Goal: Transaction & Acquisition: Purchase product/service

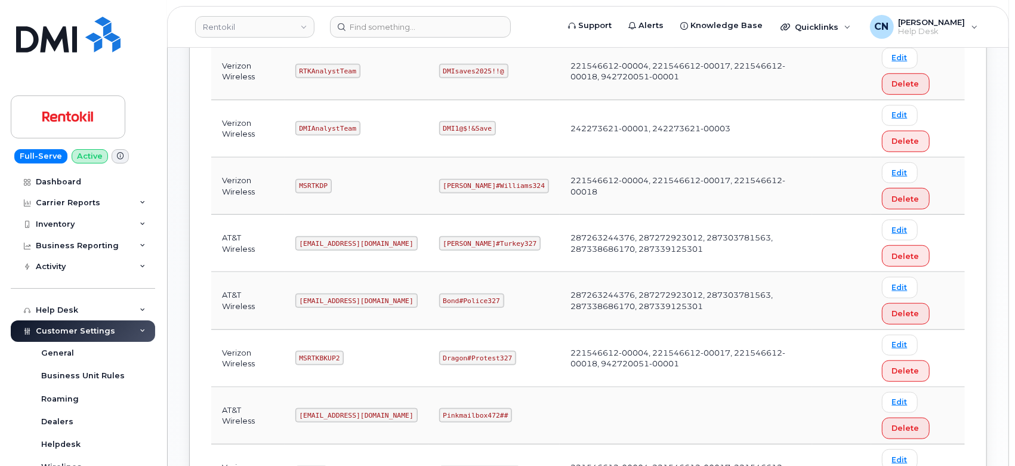
scroll to position [530, 0]
drag, startPoint x: 440, startPoint y: 241, endPoint x: 508, endPoint y: 242, distance: 68.0
click at [508, 242] on td "[PERSON_NAME]#Turkey327" at bounding box center [494, 241] width 131 height 57
copy code "[PERSON_NAME]#Turkey327"
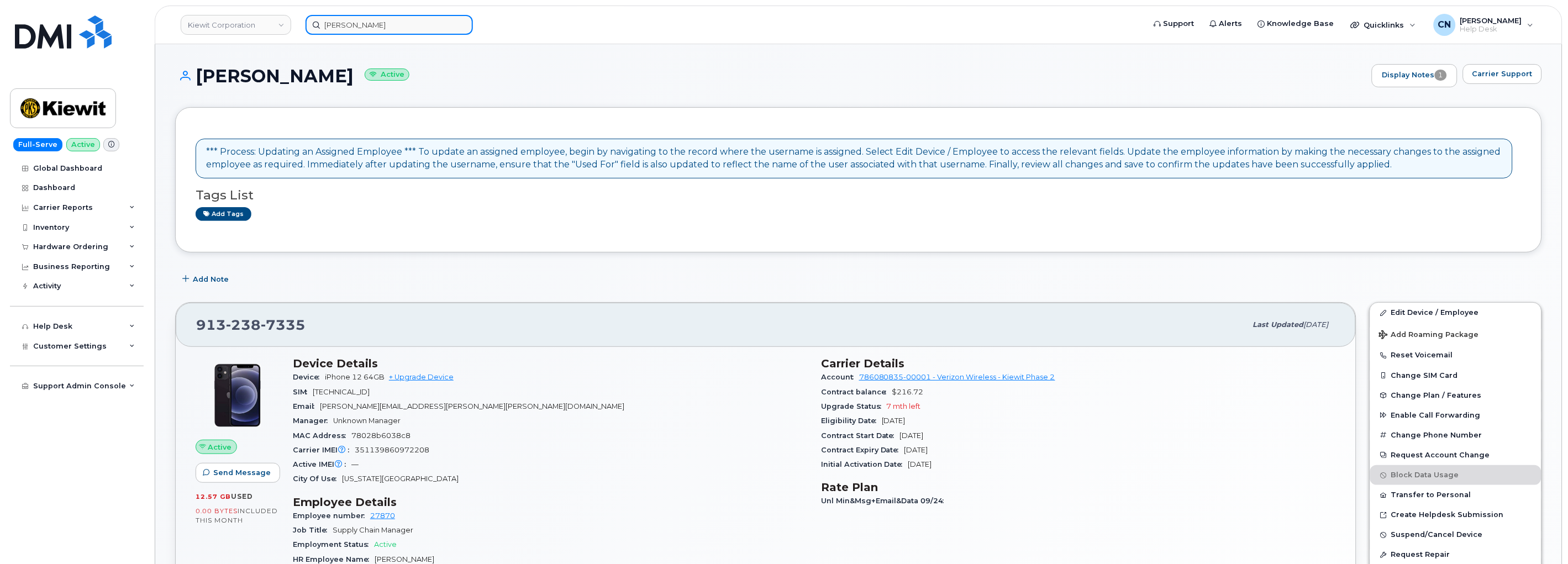
click at [387, 25] on input "Jaime Espinoza" at bounding box center [389, 24] width 168 height 19
paste input "[PHONE_NUMBER]"
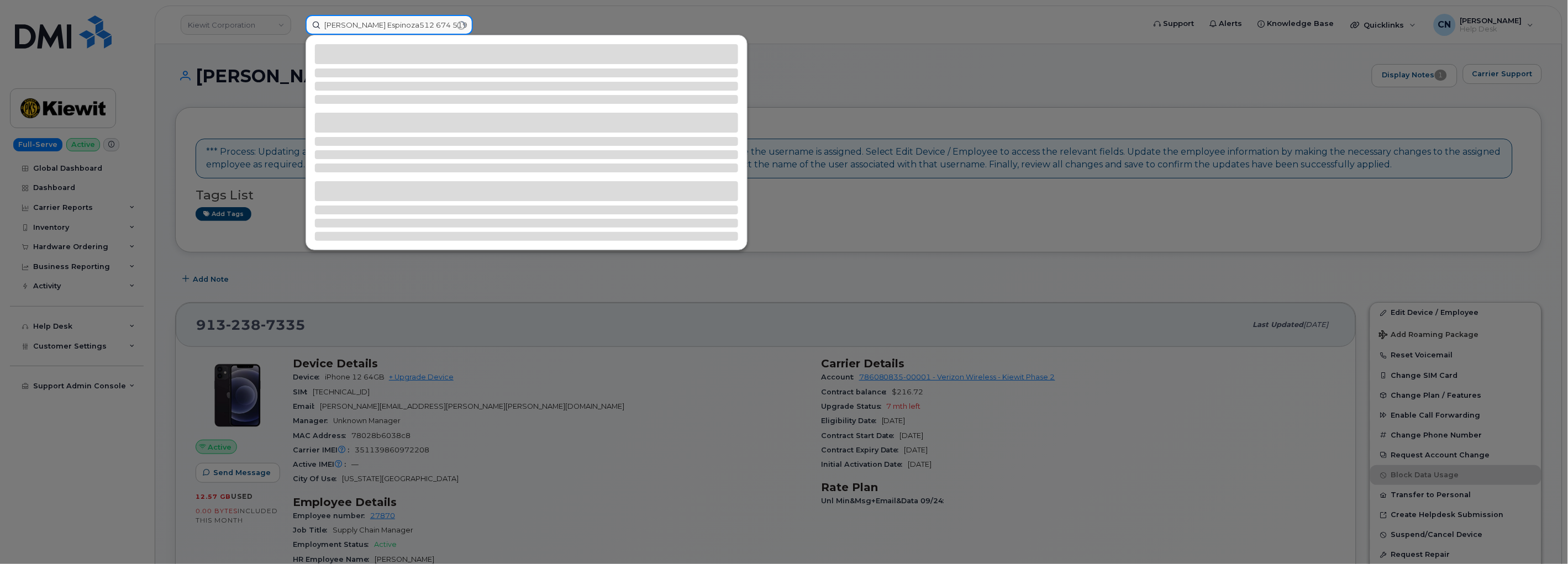
drag, startPoint x: 388, startPoint y: 19, endPoint x: 190, endPoint y: 19, distance: 198.0
click at [296, 19] on div "Jaime Espinoza512 674 5194" at bounding box center [721, 24] width 850 height 19
paste input
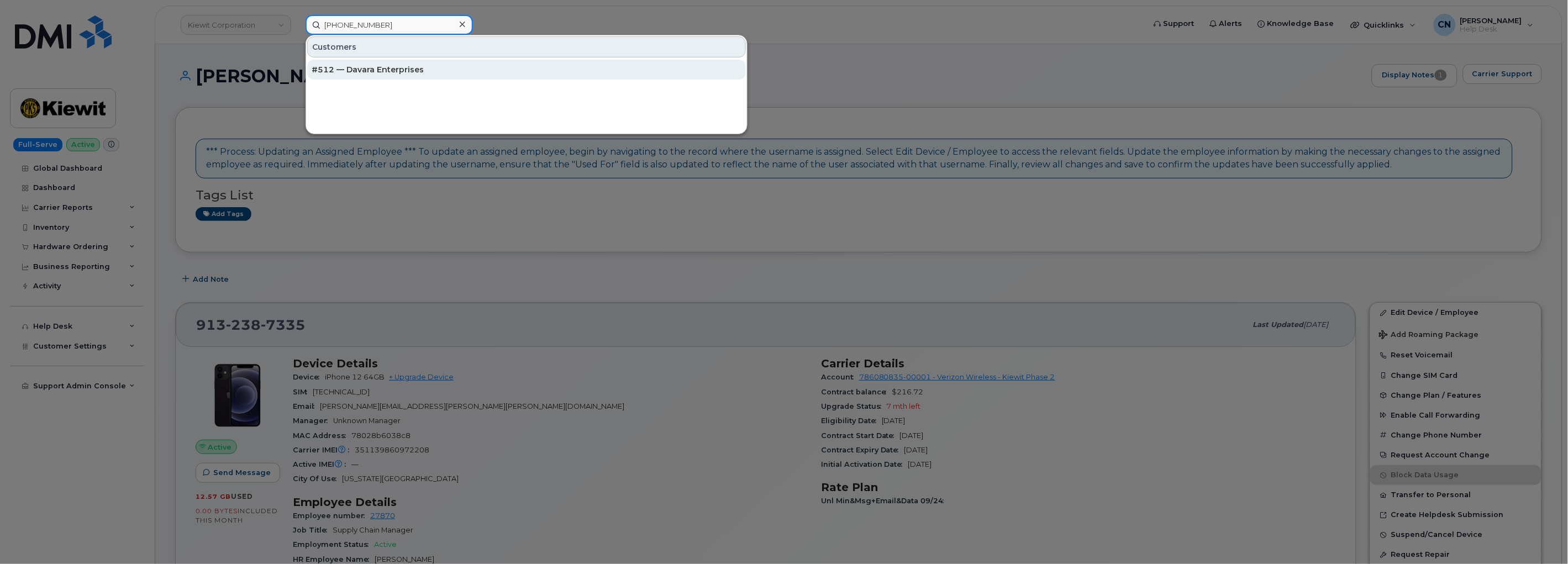
type input "[PHONE_NUMBER]"
click at [324, 74] on div "#512 — Davara Enterprises" at bounding box center [527, 69] width 429 height 11
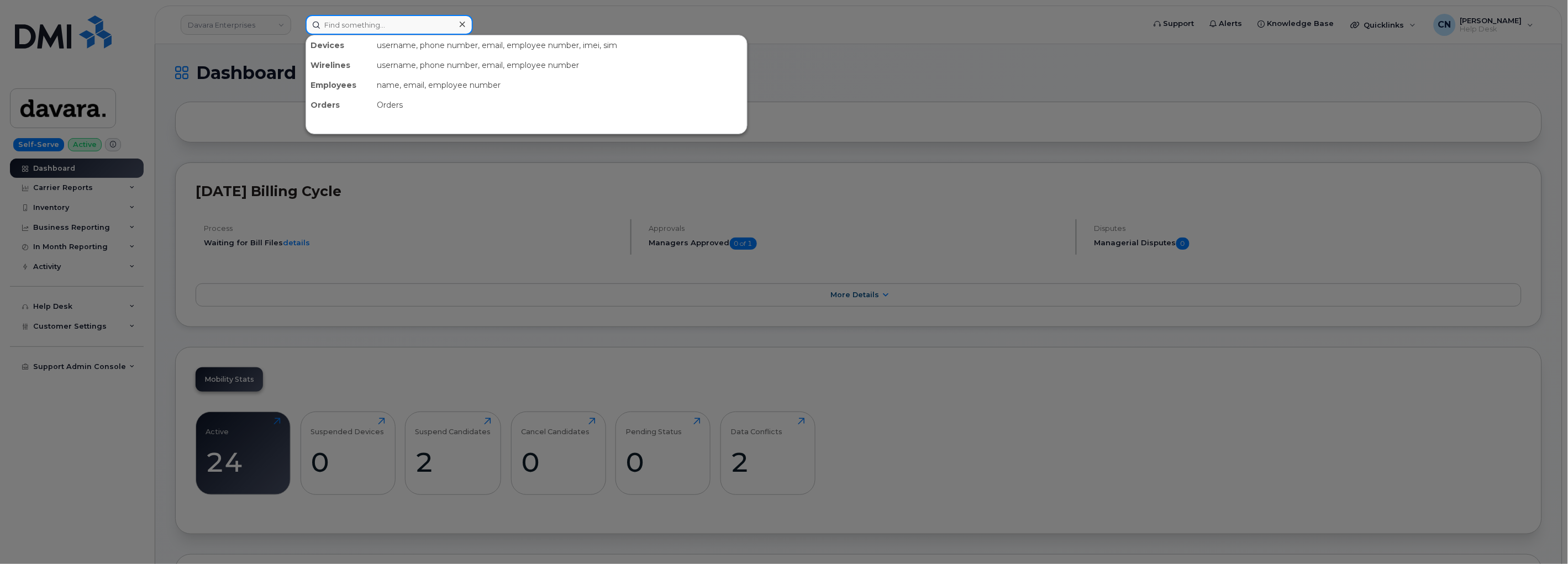
click at [367, 26] on input at bounding box center [389, 24] width 168 height 19
paste input "512 674 5194"
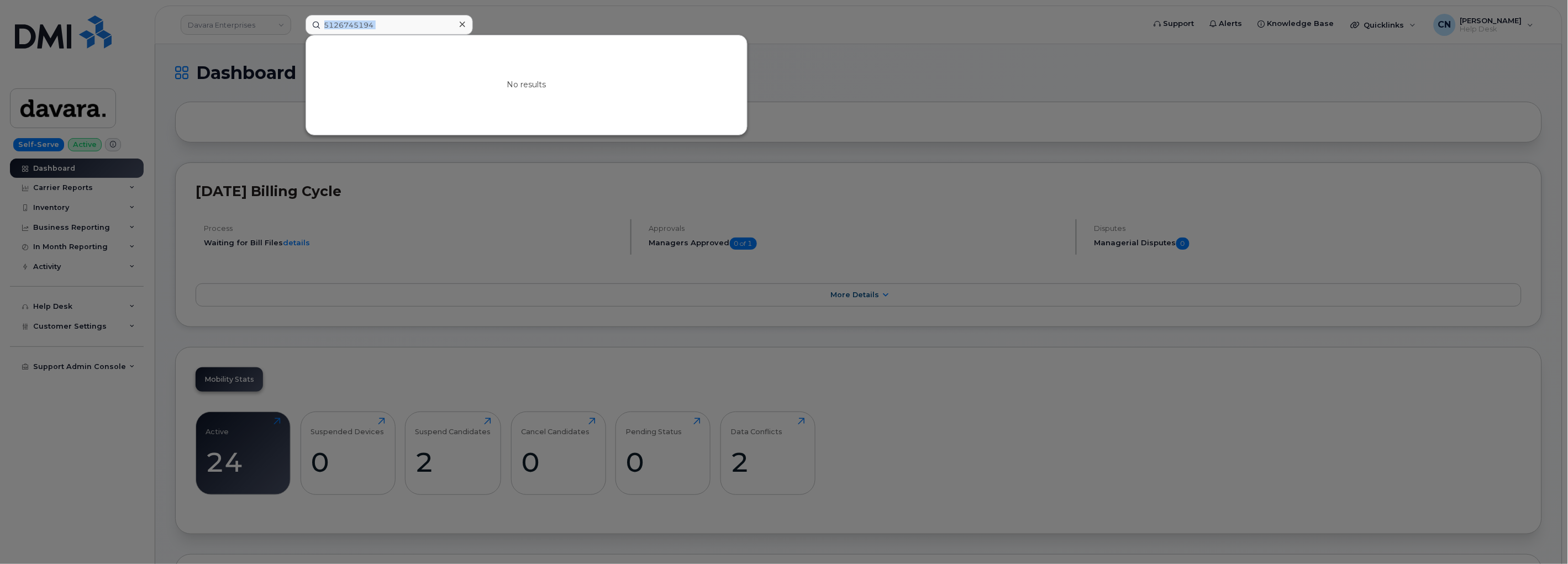
drag, startPoint x: 407, startPoint y: 33, endPoint x: 233, endPoint y: 41, distance: 174.2
click at [296, 35] on div "5126745194 No results" at bounding box center [721, 24] width 850 height 19
click at [399, 17] on input "5126745194" at bounding box center [389, 24] width 168 height 19
drag, startPoint x: 399, startPoint y: 17, endPoint x: 41, endPoint y: 22, distance: 358.0
click at [296, 22] on div "5126745194 No results" at bounding box center [721, 24] width 850 height 19
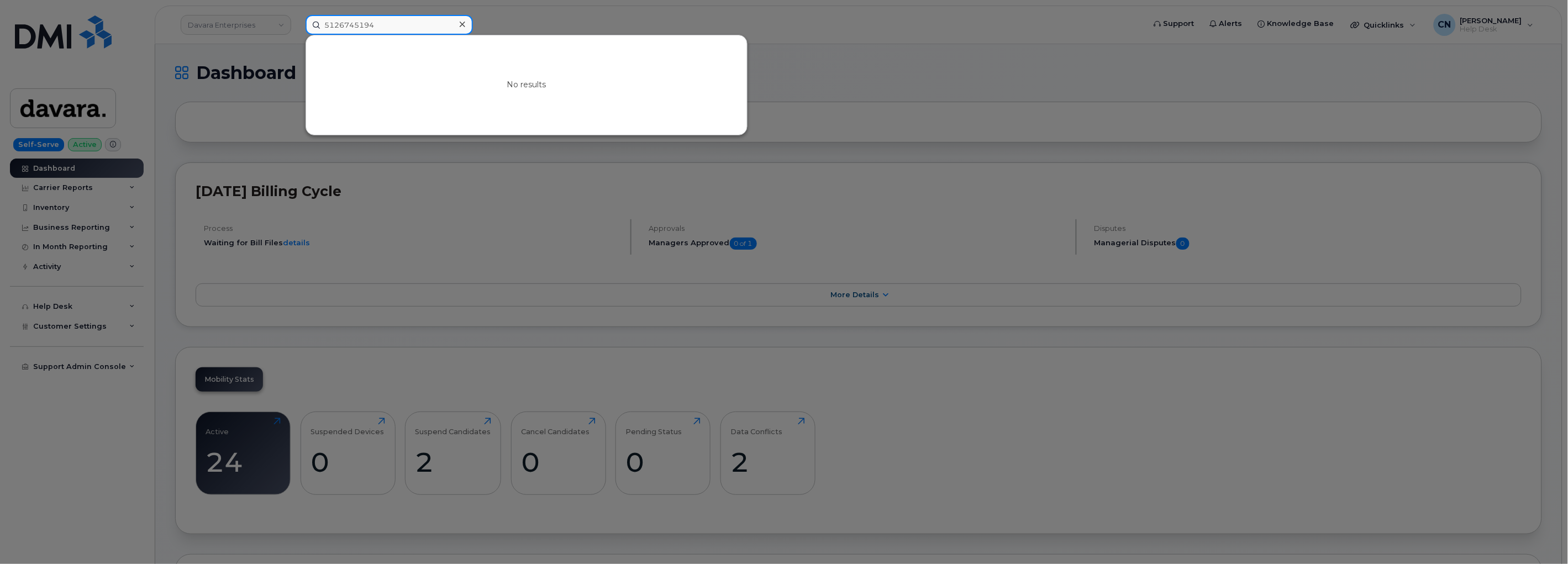
paste input "043313406"
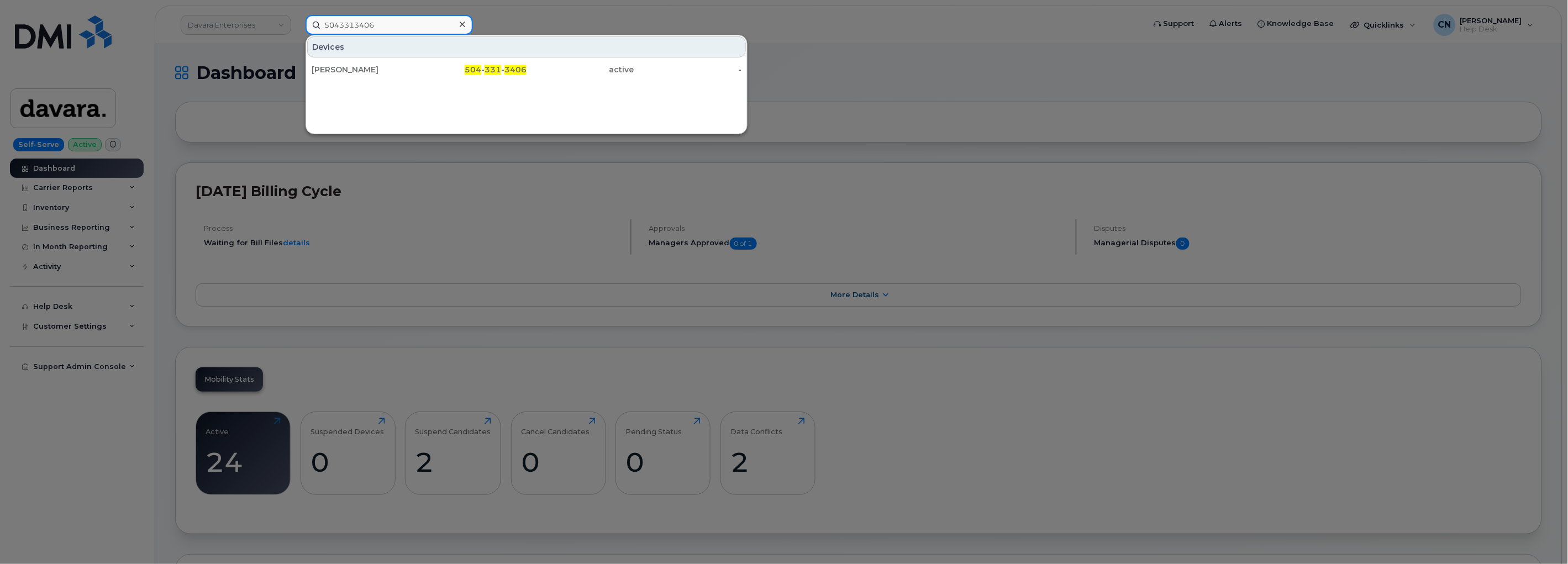
type input "5043313406"
click at [355, 69] on div "[PERSON_NAME]" at bounding box center [366, 69] width 107 height 11
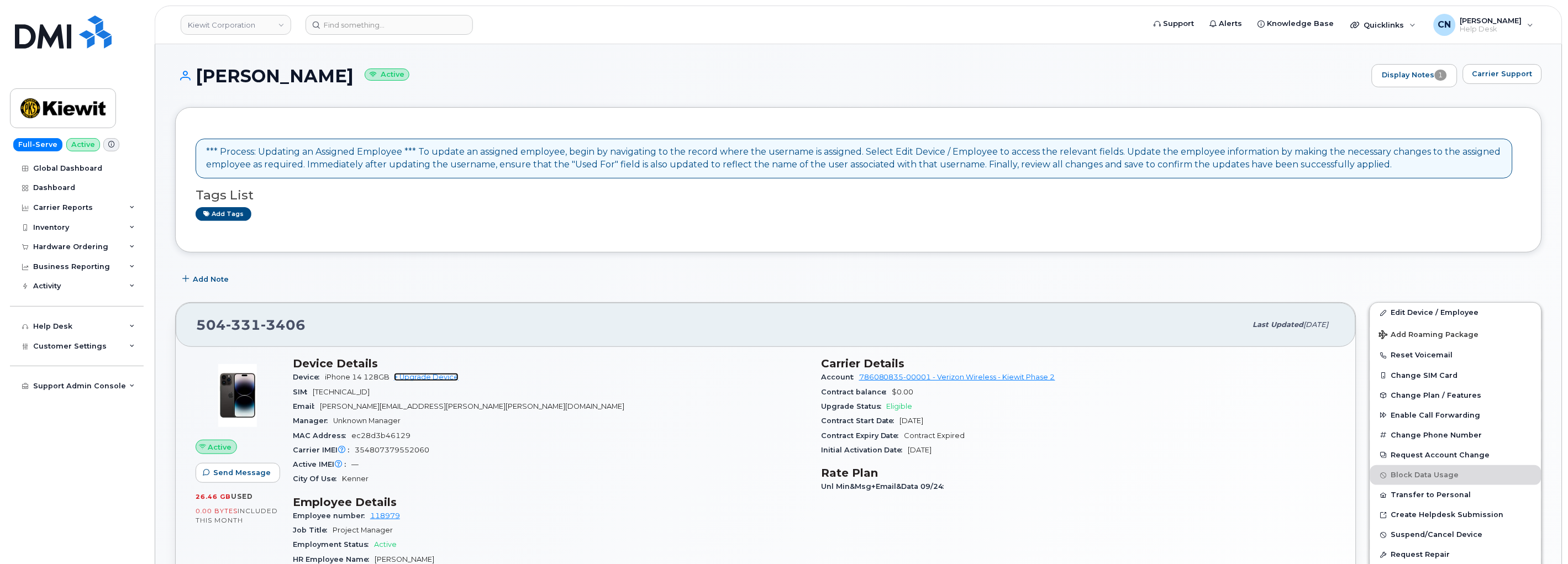
drag, startPoint x: 411, startPoint y: 370, endPoint x: 413, endPoint y: 382, distance: 12.2
drag, startPoint x: 340, startPoint y: 332, endPoint x: 173, endPoint y: 330, distance: 167.0
click at [173, 330] on div "504 331 3406 Last updated Oct 06, 2025 Active Send Message 26.46 GB  used 0.00 …" at bounding box center [765, 566] width 1194 height 541
copy span "[PHONE_NUMBER]"
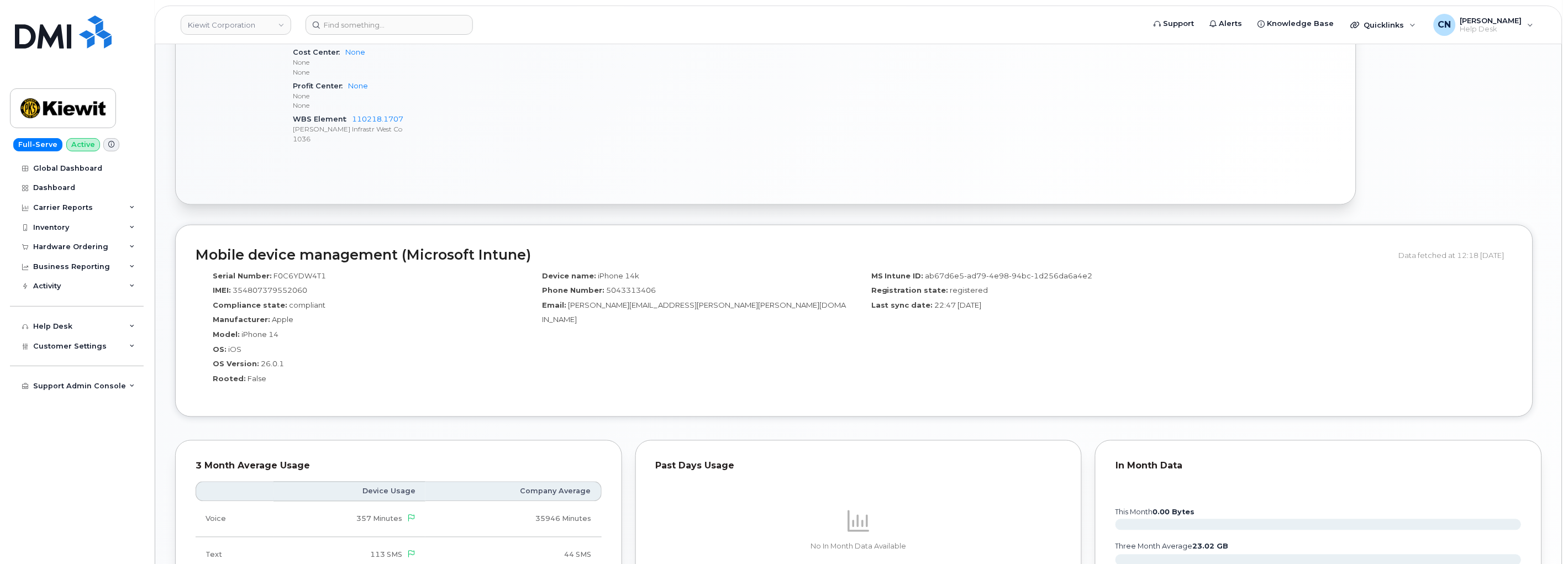
scroll to position [430, 0]
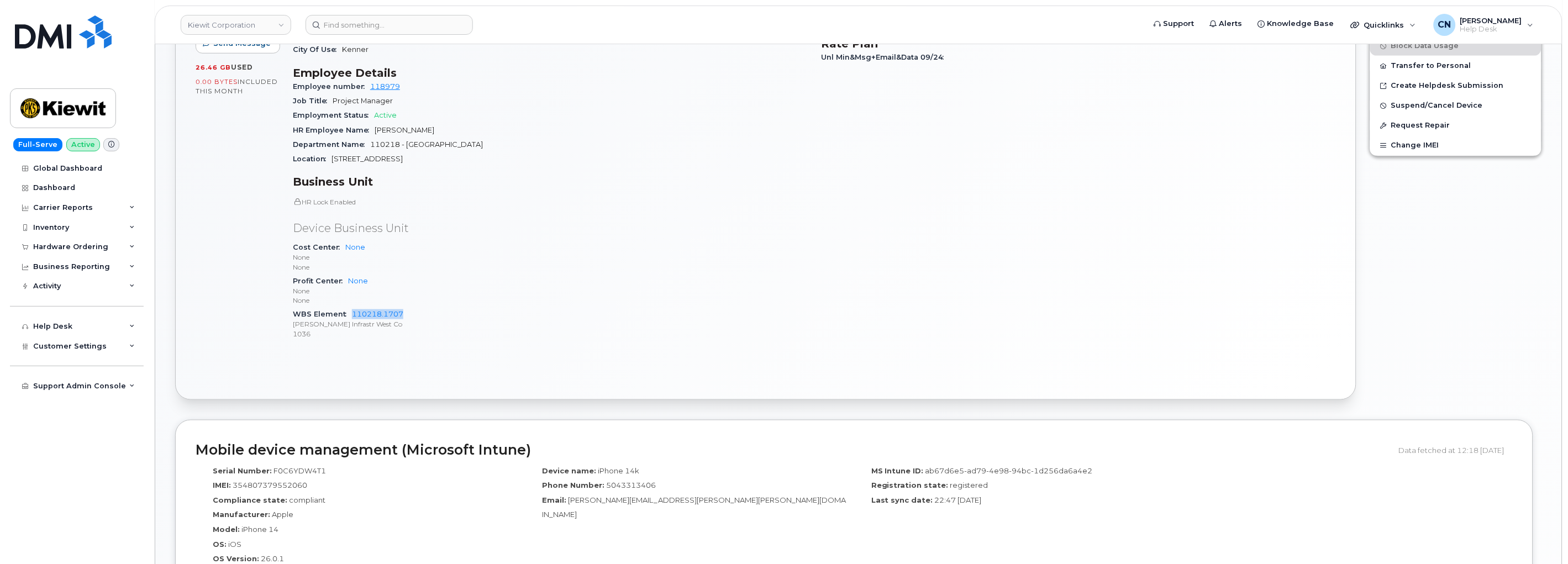
drag, startPoint x: 407, startPoint y: 314, endPoint x: 349, endPoint y: 313, distance: 58.0
click at [349, 313] on div "WBS Element 110218.1707 Kiewit Infrastr West Co 1036" at bounding box center [550, 324] width 515 height 33
copy link "110218.1707"
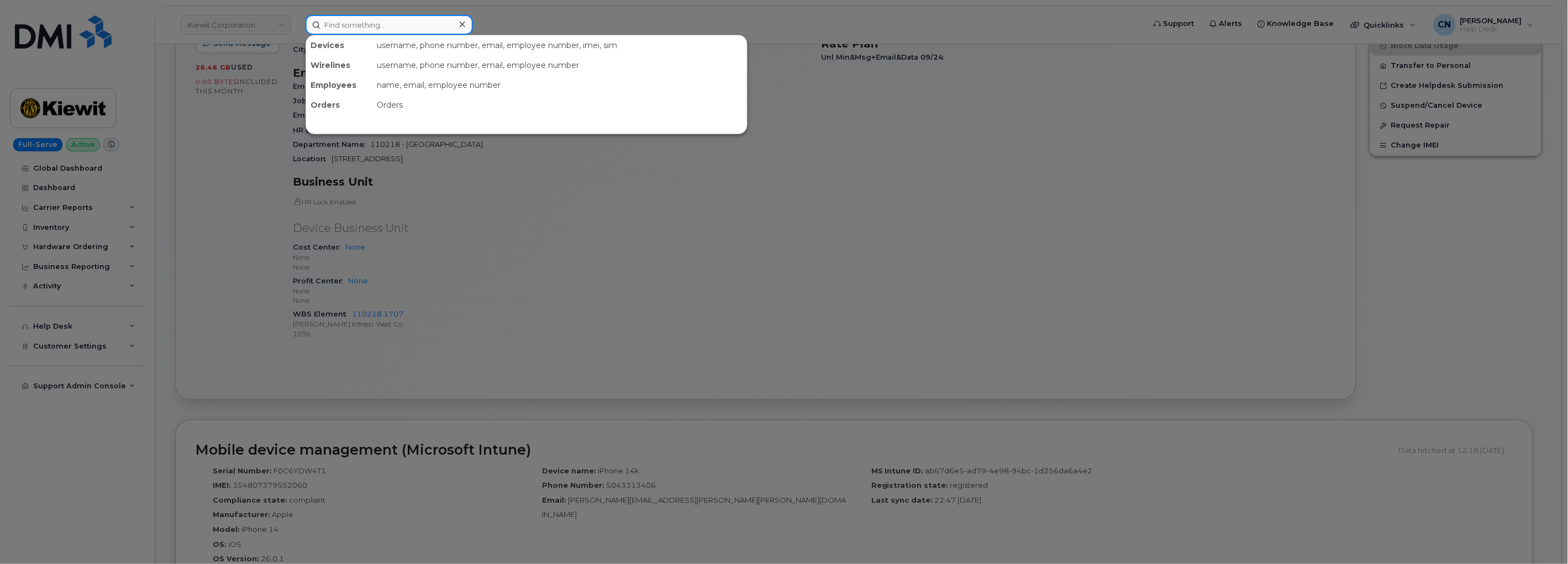
click at [401, 31] on input at bounding box center [389, 24] width 168 height 19
paste input "216.278.8540"
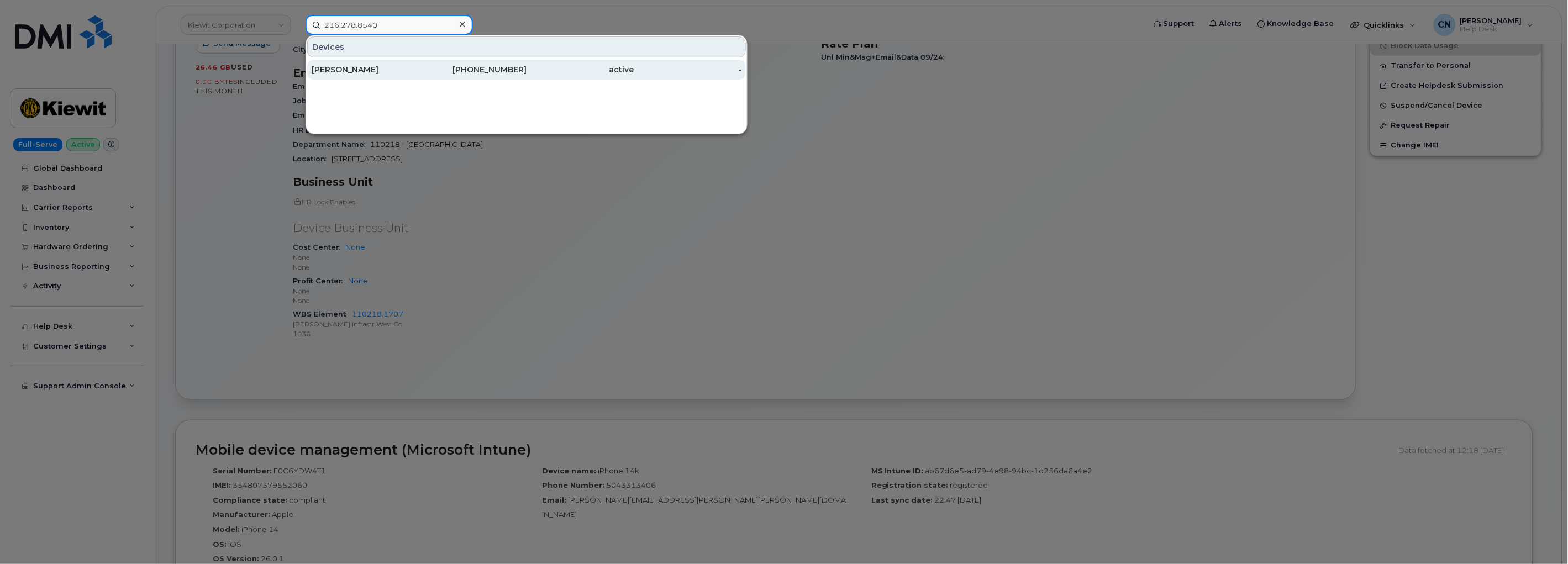
type input "216.278.8540"
click at [417, 69] on div "SARAH VOLOSCHUK" at bounding box center [366, 69] width 107 height 11
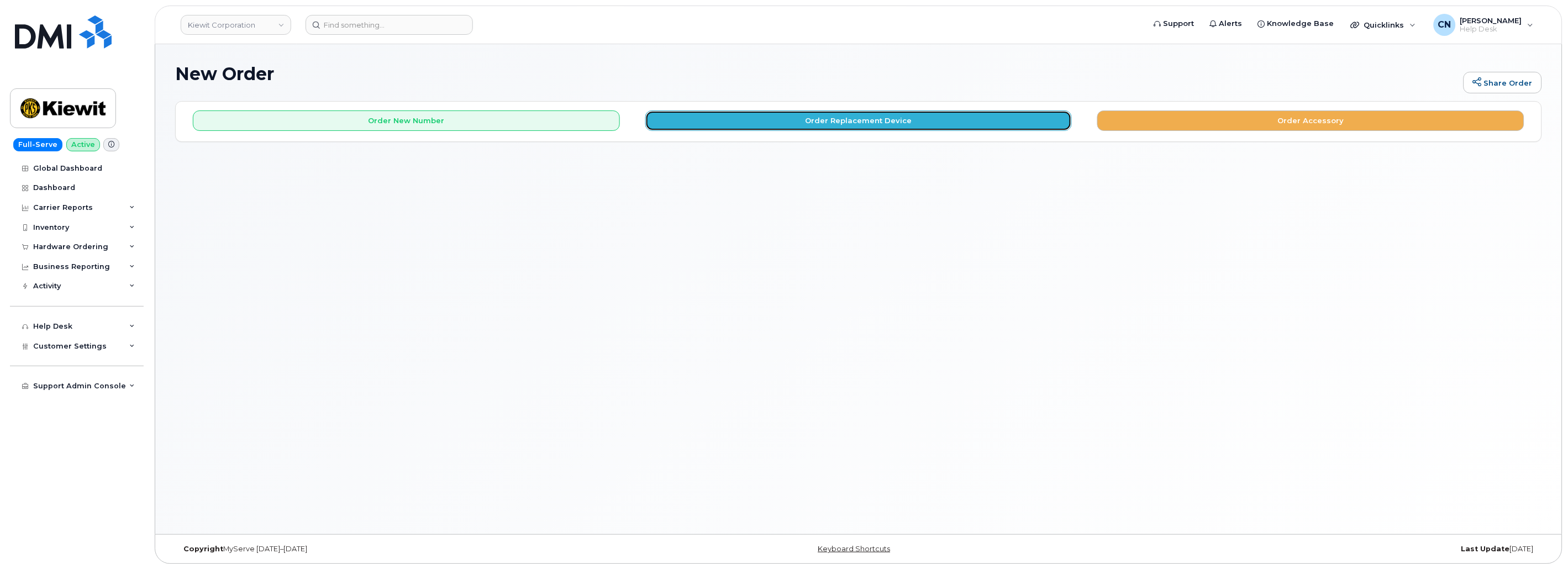
click at [925, 116] on button "Order Replacement Device" at bounding box center [858, 120] width 427 height 20
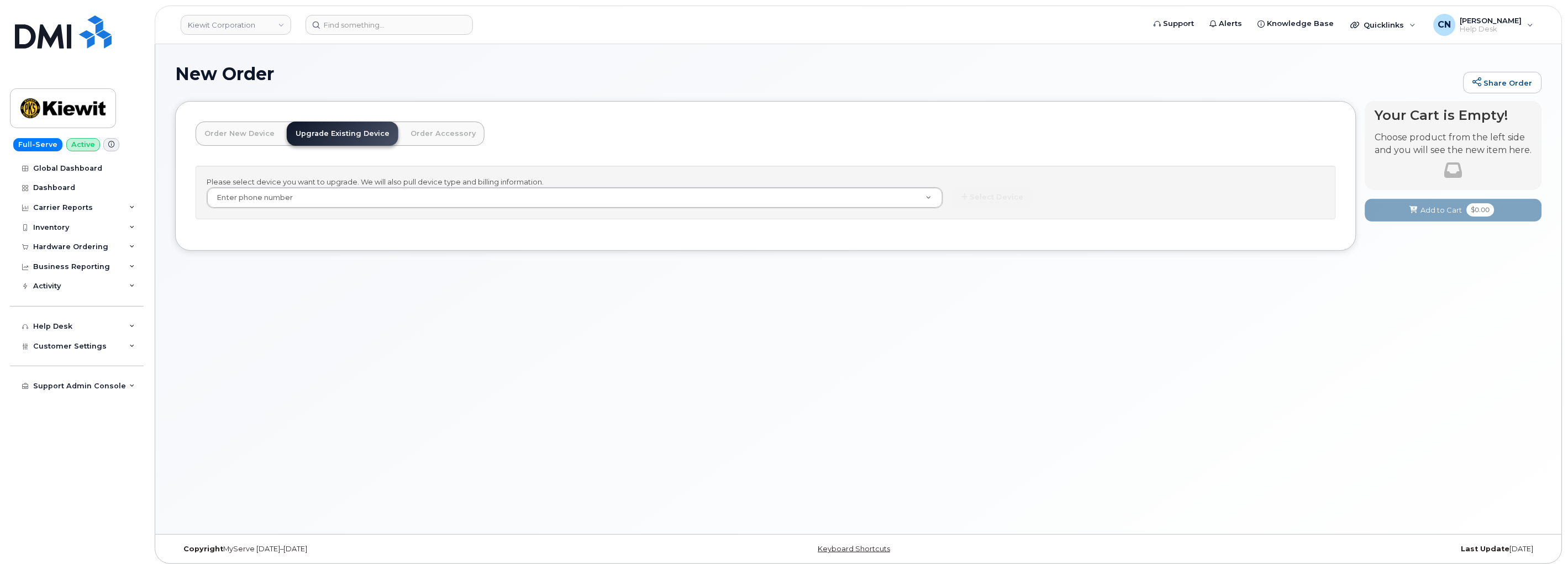
click at [515, 208] on div "Please select device you want to upgrade. We will also pull device type and bil…" at bounding box center [765, 193] width 1140 height 54
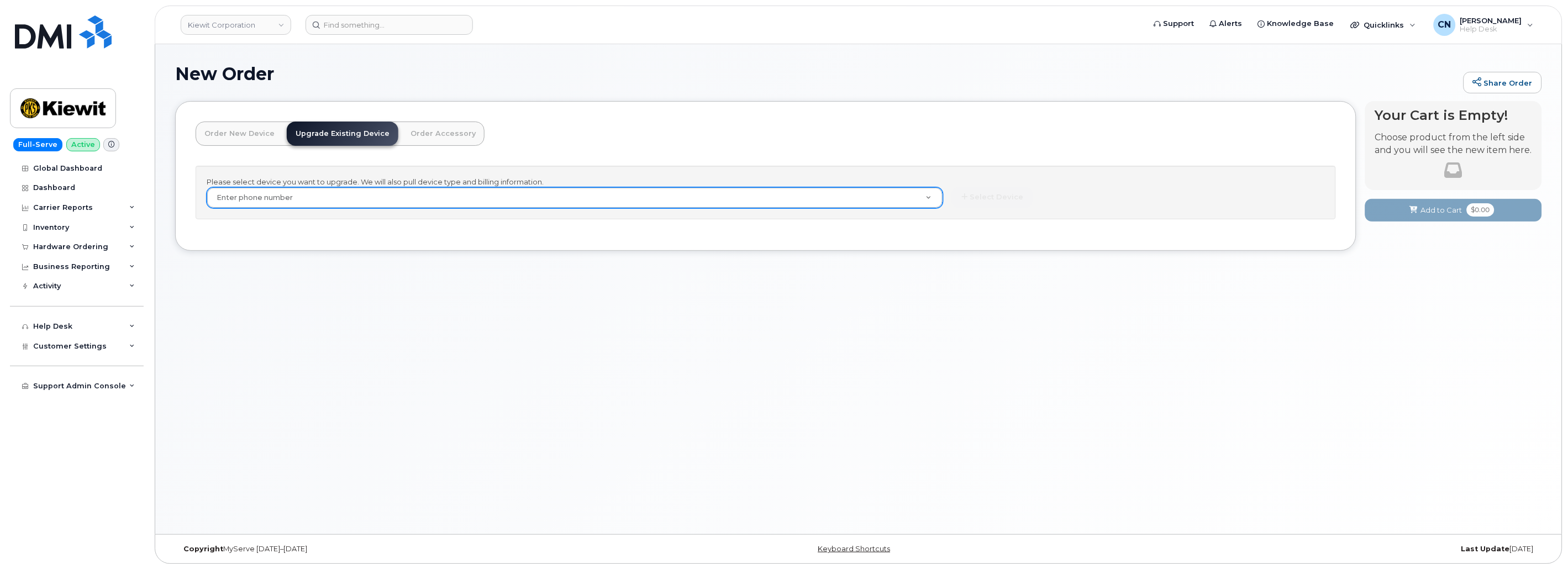
paste input "5043313406"
type input "5043313406"
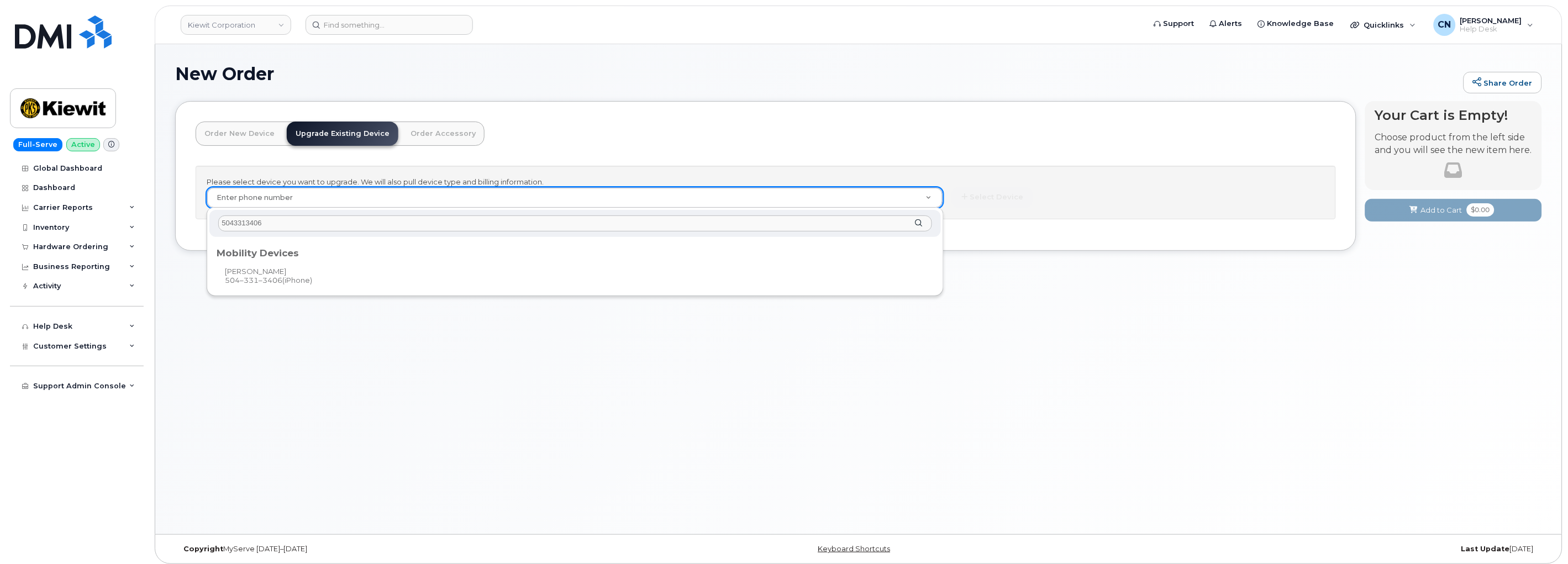
type input "5043313406"
click at [291, 255] on div "Mobility Devices" at bounding box center [575, 251] width 717 height 13
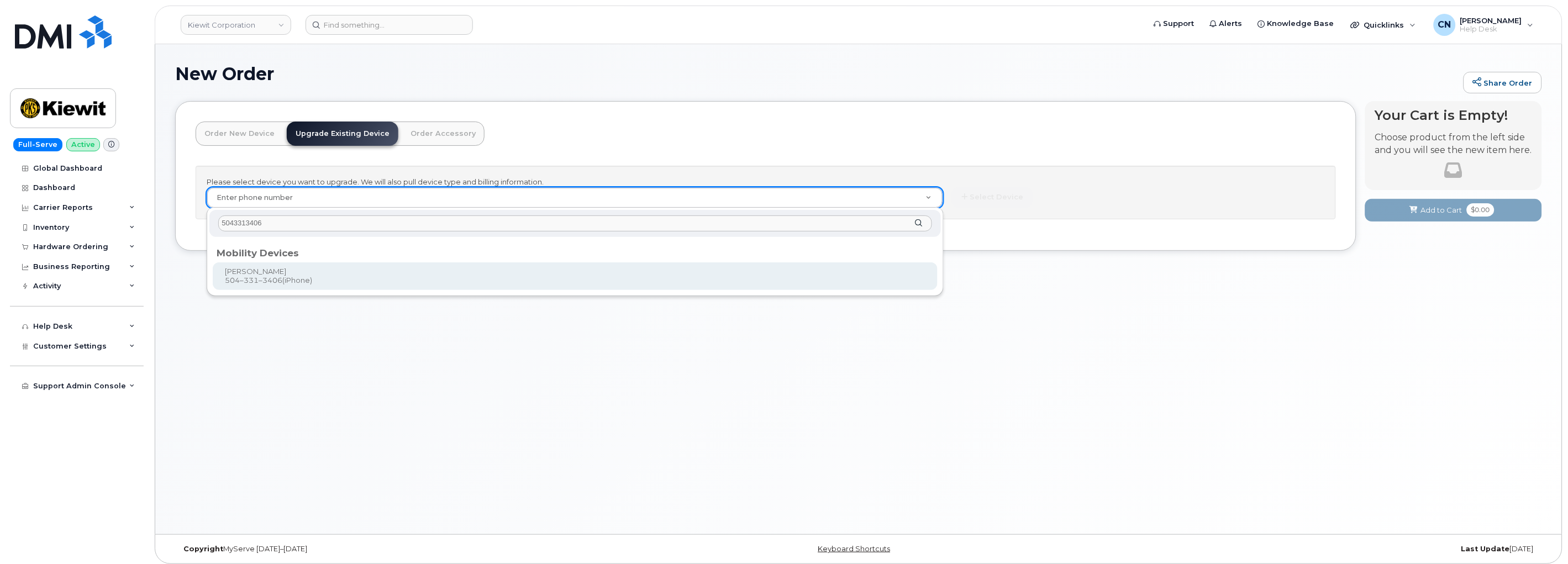
type input "1169196"
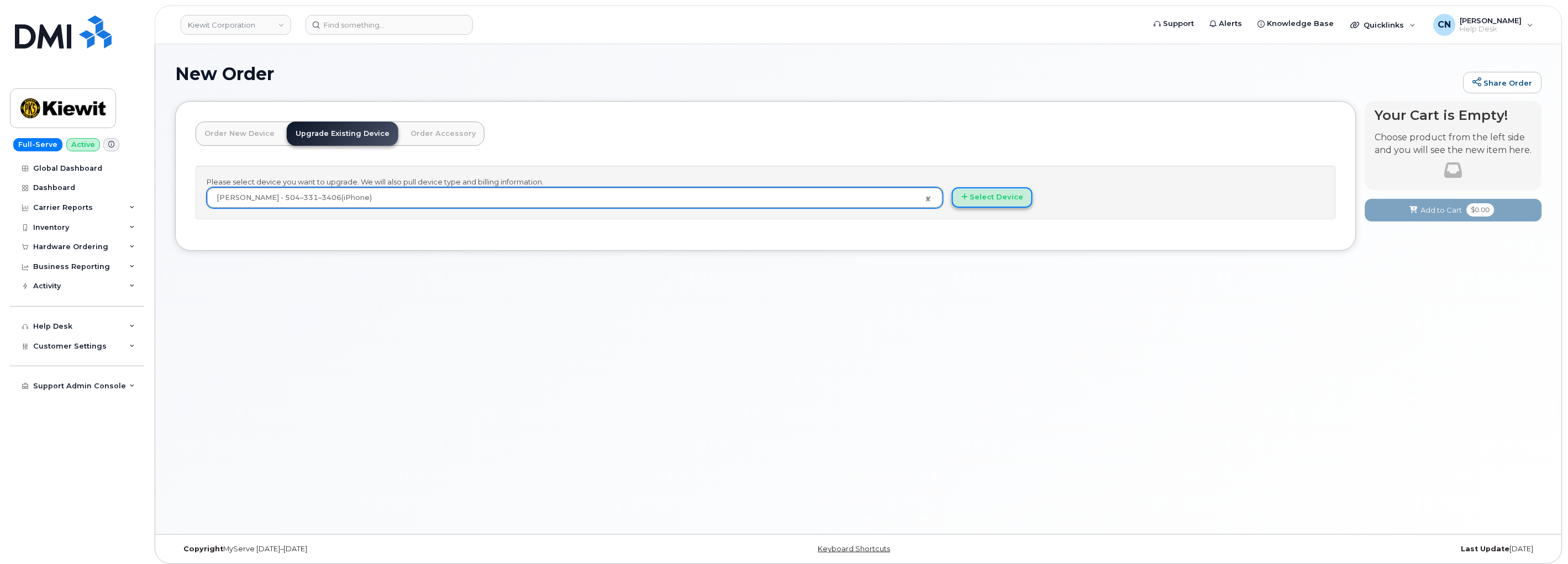
click at [990, 194] on button "Select Device" at bounding box center [991, 197] width 81 height 20
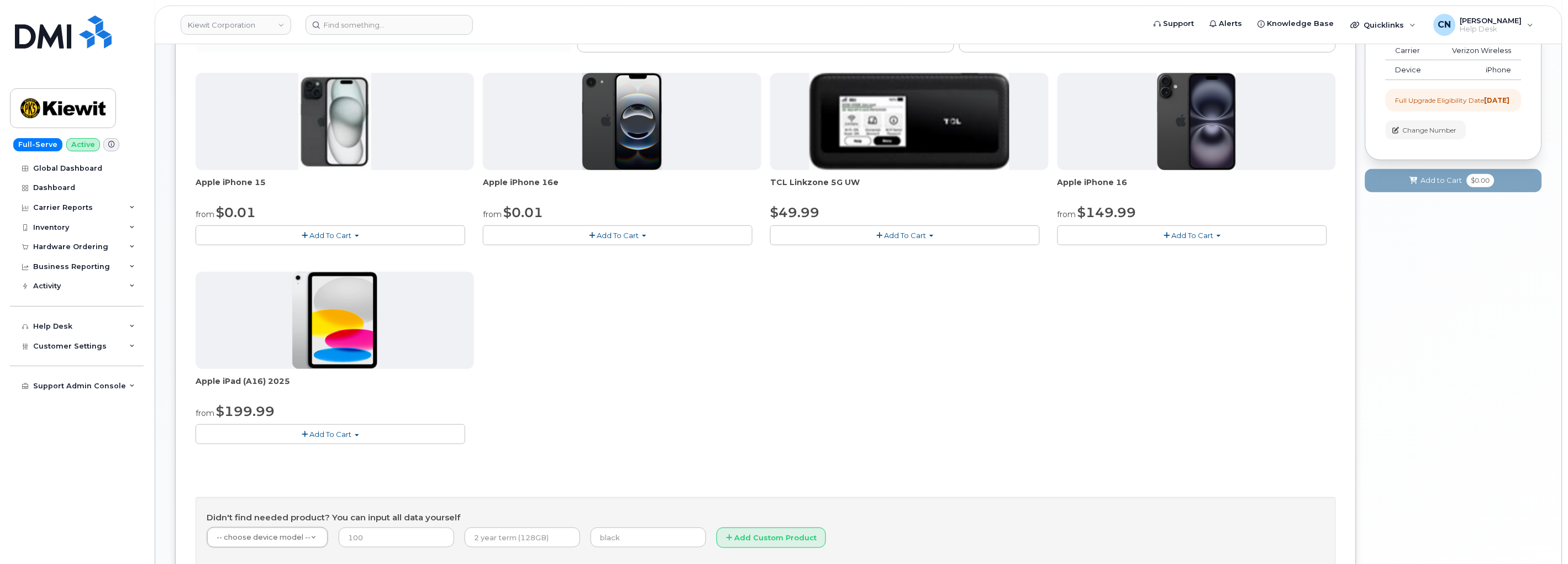
scroll to position [61, 0]
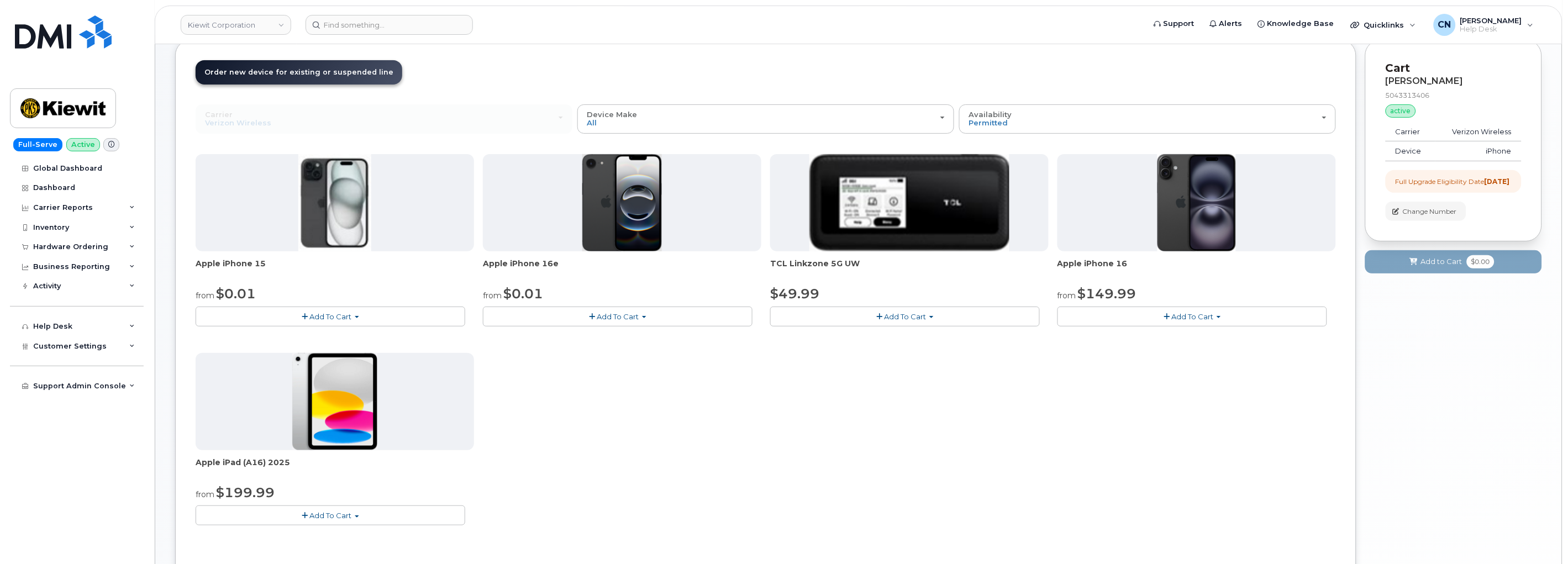
click at [1186, 319] on span "Add To Cart" at bounding box center [1192, 317] width 42 height 9
click at [1087, 351] on link "$149.99 - 2 Year Upgrade (128GB)" at bounding box center [1134, 350] width 149 height 14
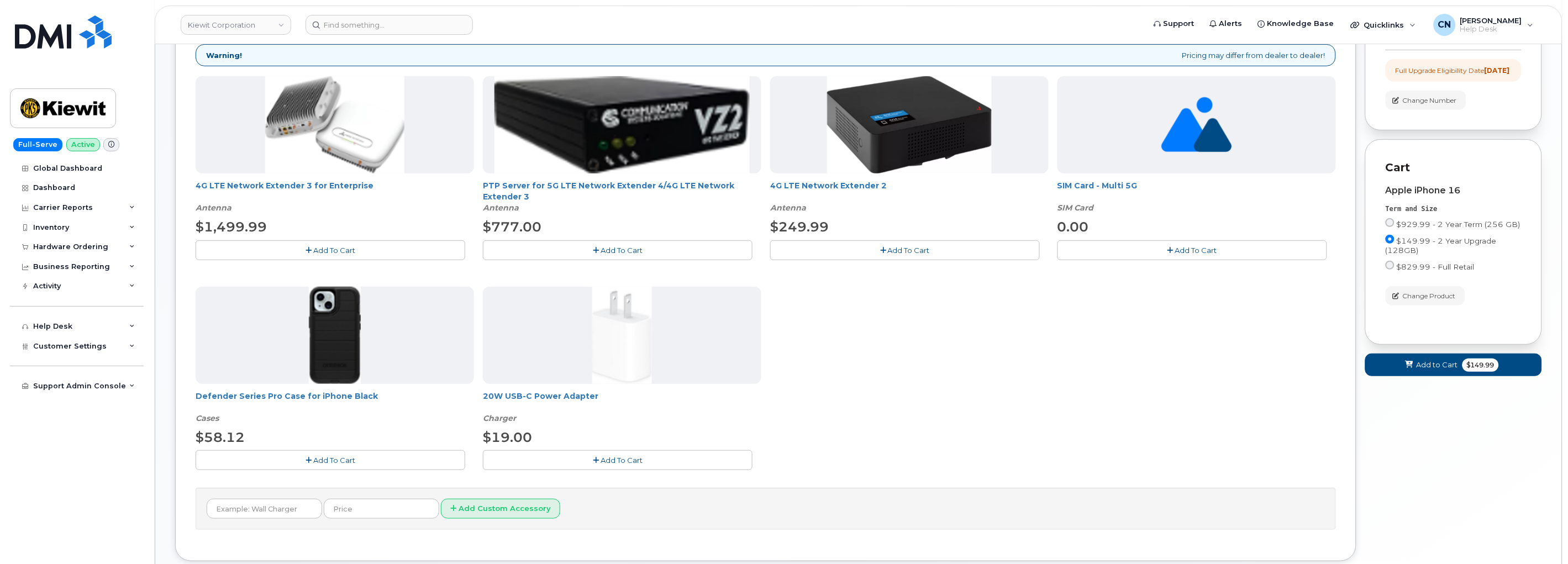
scroll to position [184, 0]
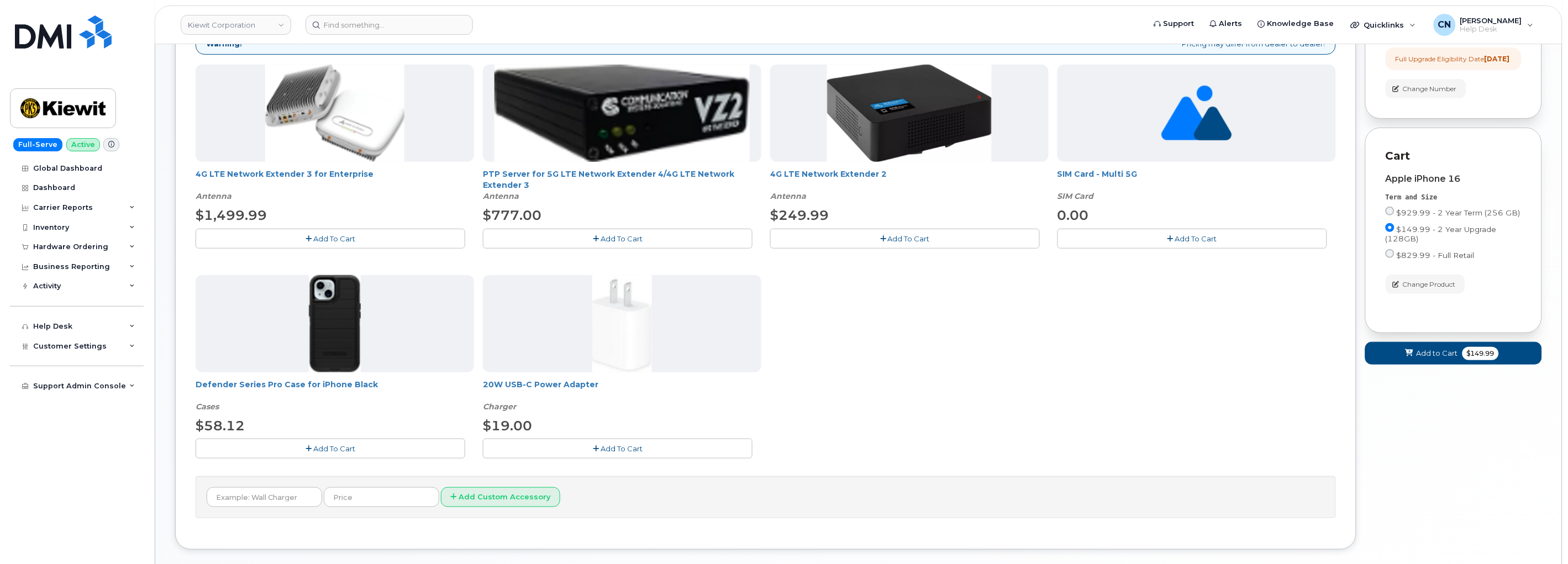
click at [327, 451] on span "Add To Cart" at bounding box center [333, 449] width 42 height 9
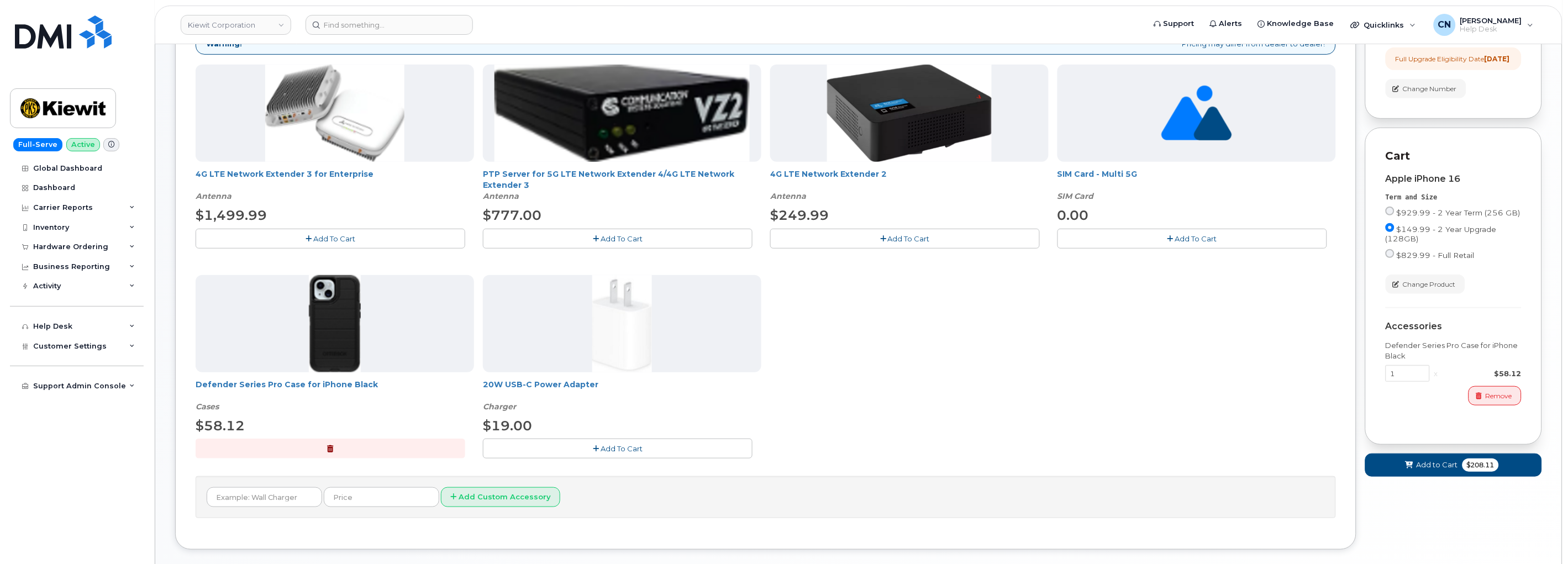
click at [587, 452] on button "Add To Cart" at bounding box center [617, 448] width 269 height 19
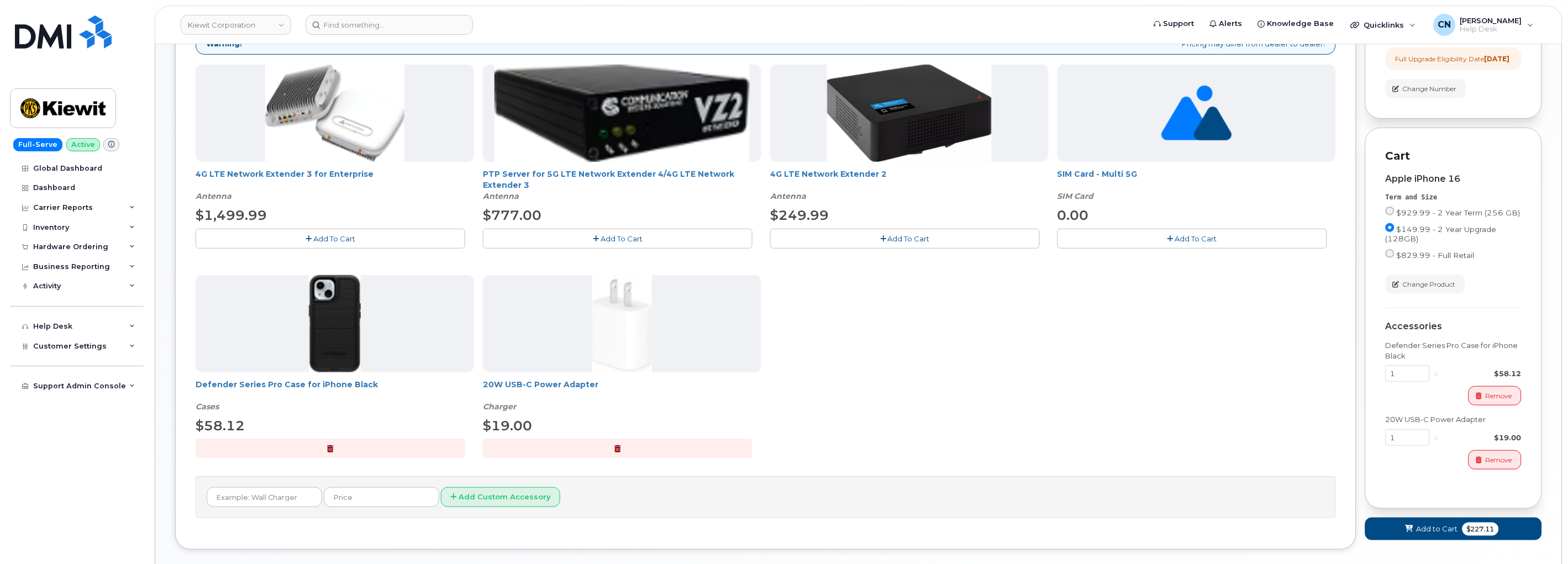
scroll to position [244, 0]
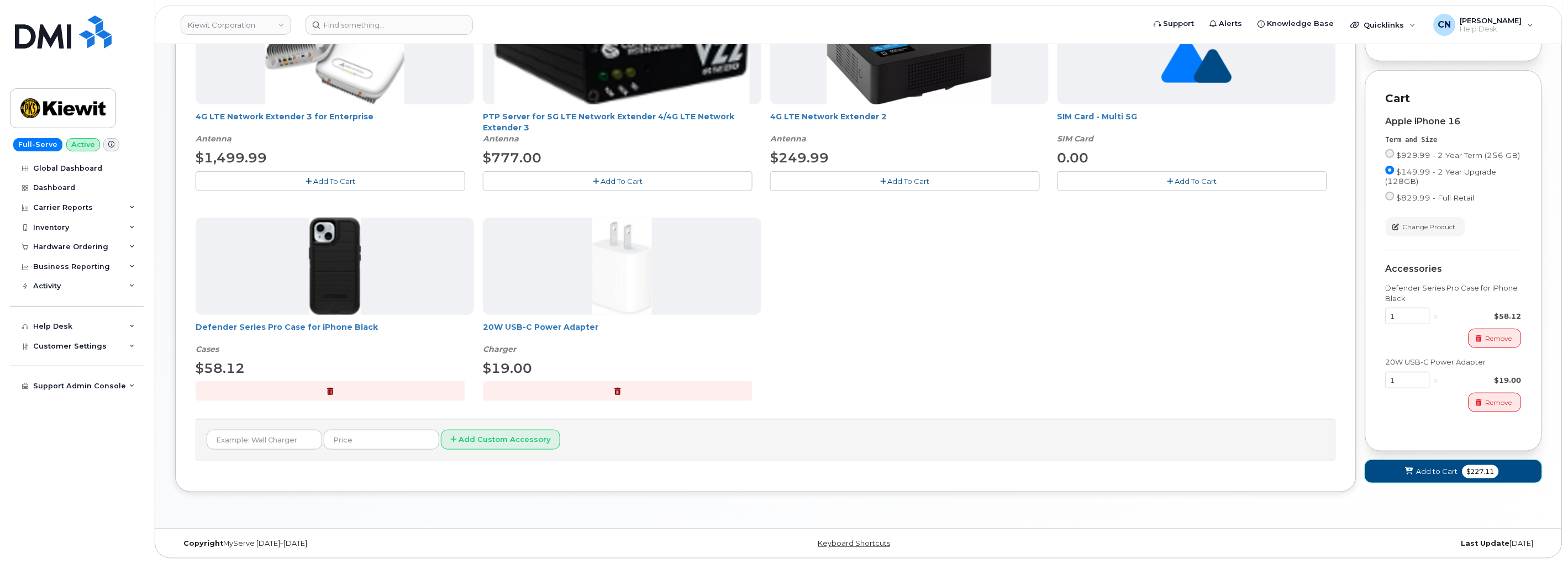
click at [1448, 477] on span "Add to Cart" at bounding box center [1437, 471] width 42 height 10
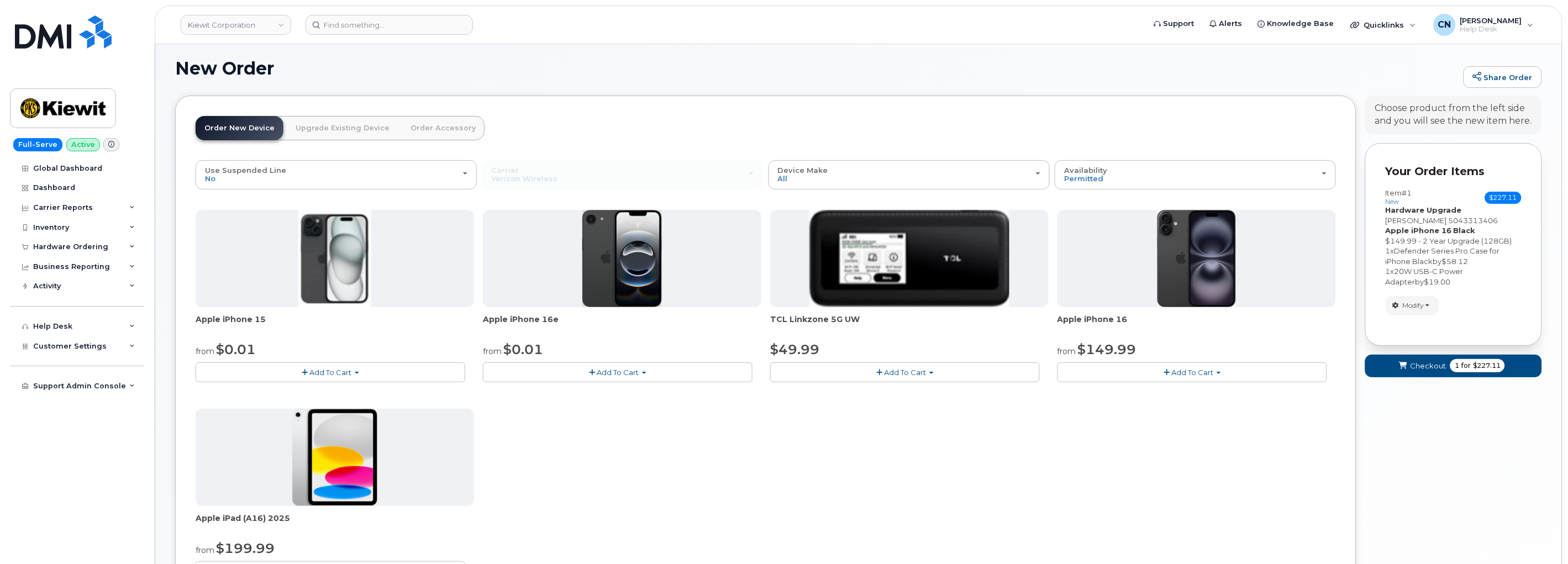
scroll to position [249, 0]
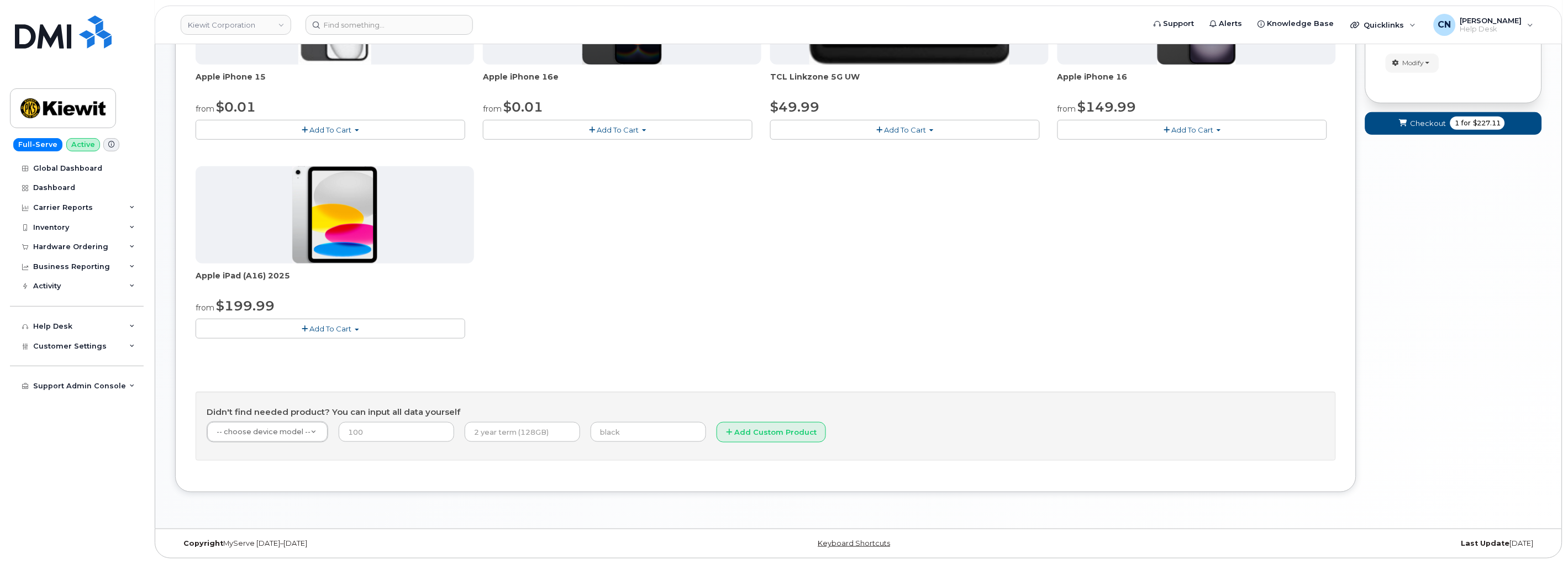
click at [318, 357] on div "Apple iPhone 15 from $0.01 Add To Cart $0.01 - 2 Year Activation (128GB) $729.9…" at bounding box center [765, 215] width 1140 height 495
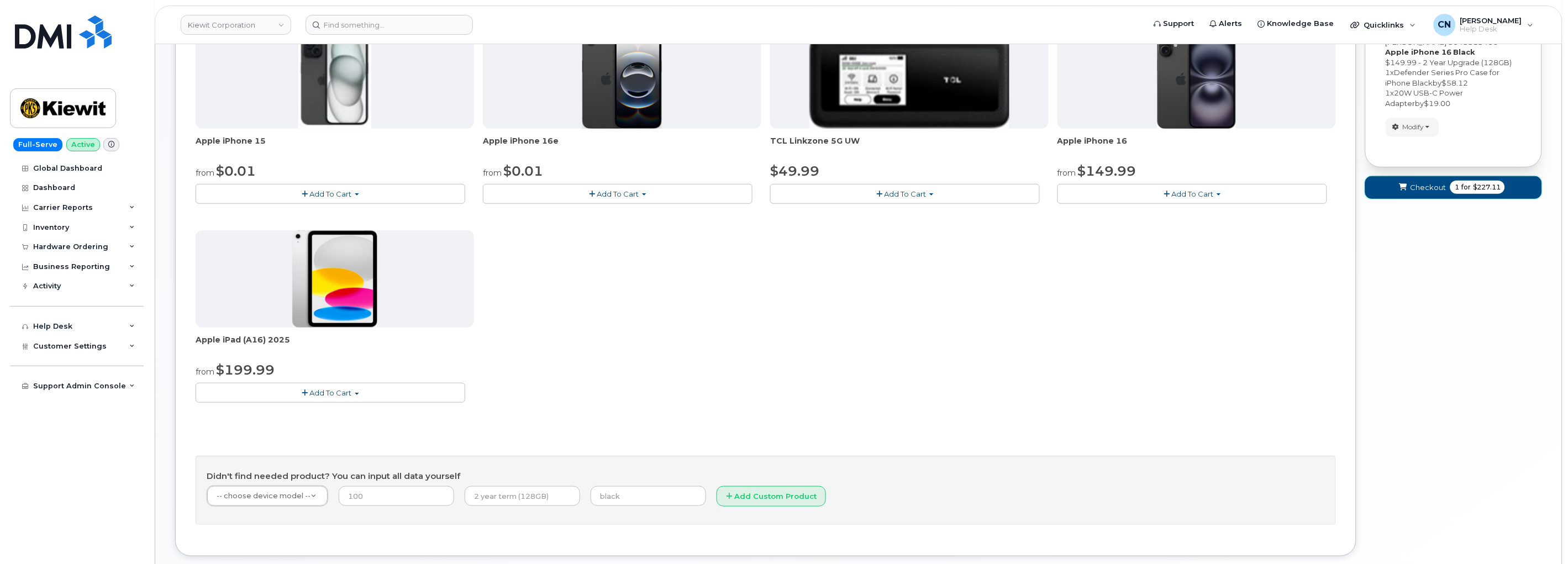
click at [1416, 193] on span "Checkout" at bounding box center [1427, 187] width 36 height 10
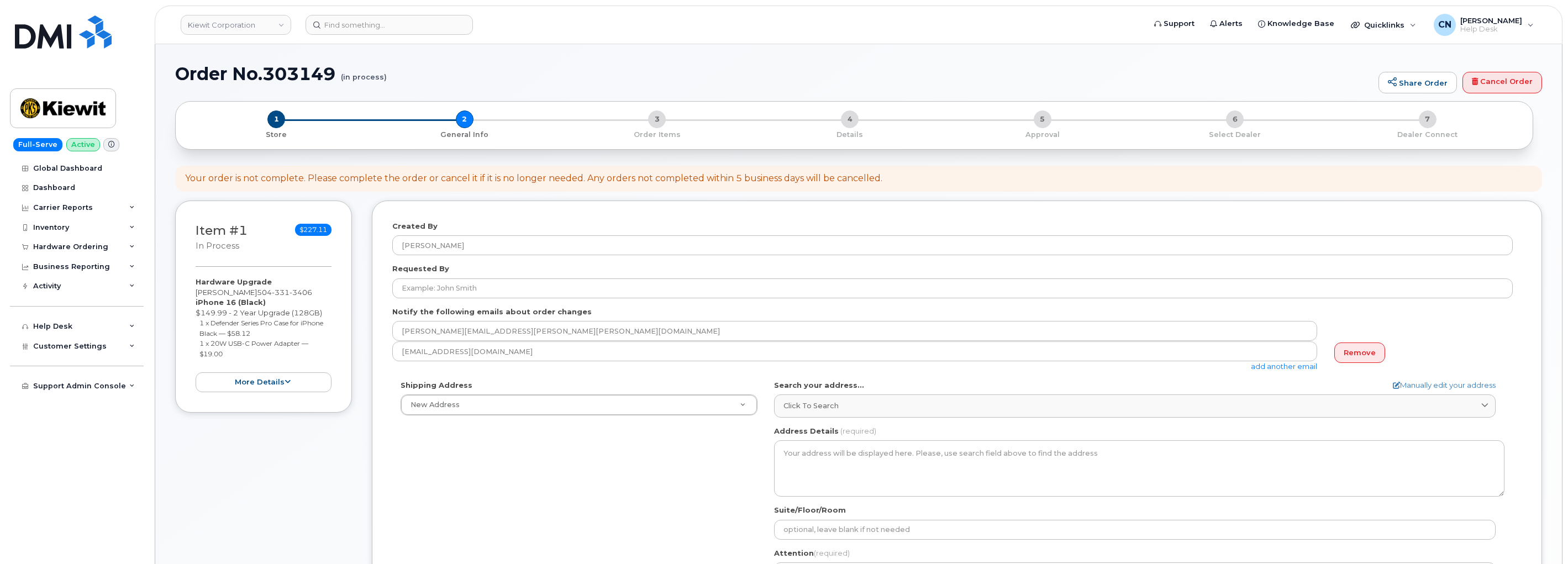
select select
drag, startPoint x: 243, startPoint y: 290, endPoint x: 177, endPoint y: 290, distance: 66.0
click at [177, 290] on div "Item #1 in process $227.11 Hardware Upgrade [PERSON_NAME] [PHONE_NUMBER] iPhone…" at bounding box center [263, 307] width 177 height 213
copy div "[PERSON_NAME]"
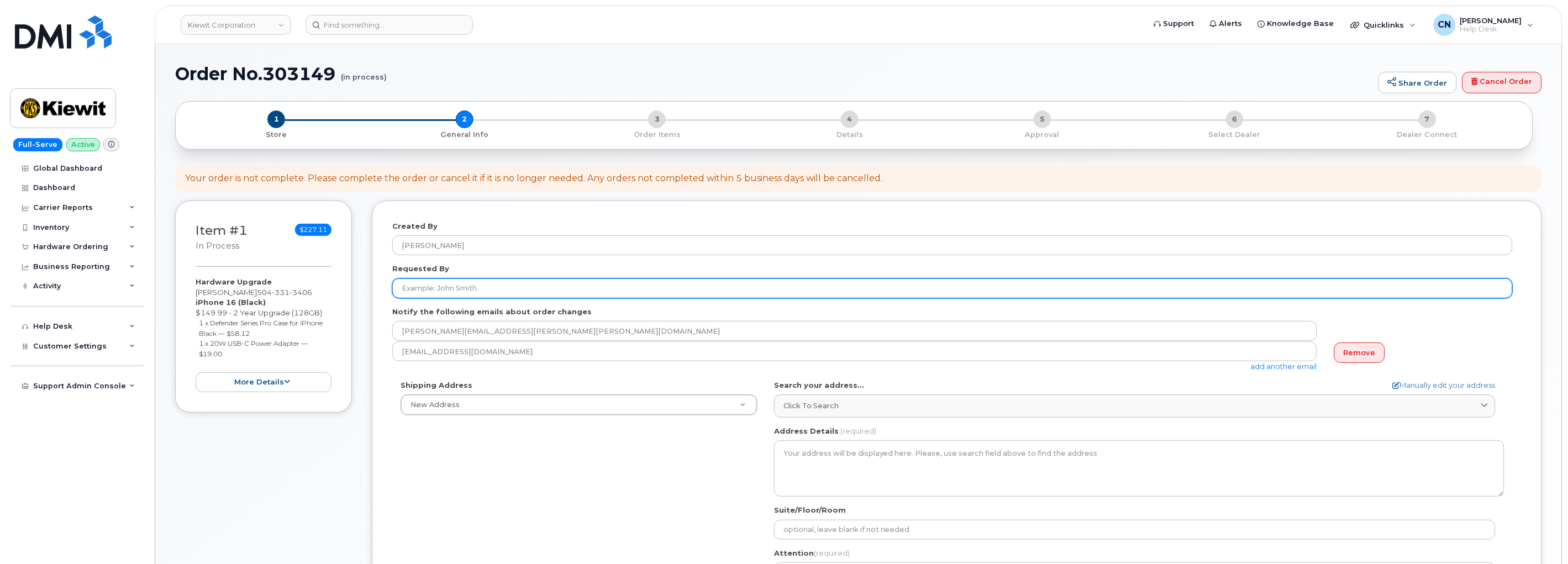
click at [543, 289] on input "Requested By" at bounding box center [952, 288] width 1120 height 19
paste input "[PERSON_NAME]"
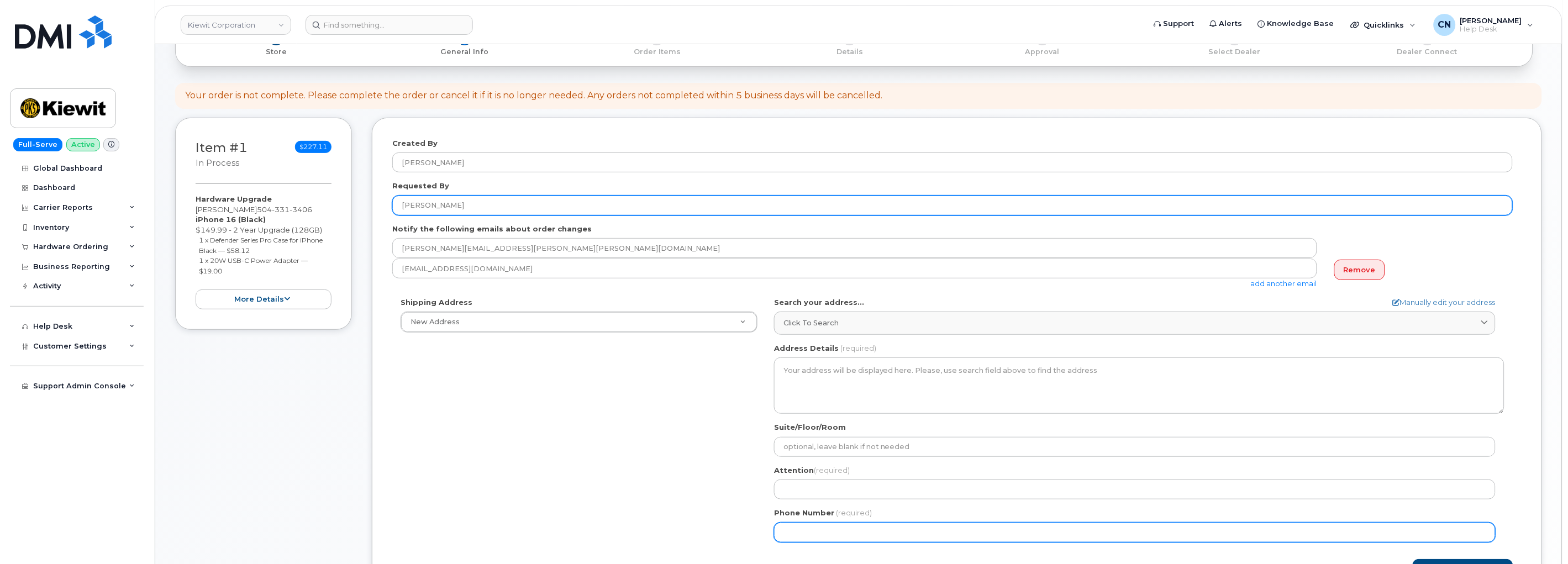
scroll to position [184, 0]
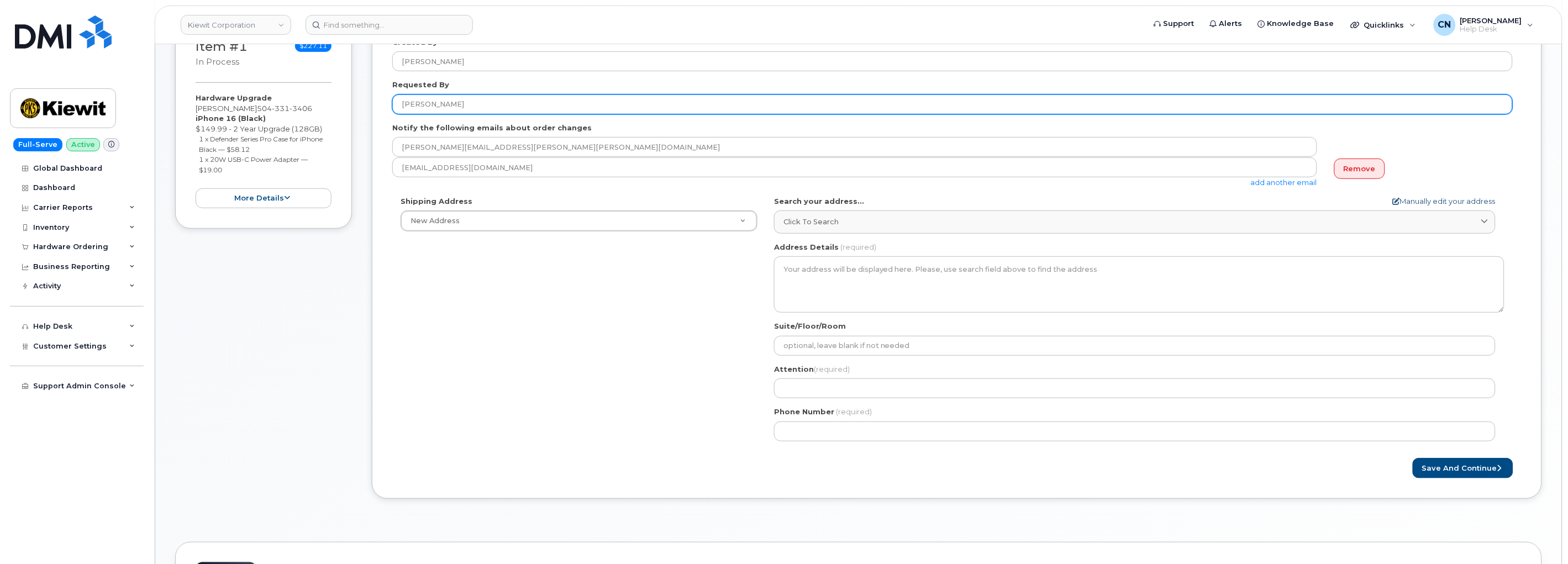
type input "[PERSON_NAME]"
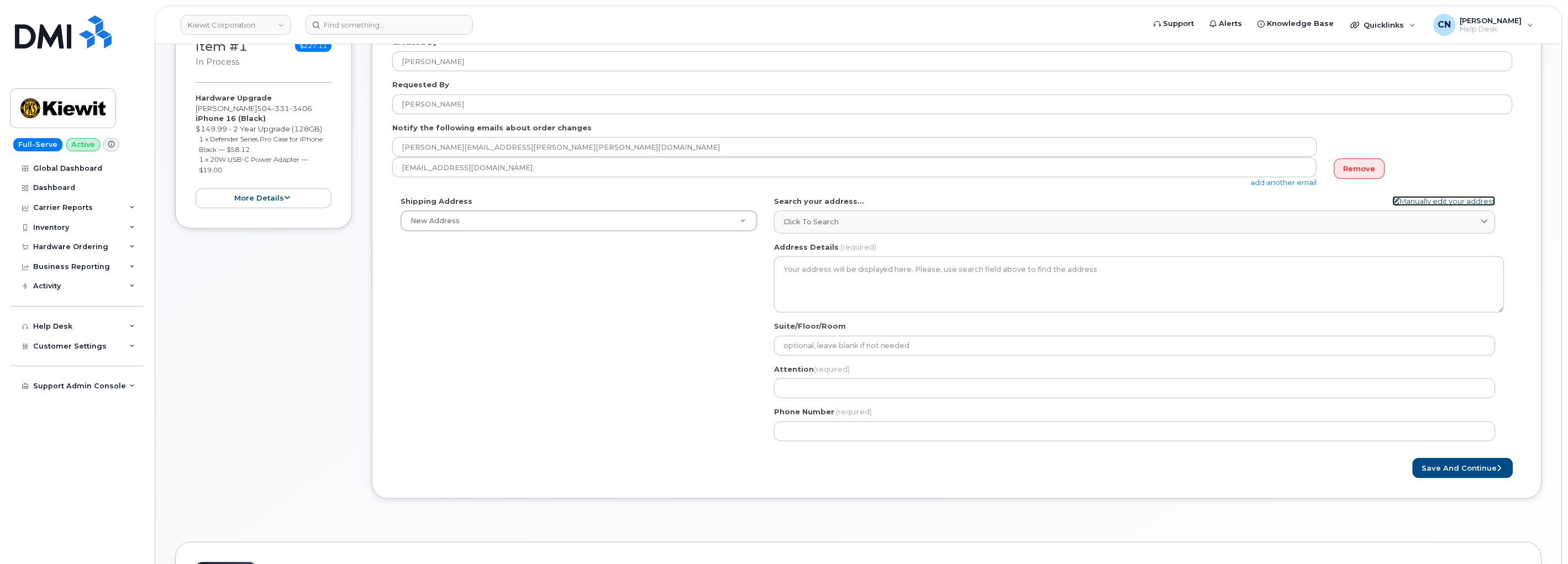
click at [1438, 201] on link "Manually edit your address" at bounding box center [1444, 201] width 103 height 10
select select
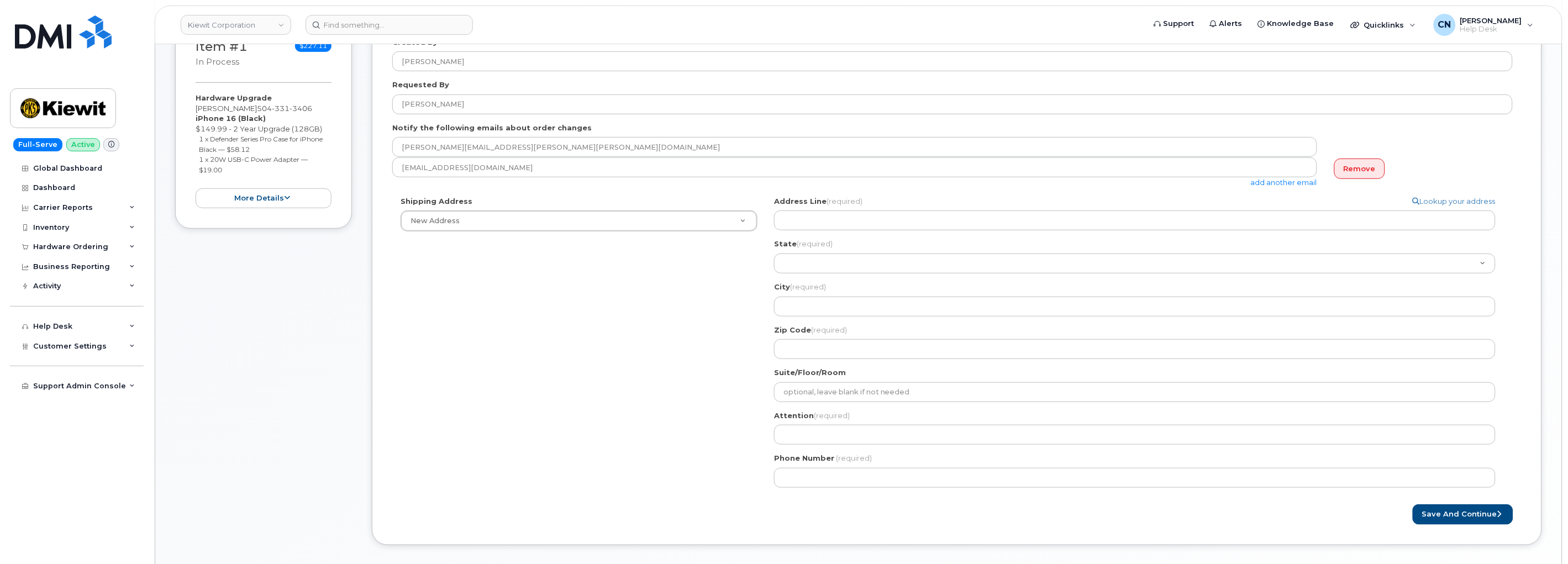
click at [892, 446] on div "Search your address... Manually edit your address Click to search No available …" at bounding box center [1139, 346] width 747 height 300
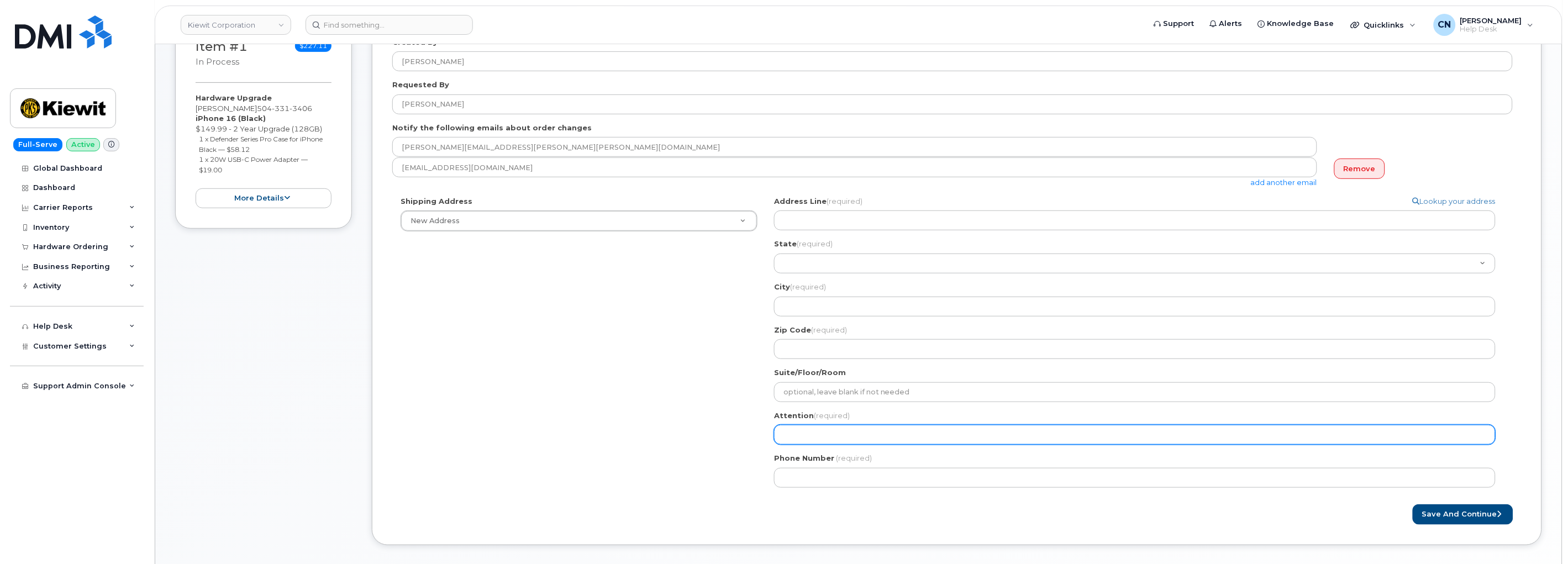
click at [890, 438] on input "Attention (required)" at bounding box center [1134, 434] width 721 height 19
paste input "Keith Kilwein"
select select
type input "Keith Kilwein"
click at [244, 107] on div "Hardware Upgrade Keith Kilwein 504 331 3406 iPhone 16 (Black) $149.99 - 2 Year …" at bounding box center [263, 150] width 136 height 116
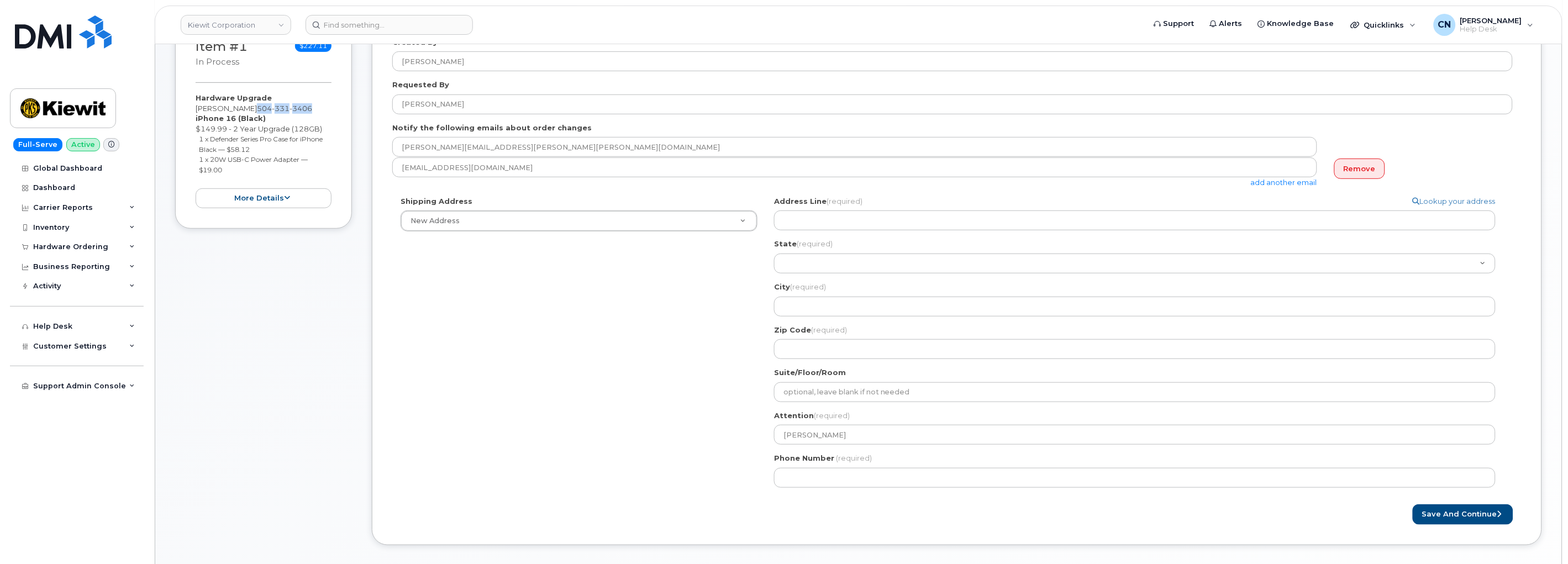
drag, startPoint x: 305, startPoint y: 110, endPoint x: 245, endPoint y: 112, distance: 60.0
click at [245, 112] on div "Hardware Upgrade Keith Kilwein 504 331 3406 iPhone 16 (Black) $149.99 - 2 Year …" at bounding box center [263, 150] width 136 height 116
copy span "504 331 3406"
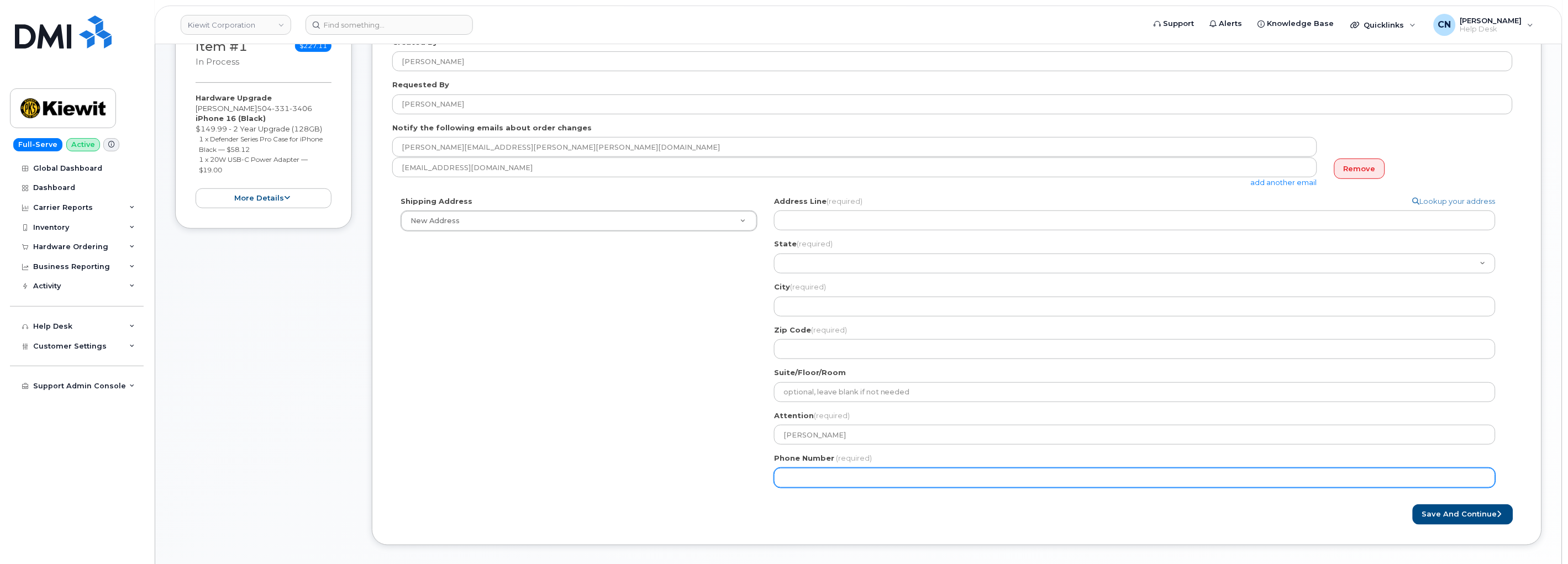
click at [829, 482] on input "Phone Number" at bounding box center [1134, 478] width 721 height 19
paste input "5043313406"
select select
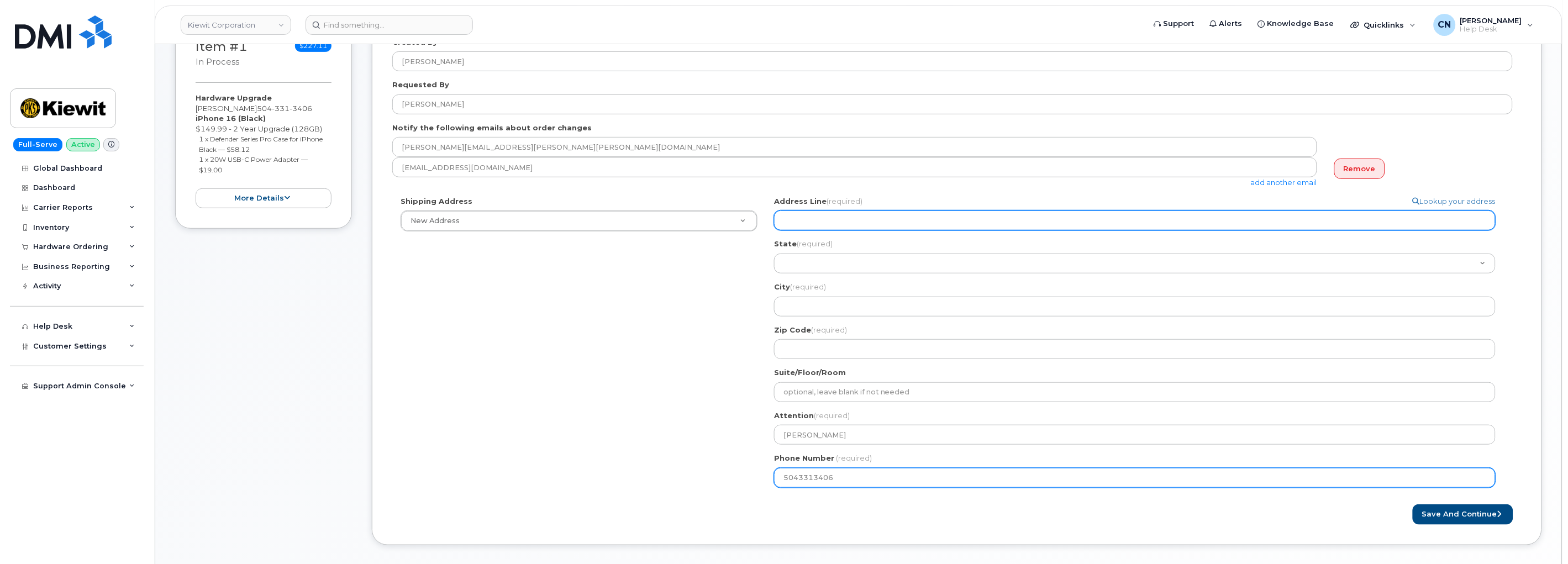
type input "5043313406"
click at [816, 223] on input "Address Line (required)" at bounding box center [1134, 219] width 721 height 19
select select
type input "3"
select select
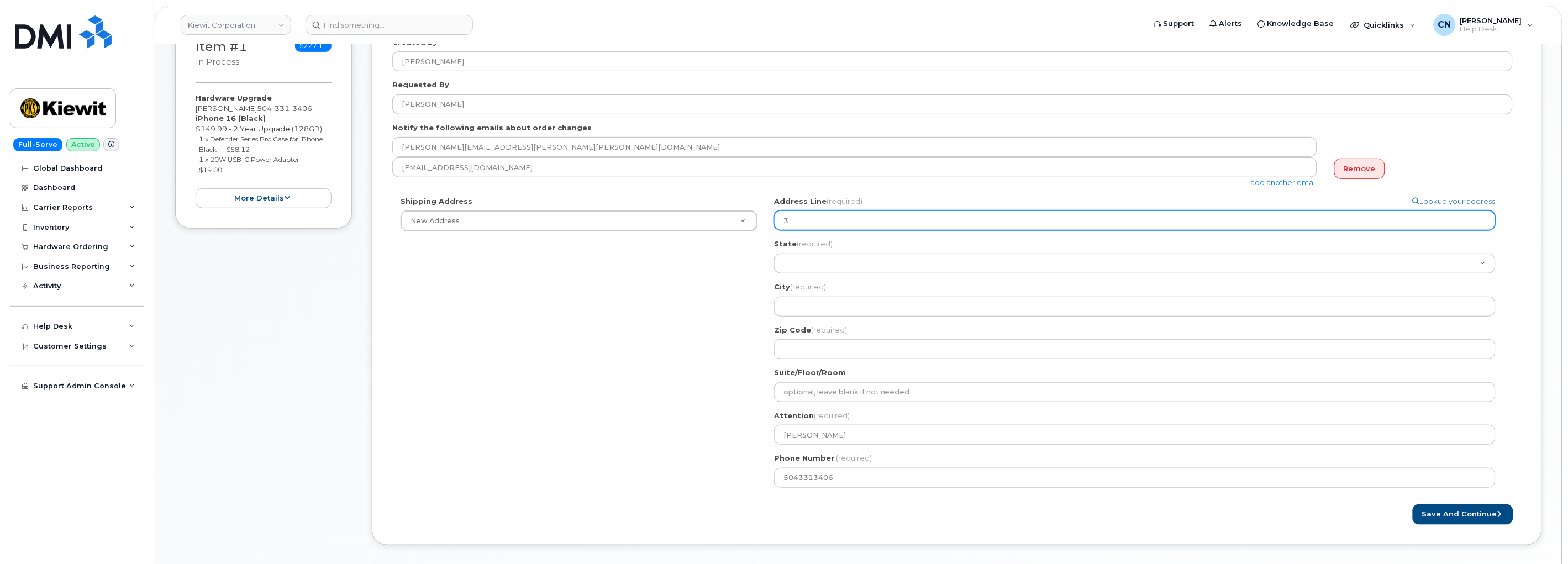
type input "33"
select select
type input "339"
select select
type input "3393"
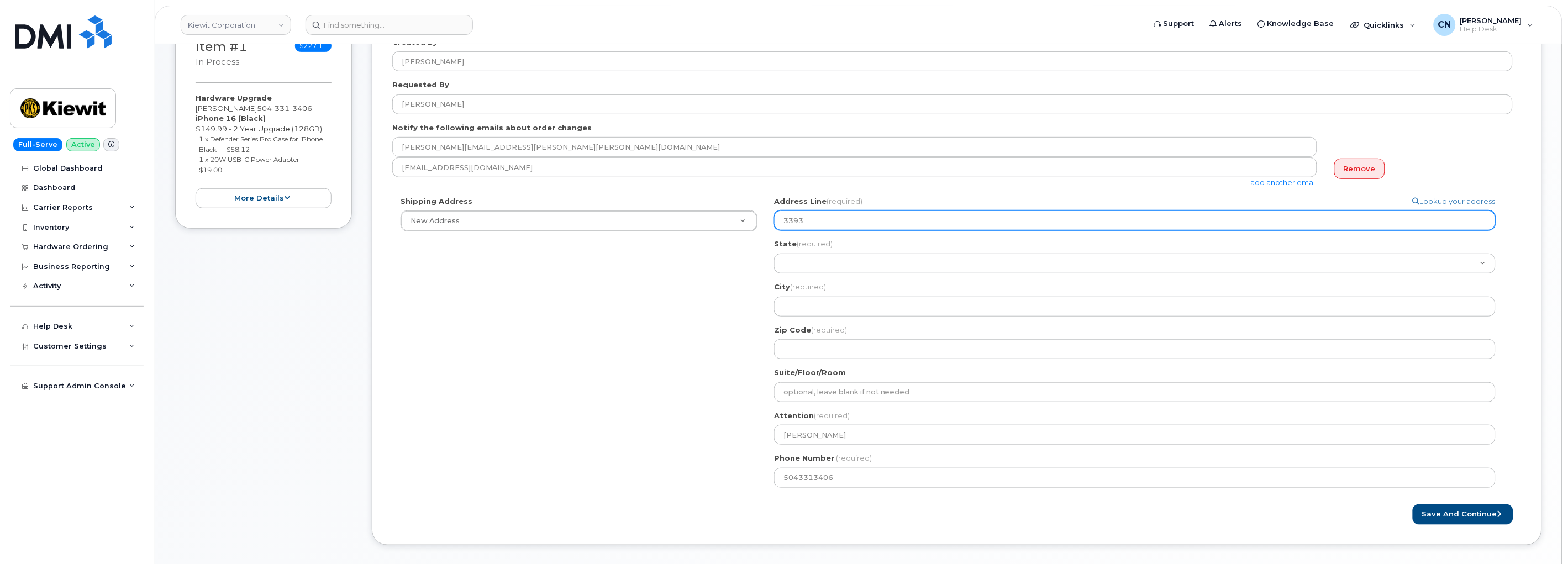
select select
type input "33930"
select select
type input "33930 W"
select select
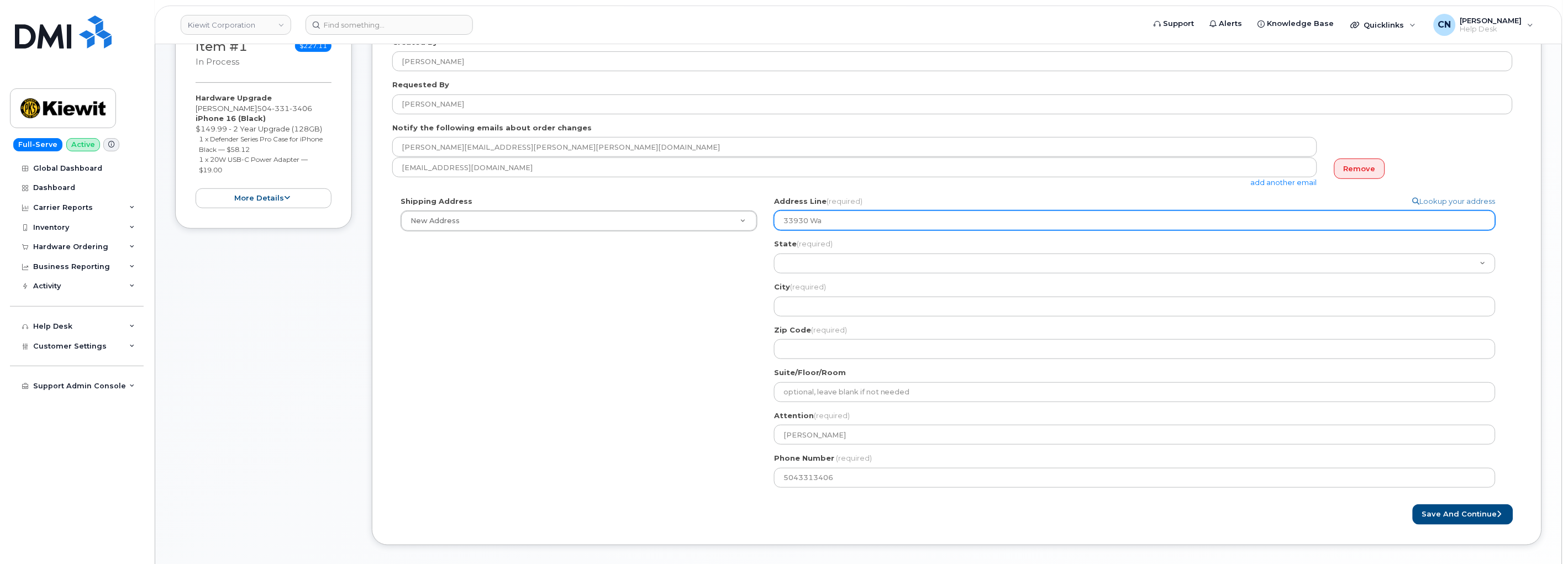
type input "33930 Weyerhaeuser Way South"
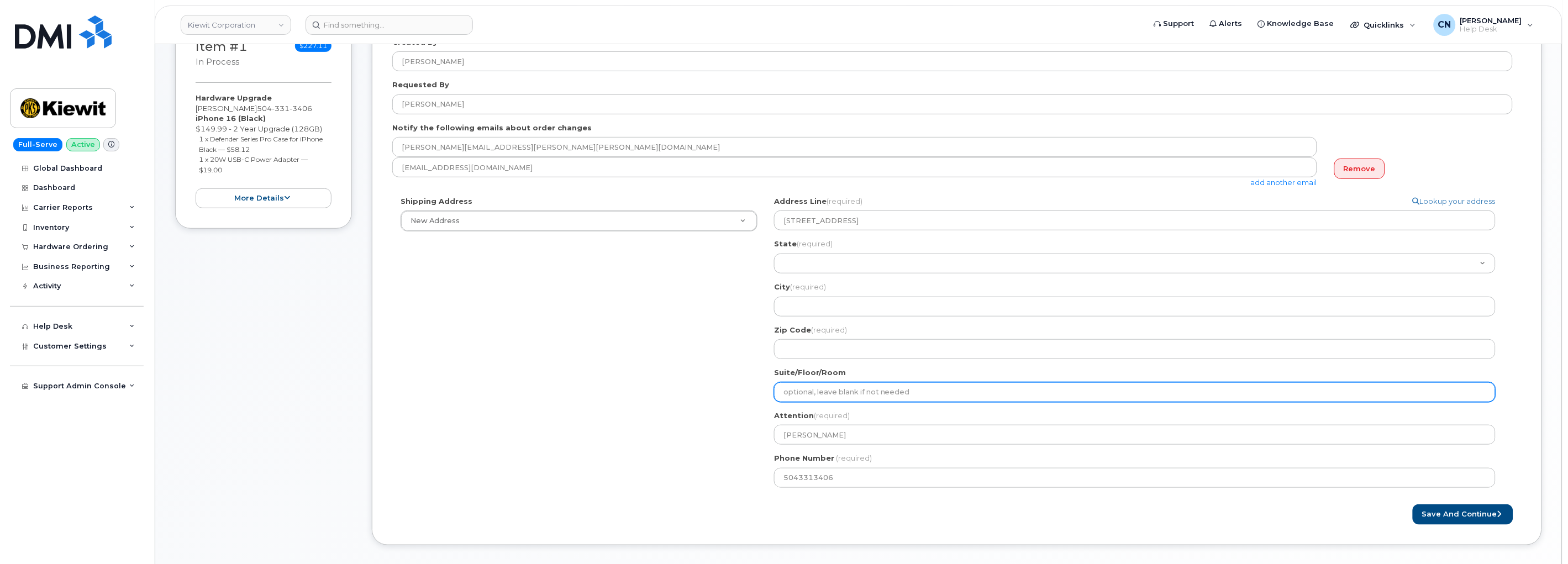
click at [820, 384] on input "Suite/Floor/Room" at bounding box center [1134, 392] width 721 height 19
select select
type input "S"
select select
type input "Su"
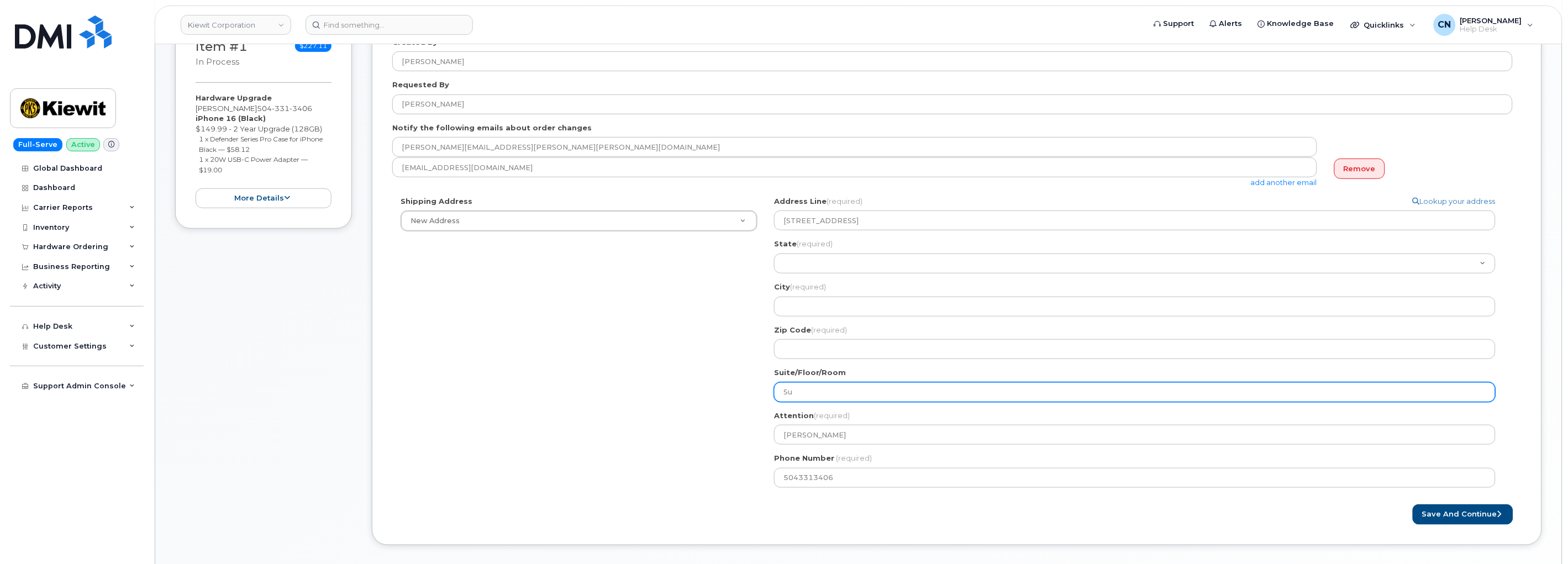
select select
type input "Sui"
select select
type input "Suit"
select select
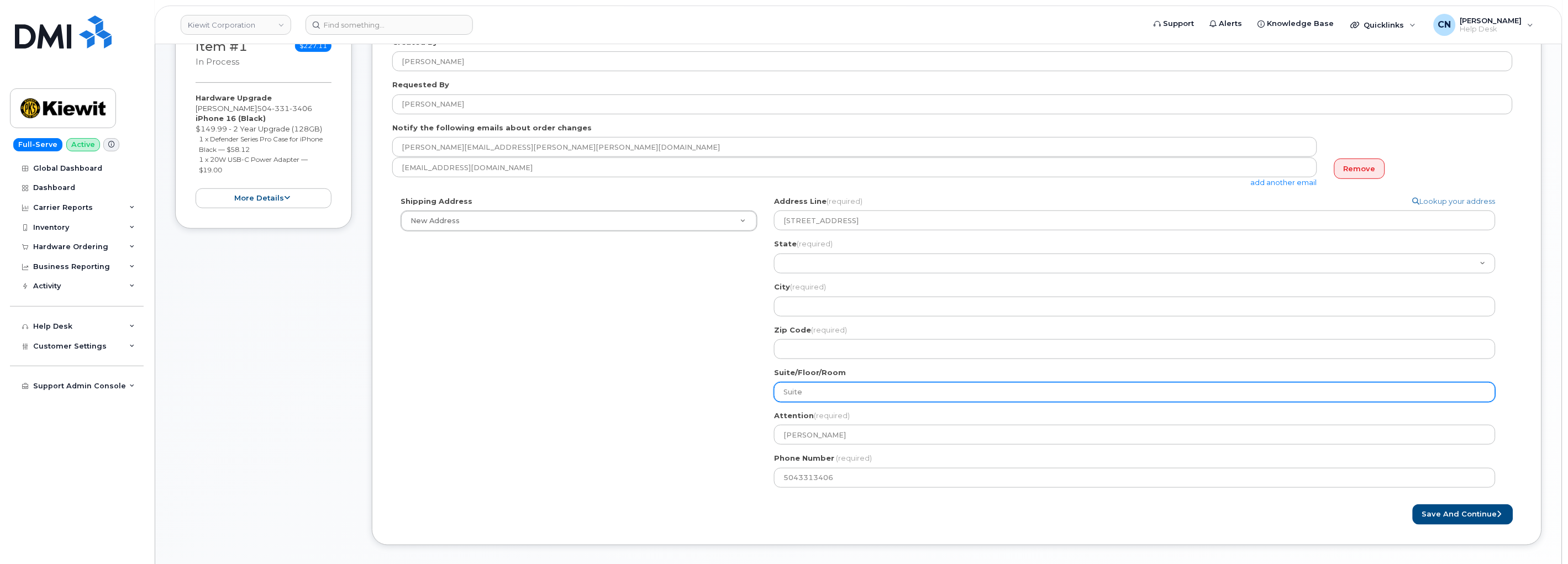
type input "Suite"
select select
type input "Suite 3"
select select
type input "Suite 30"
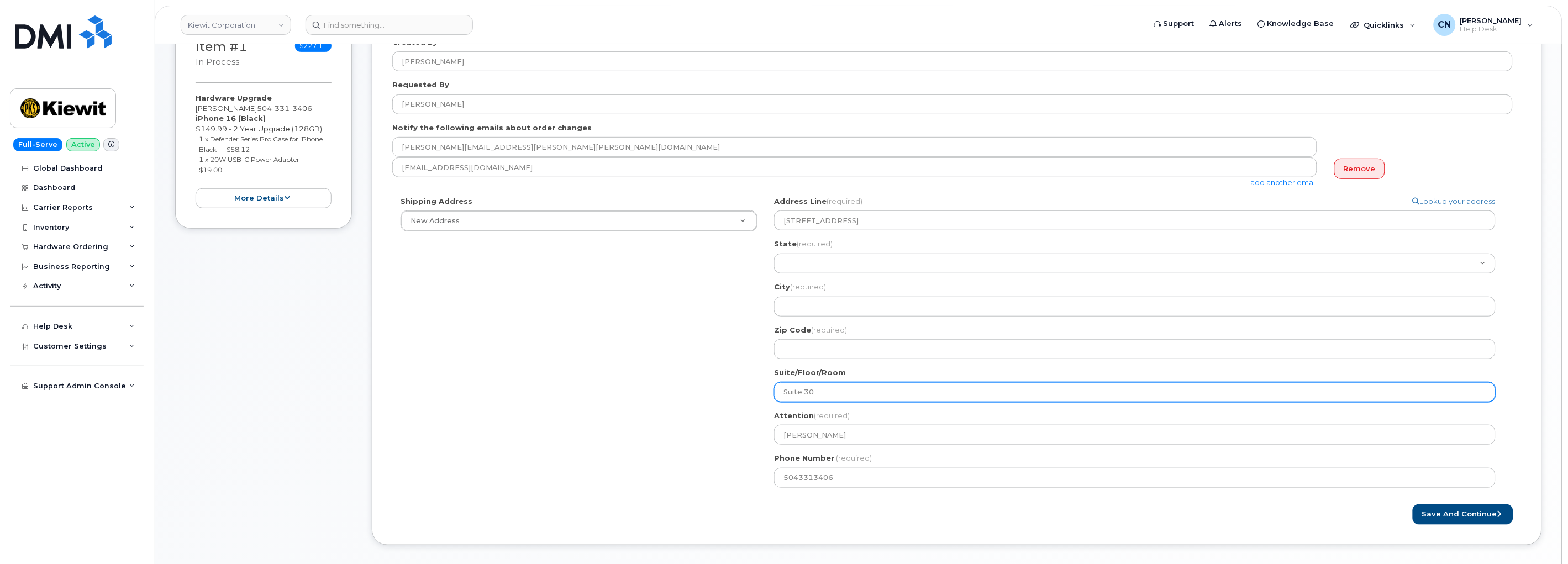
select select
type input "Suite 300"
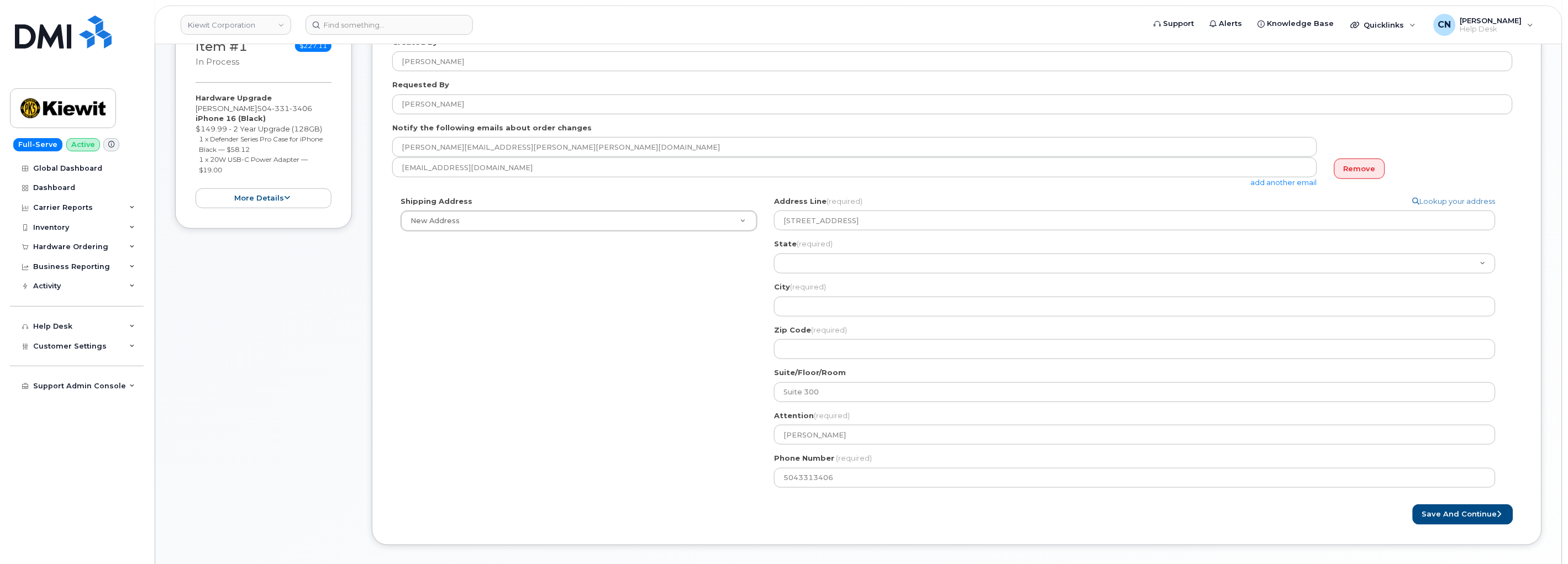
click at [675, 352] on div "Shipping Address New Address New Address 4004 South 60th ST 1550 Mike Fahey Ste…" at bounding box center [952, 346] width 1120 height 300
click at [800, 267] on select "Alabama Alaska American Samoa Arizona Arkansas California Colorado Connecticut …" at bounding box center [1134, 263] width 721 height 19
select select "WA"
click at [774, 254] on select "Alabama Alaska American Samoa Arizona Arkansas California Colorado Connecticut …" at bounding box center [1134, 263] width 721 height 19
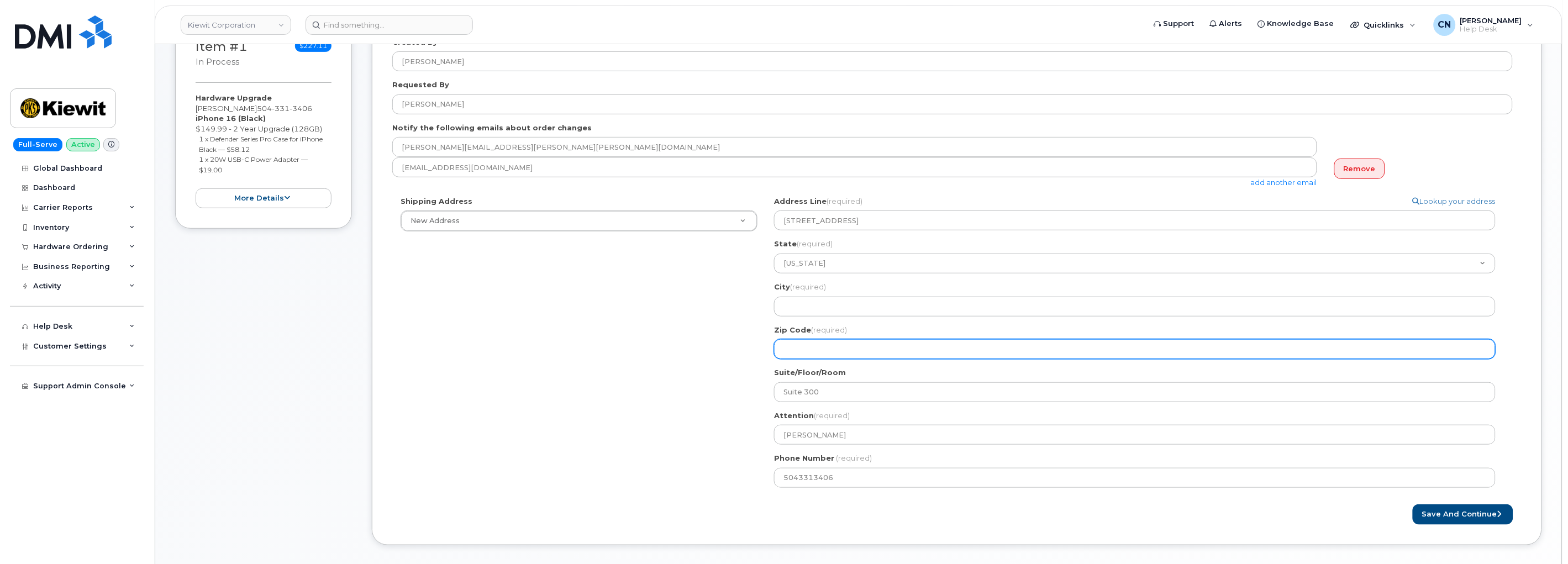
click at [820, 351] on input "Zip Code (required)" at bounding box center [1134, 348] width 721 height 19
select select
type input "9"
select select
type input "98"
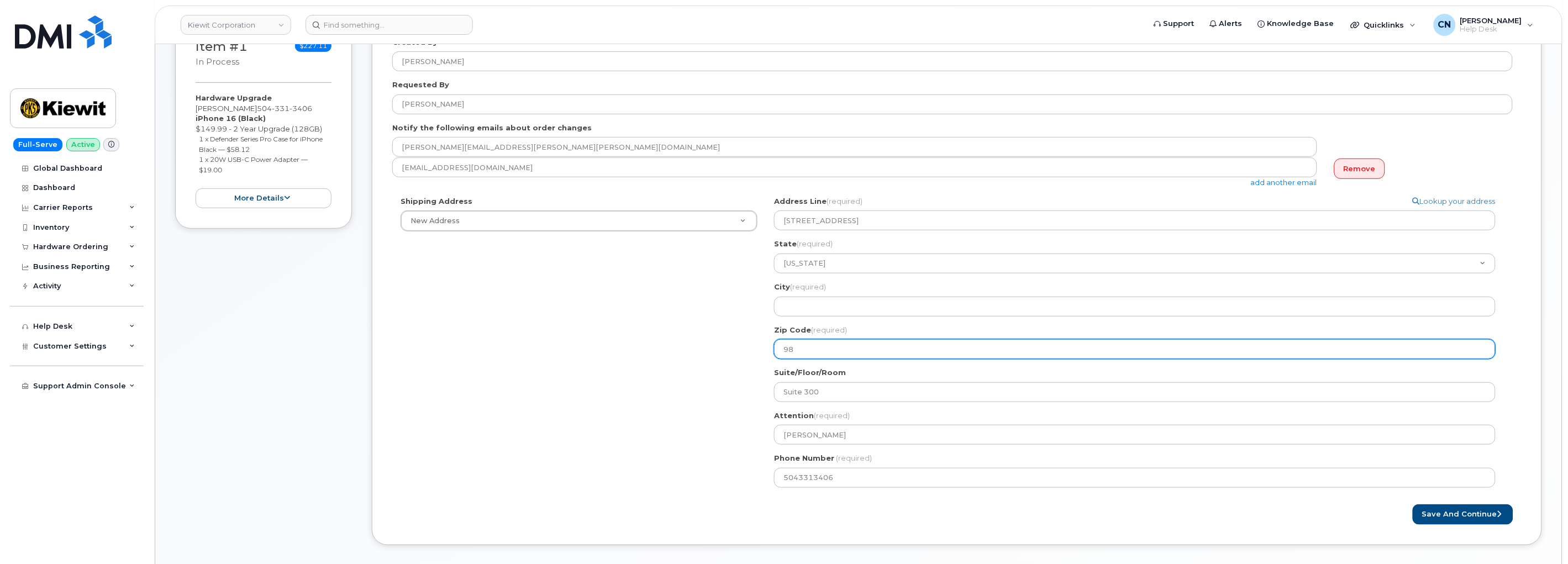
select select
type input "980"
select select
type input "9800"
select select
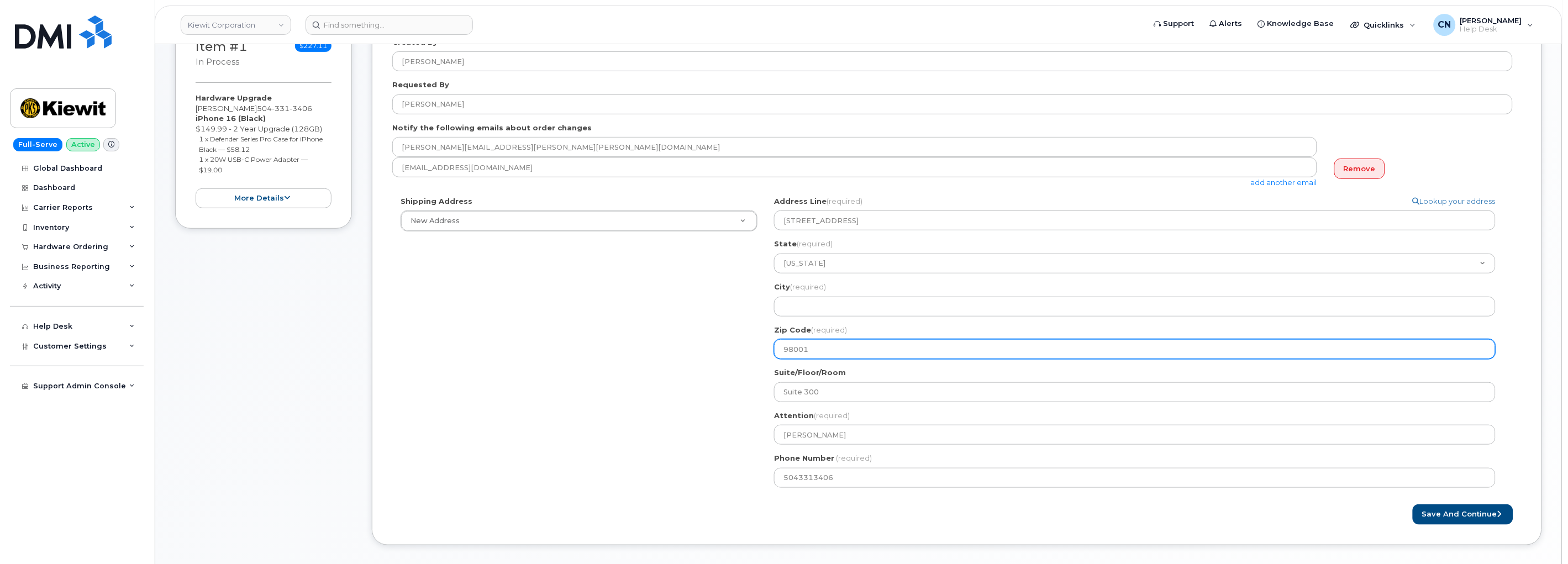
type input "98001"
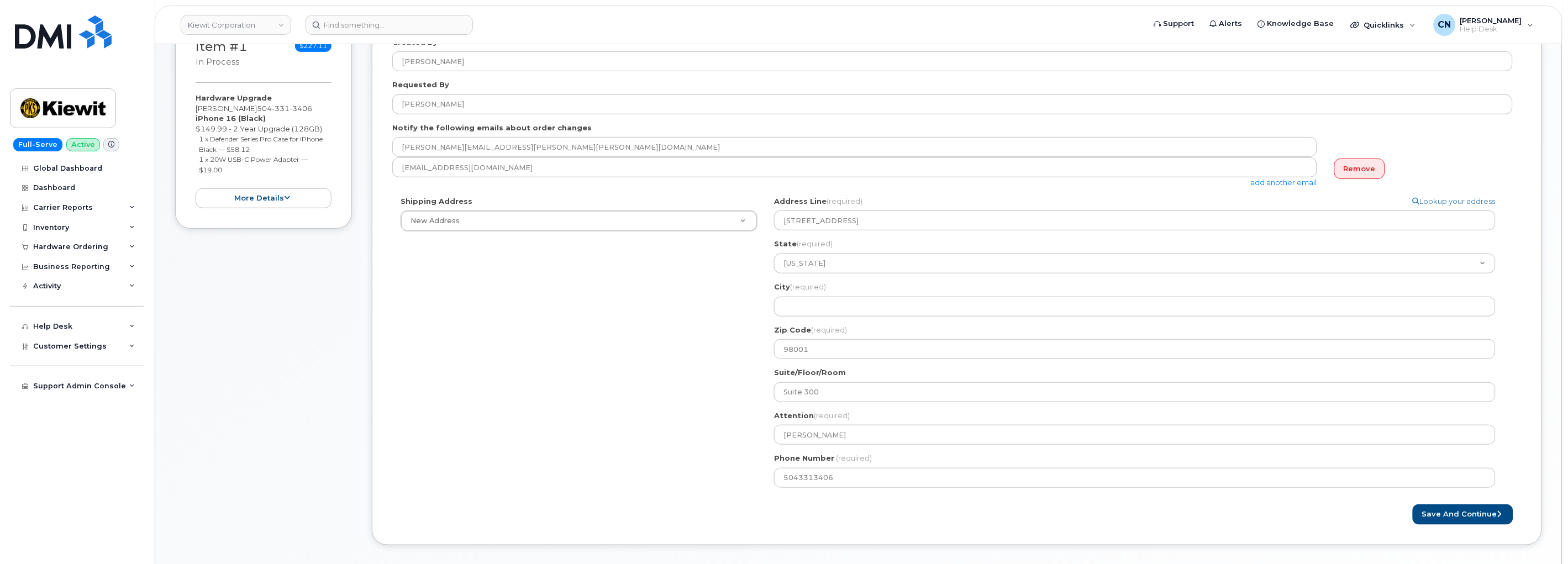
drag, startPoint x: 727, startPoint y: 330, endPoint x: 731, endPoint y: 326, distance: 5.7
click at [727, 330] on div "Shipping Address New Address New Address 4004 South 60th ST 1550 Mike Fahey Ste…" at bounding box center [952, 346] width 1120 height 300
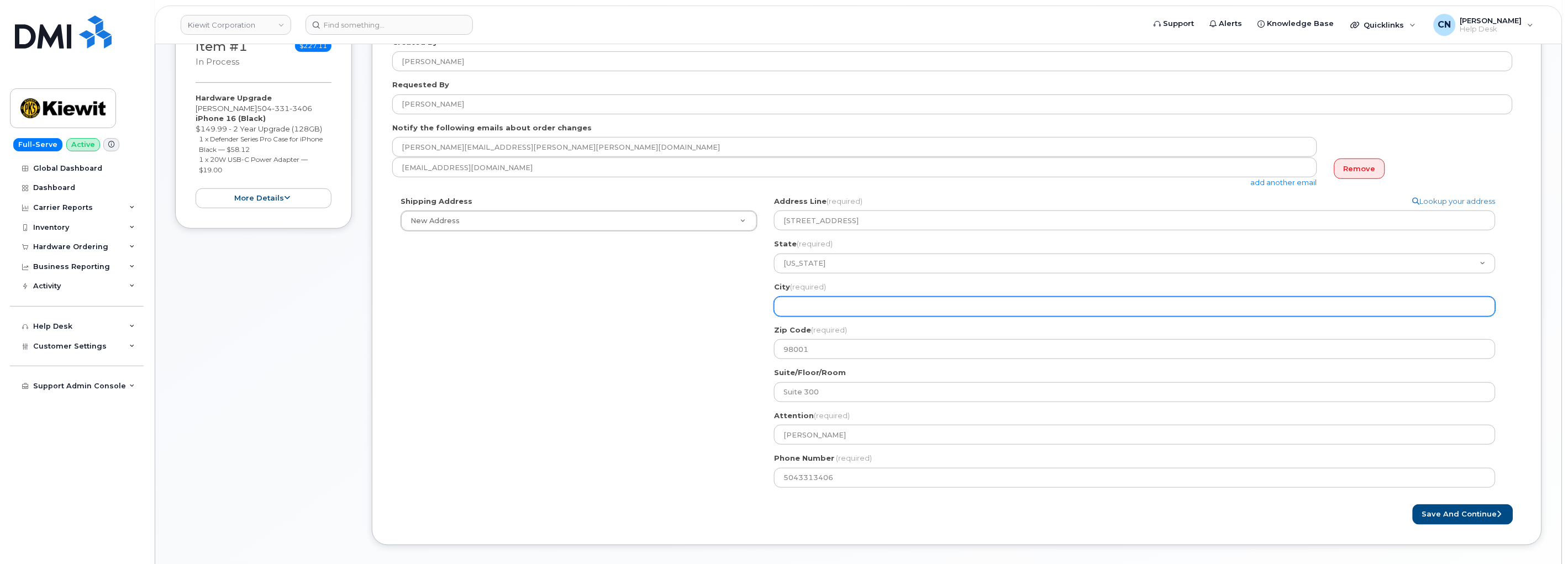
click at [805, 301] on input "City (required)" at bounding box center [1134, 306] width 721 height 19
select select
type input "f"
select select
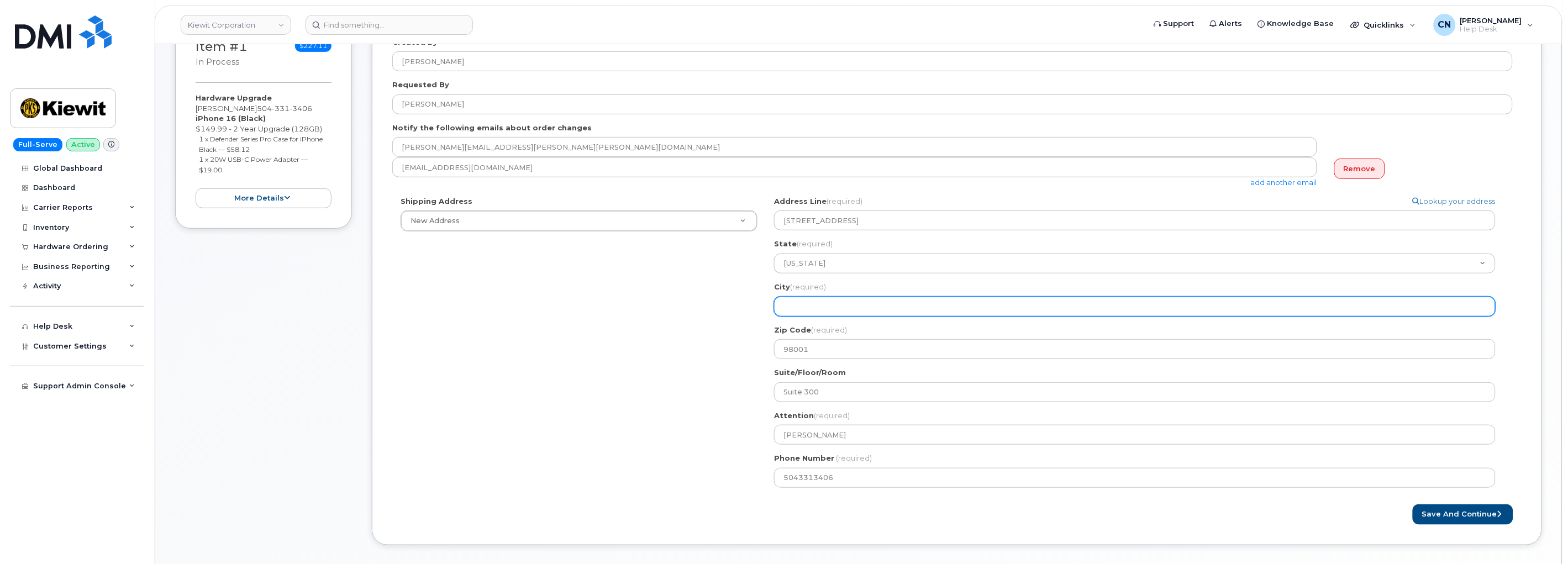
type input "F"
select select
type input "Fe"
select select
type input "Fer"
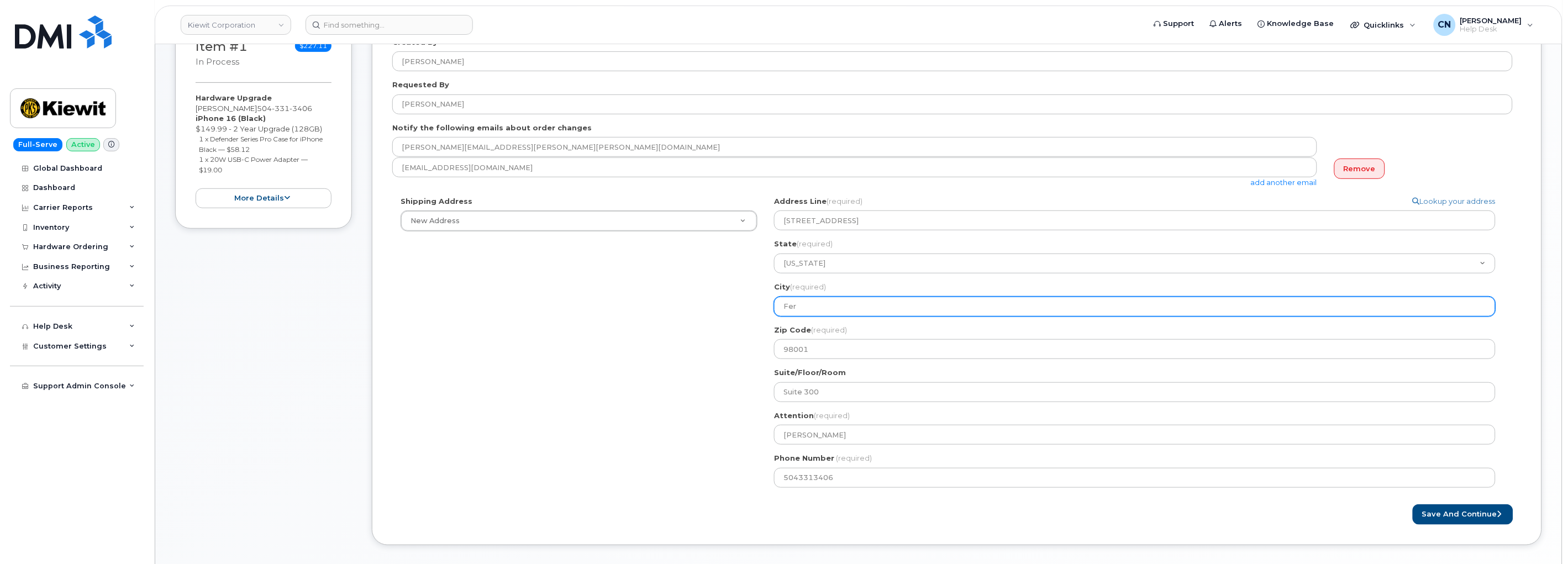
select select
type input "Fe"
select select
type input "Fed"
select select
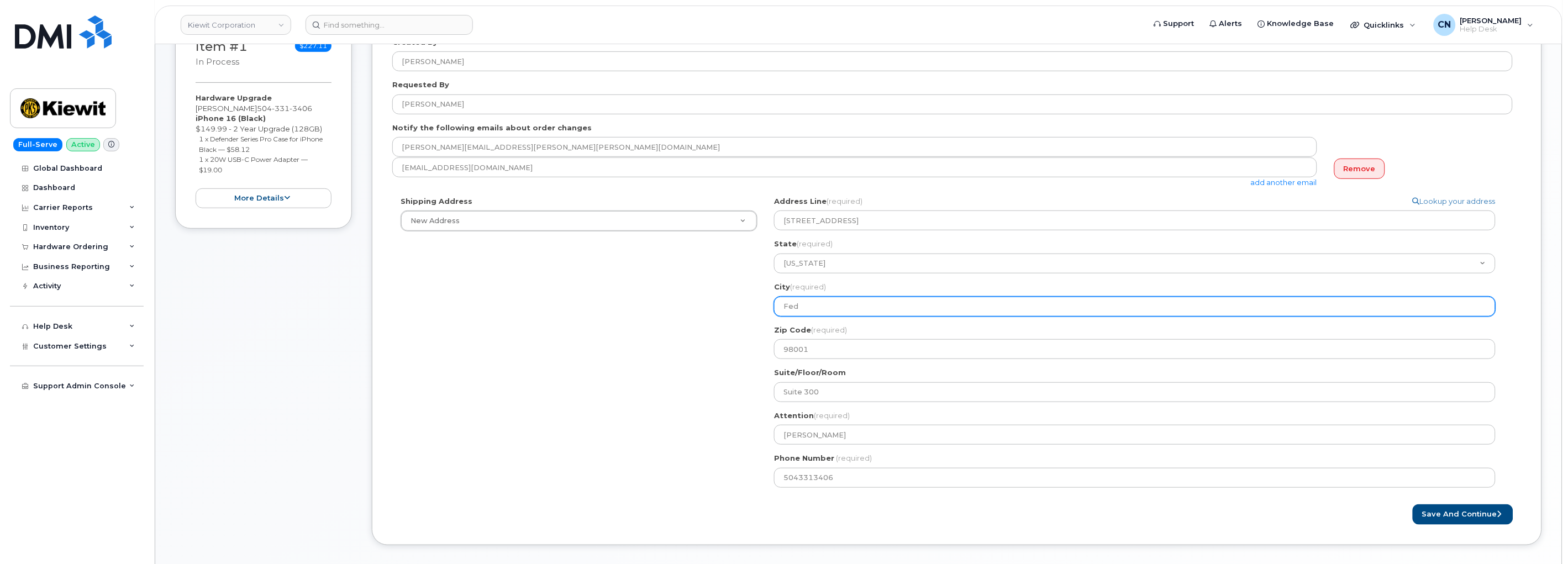
type input "Fede"
select select
type input "Feder"
select select
type input "Federa"
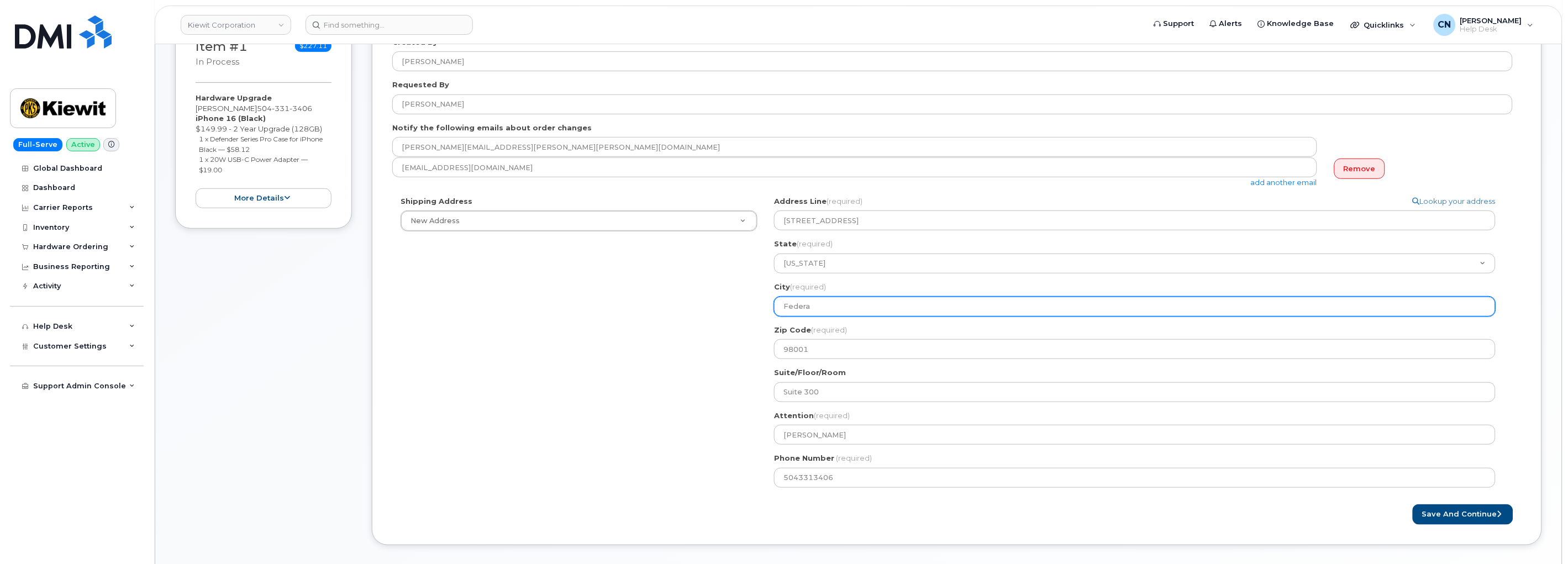
select select
type input "Federal"
select select
type input "Federal Way"
select select
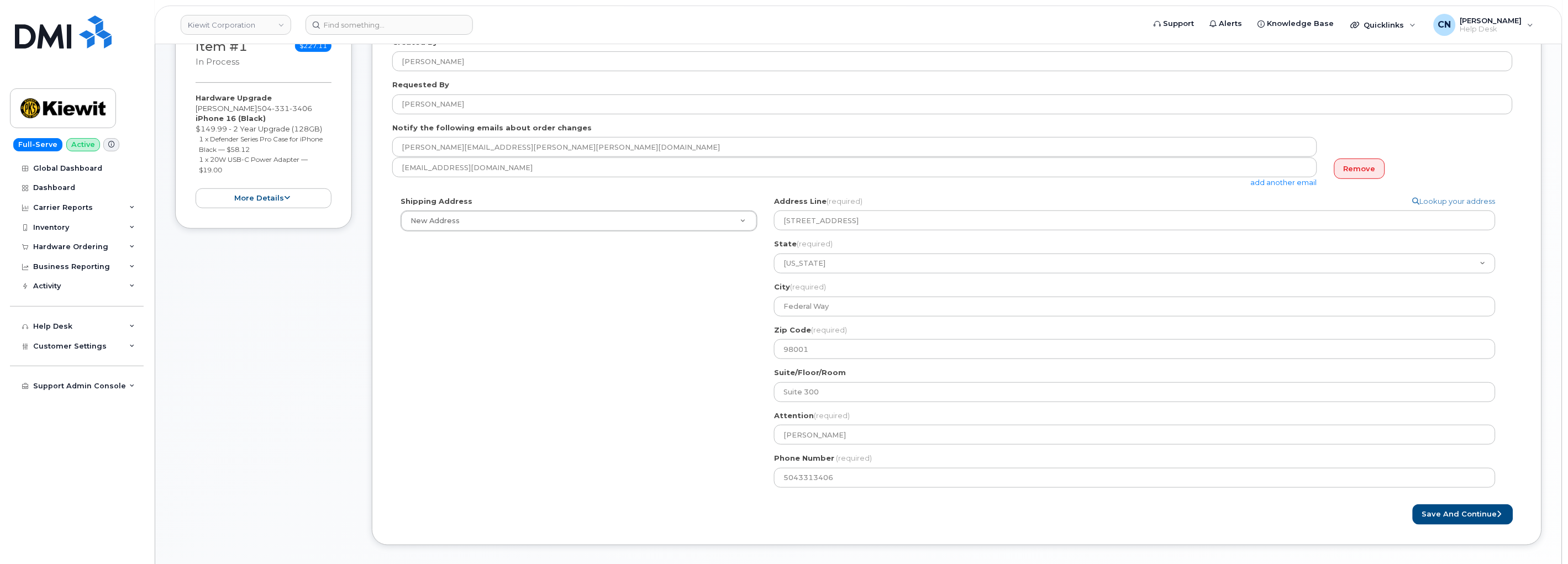
click at [610, 360] on div "Shipping Address New Address New Address 4004 South 60th ST 1550 Mike Fahey Ste…" at bounding box center [952, 346] width 1120 height 300
click at [1472, 521] on button "Save and Continue" at bounding box center [1462, 515] width 101 height 20
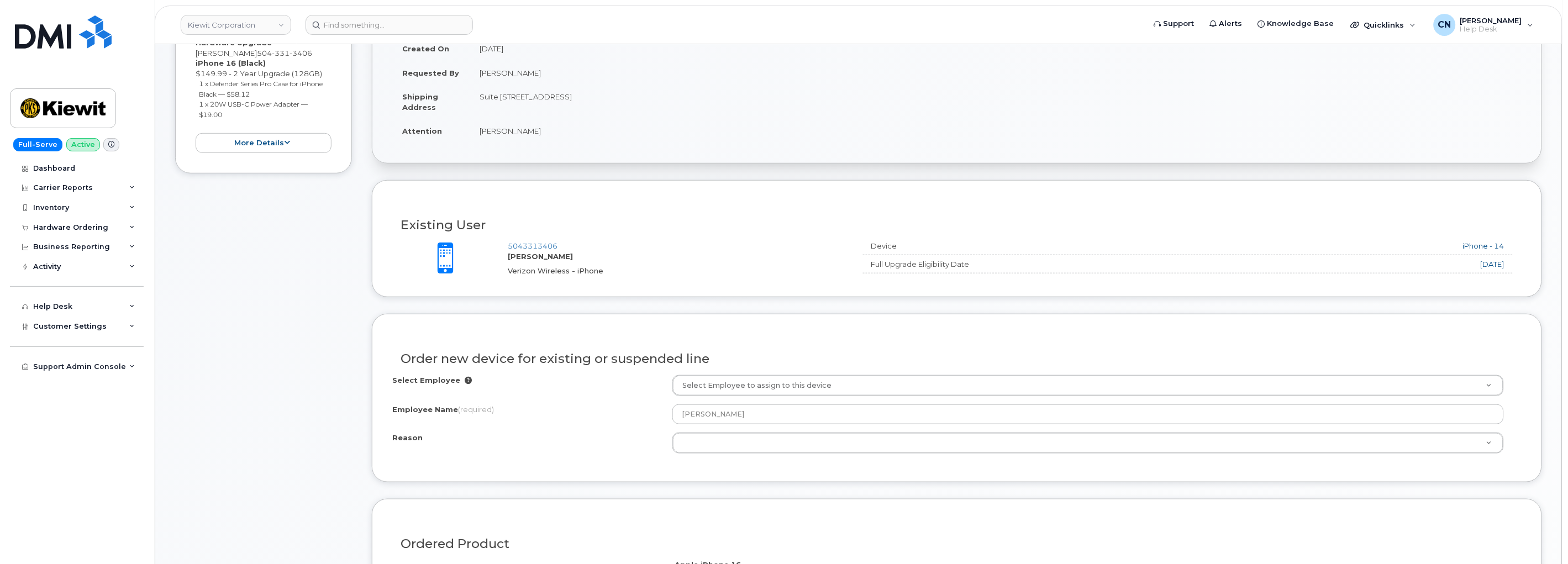
scroll to position [368, 0]
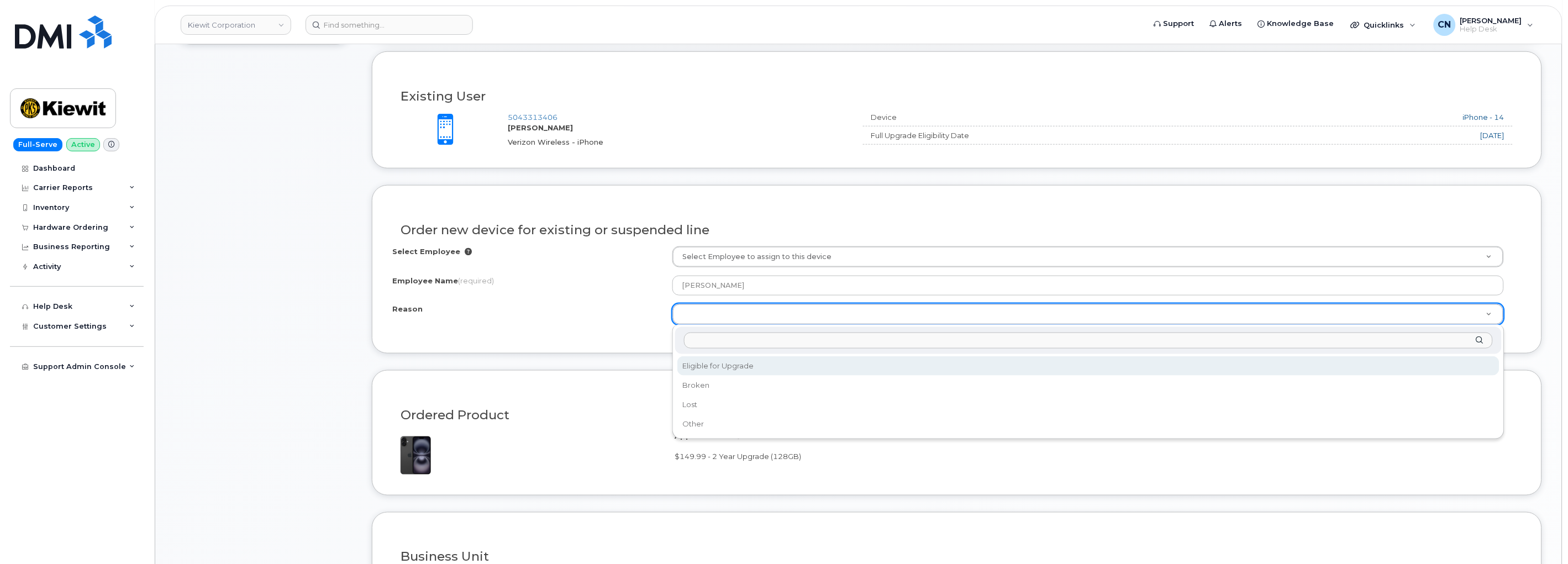
select select "eligible_for_upgrade"
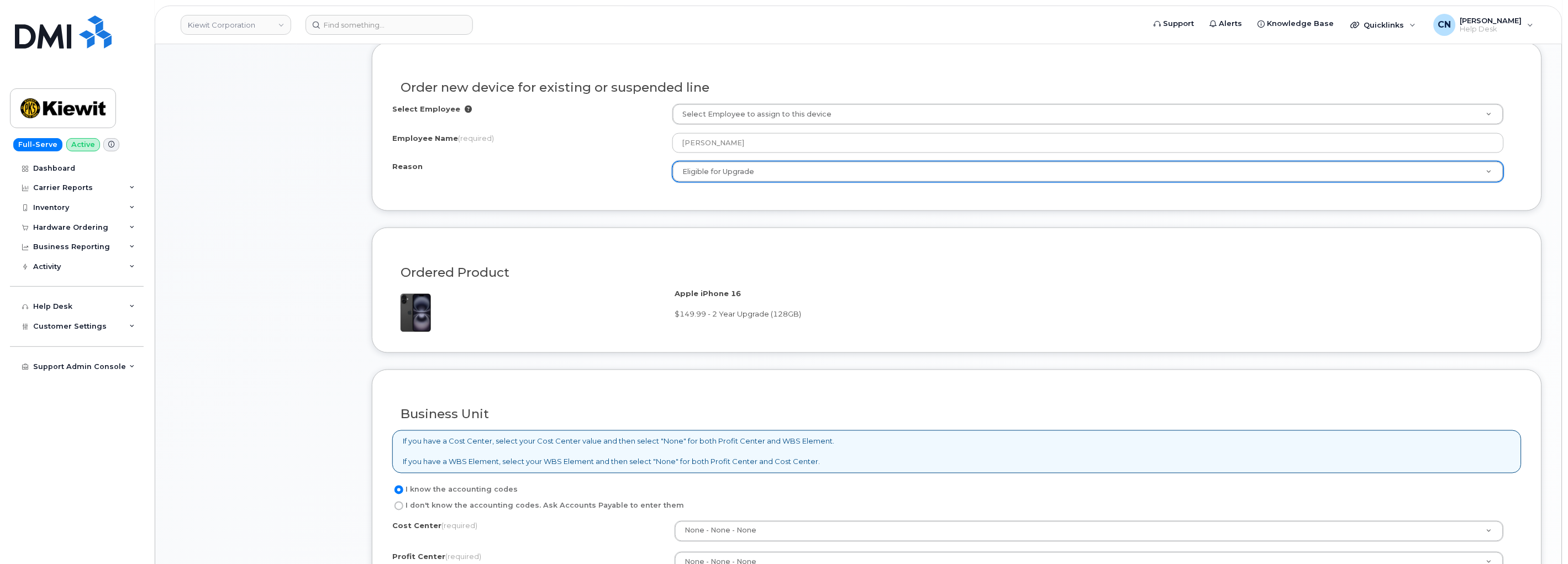
scroll to position [675, 0]
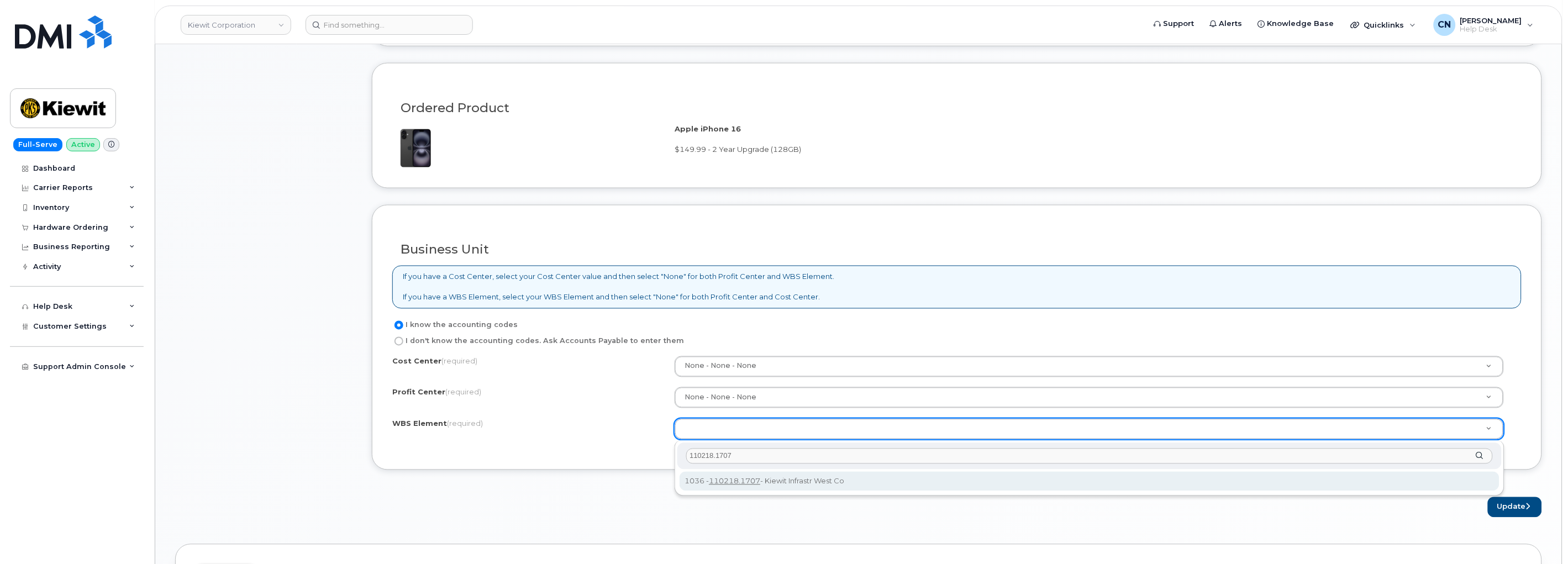
type input "110218.1707"
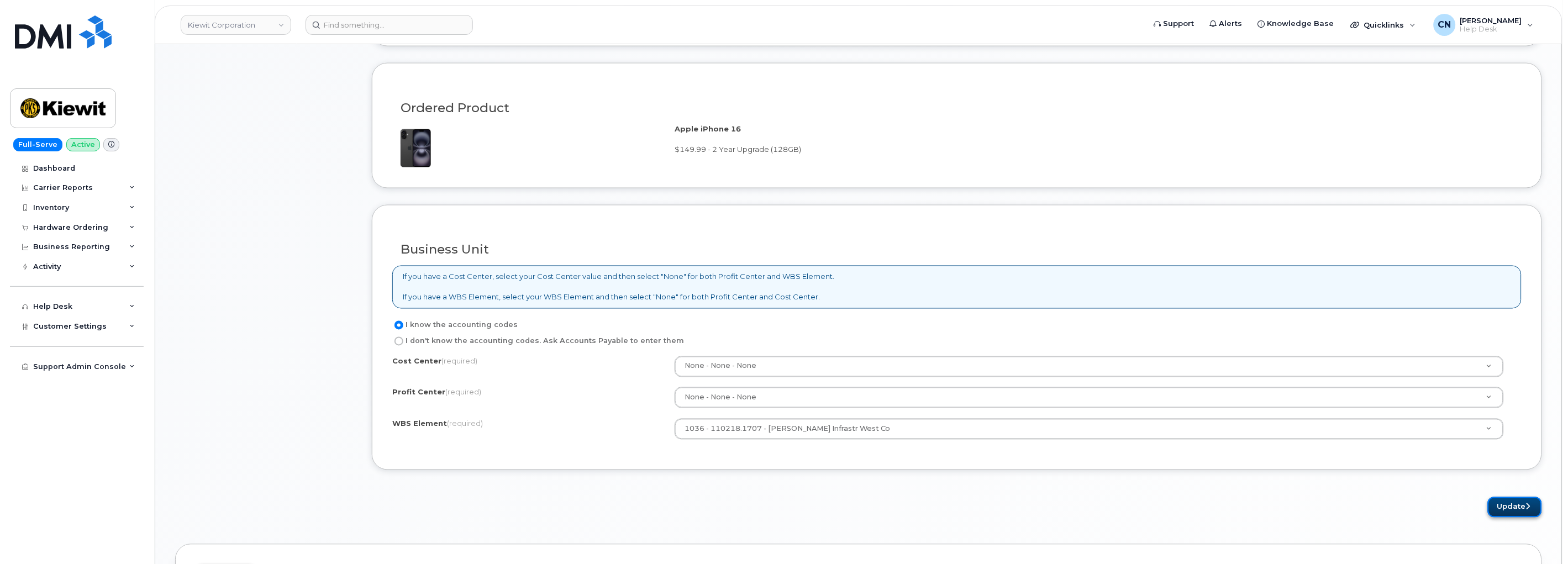
click at [1498, 512] on button "Update" at bounding box center [1514, 508] width 54 height 20
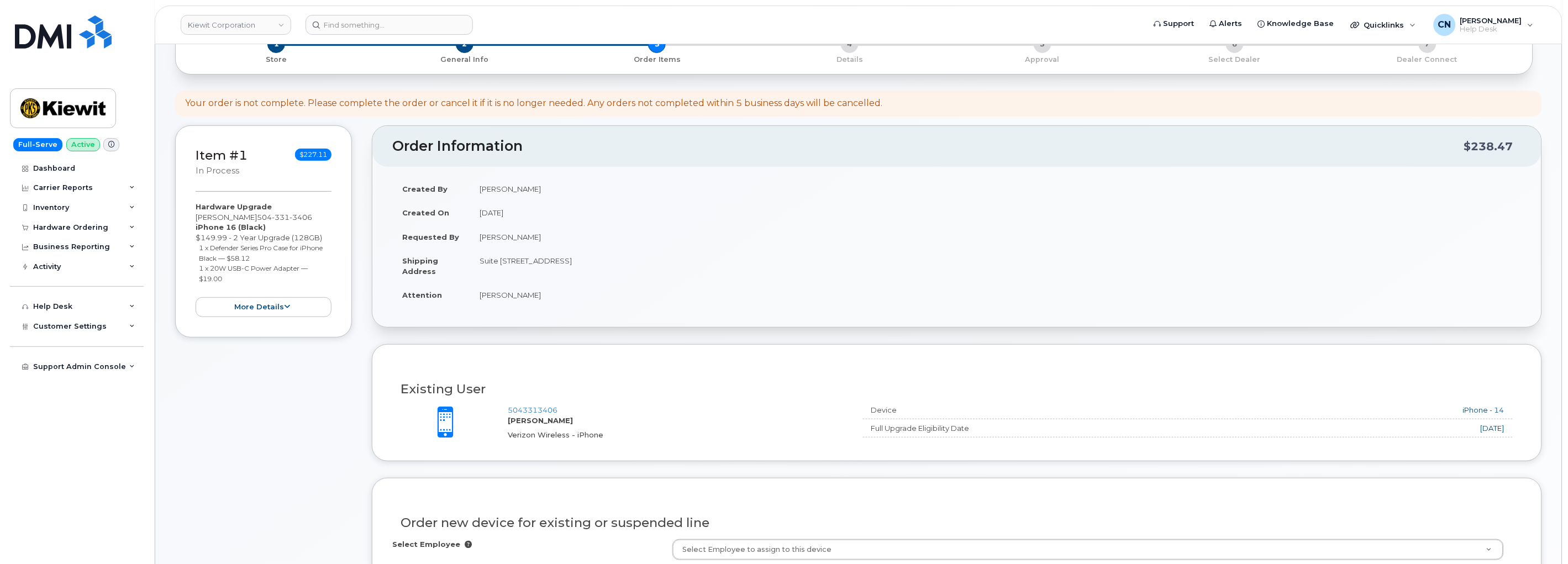
scroll to position [0, 0]
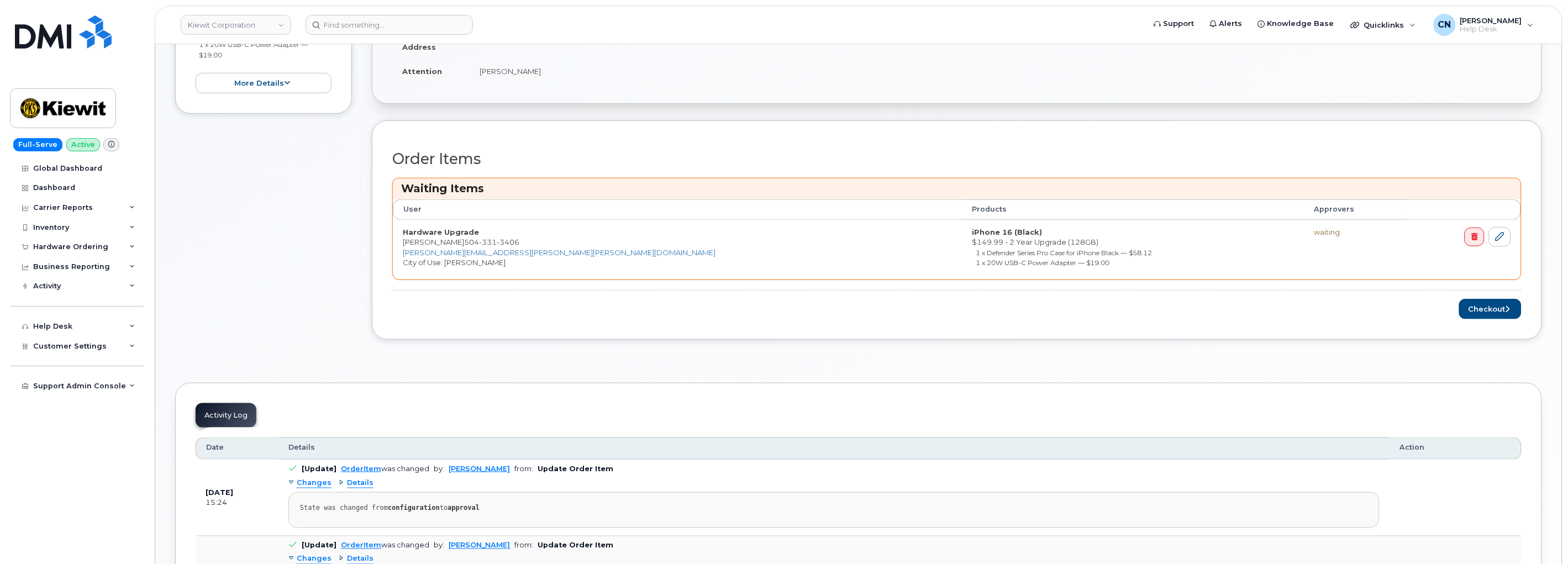
scroll to position [368, 0]
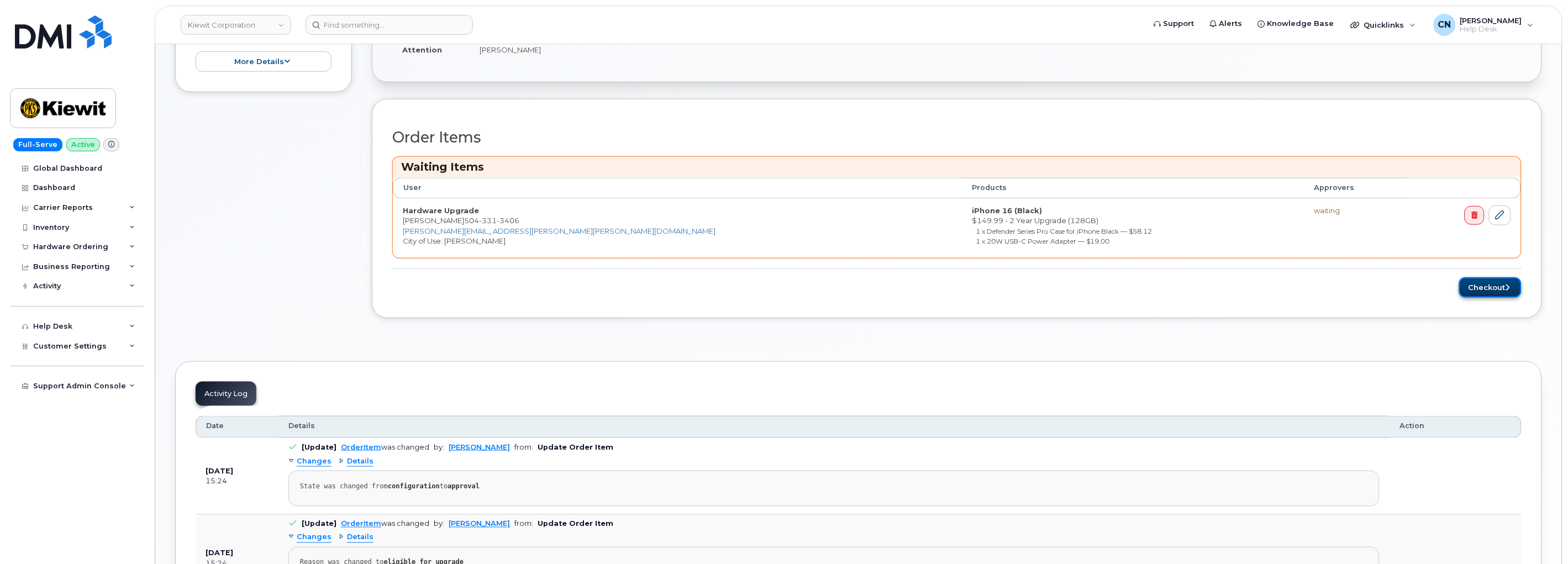
click at [1471, 287] on button "Checkout" at bounding box center [1489, 288] width 62 height 20
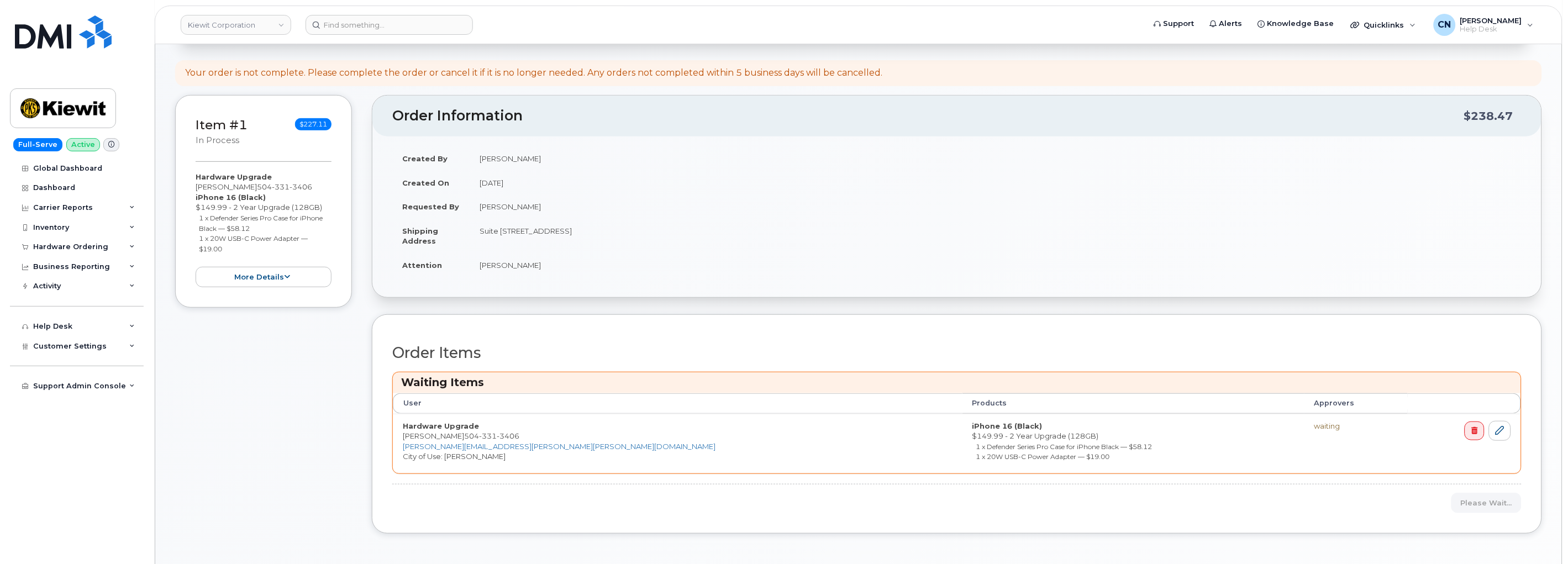
scroll to position [0, 0]
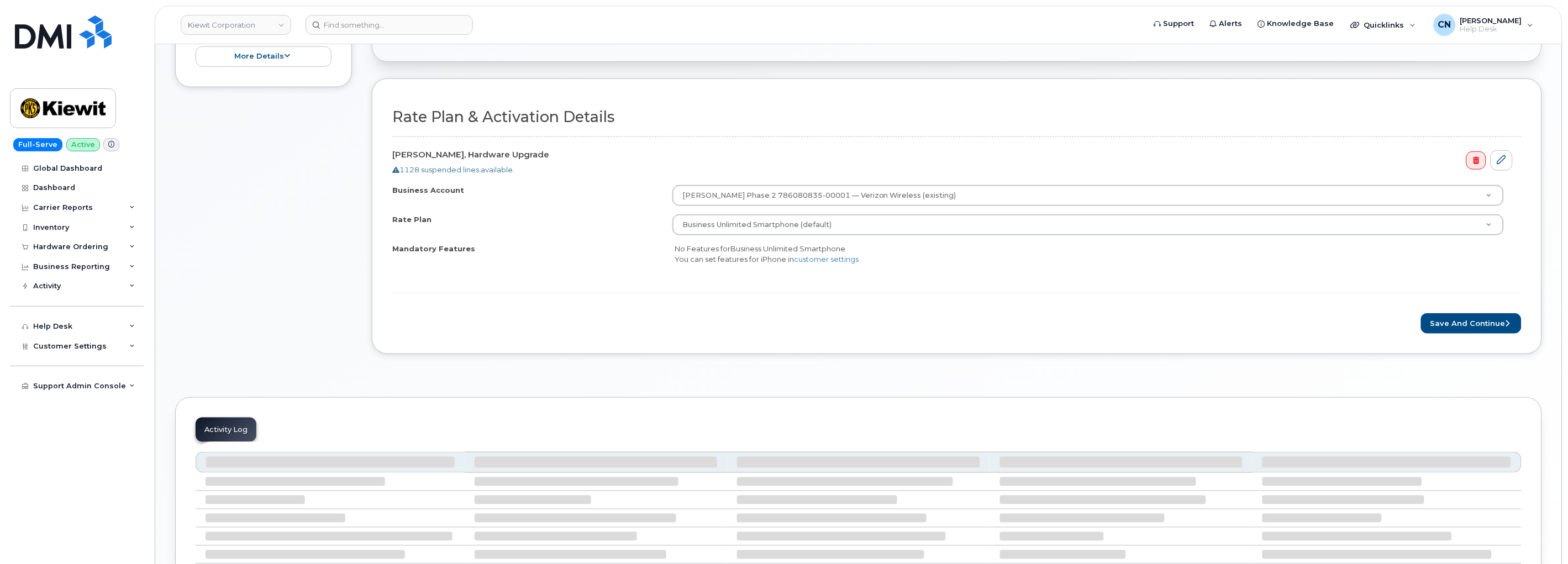
scroll to position [307, 0]
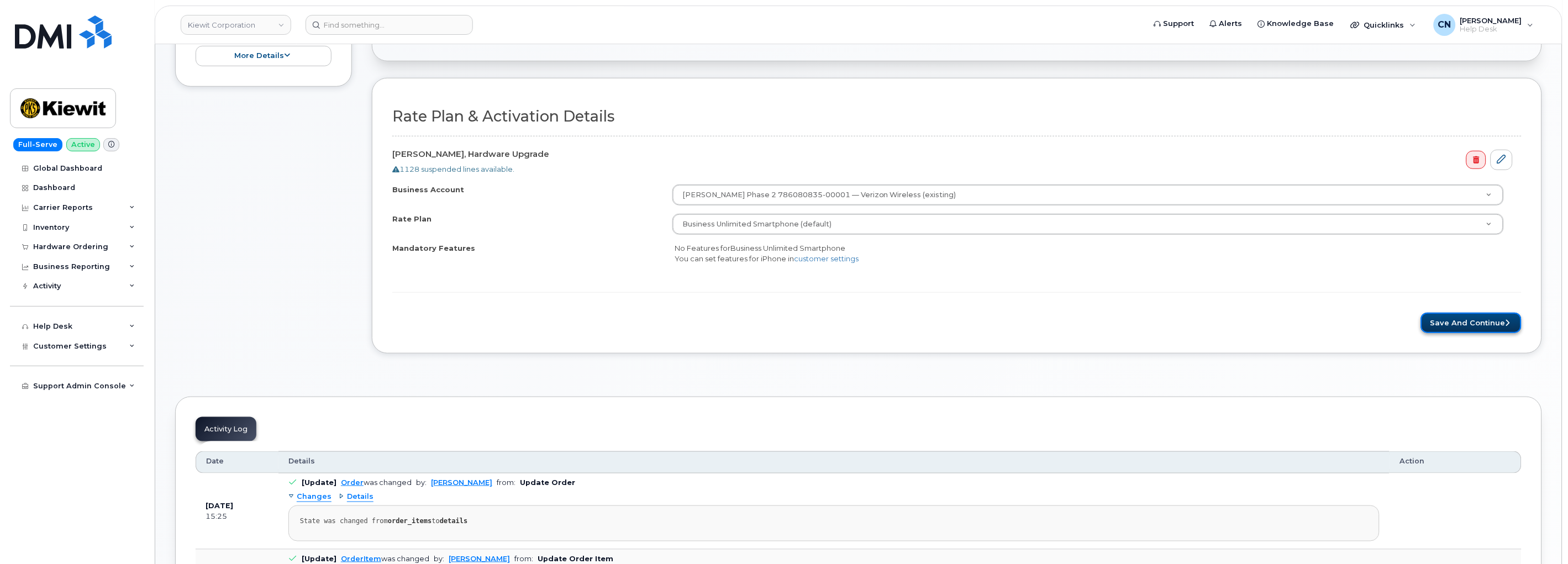
click at [1449, 322] on button "Save and Continue" at bounding box center [1471, 323] width 101 height 20
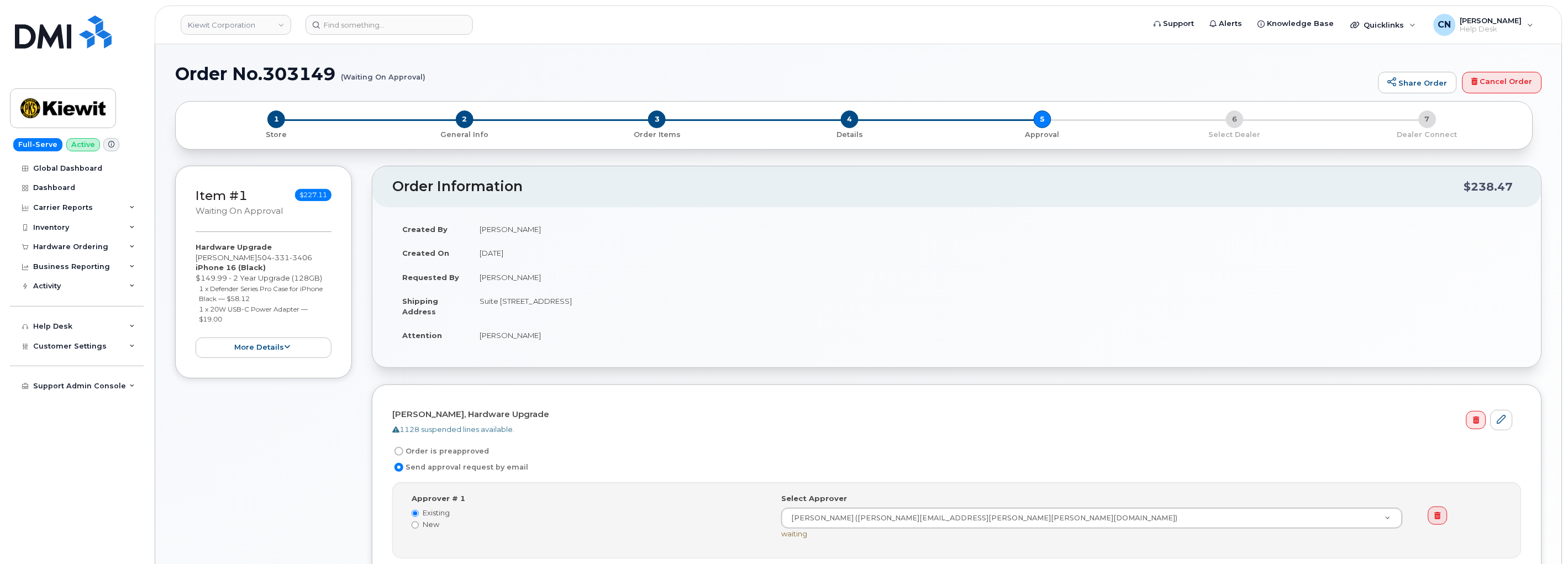
scroll to position [307, 0]
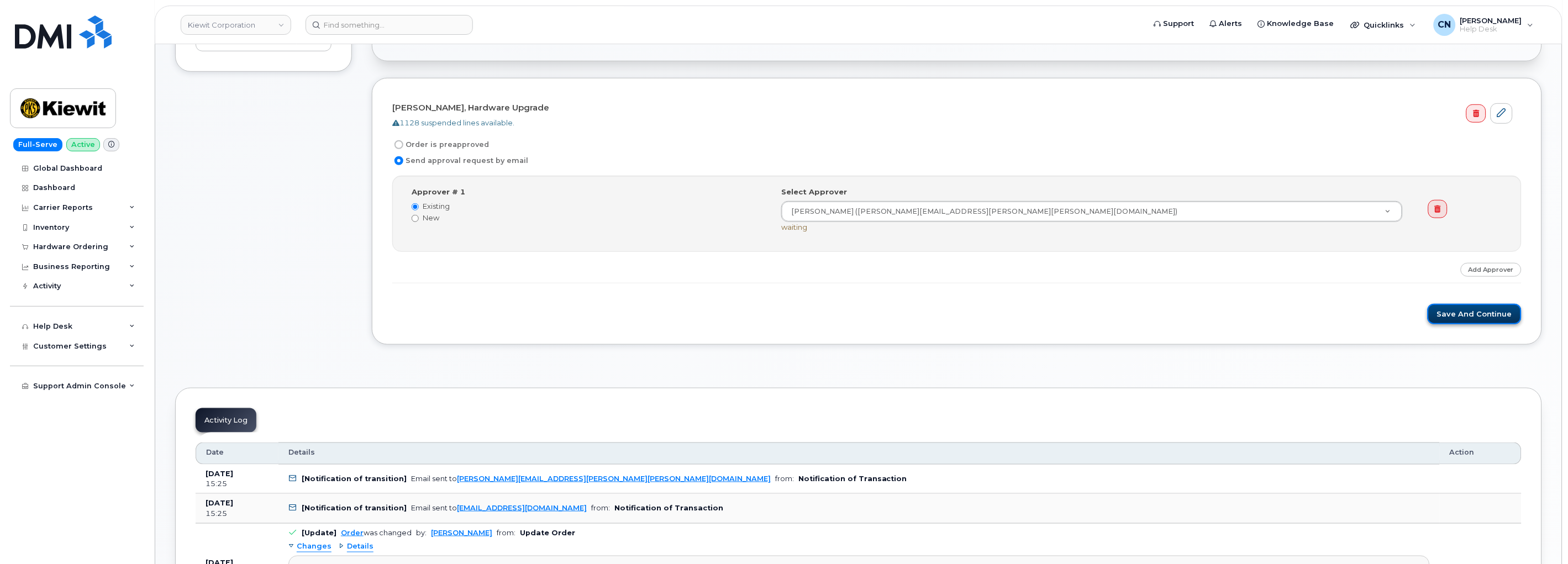
drag, startPoint x: 1475, startPoint y: 311, endPoint x: 1114, endPoint y: 395, distance: 370.6
click at [1474, 311] on button "Save and Continue" at bounding box center [1474, 314] width 93 height 20
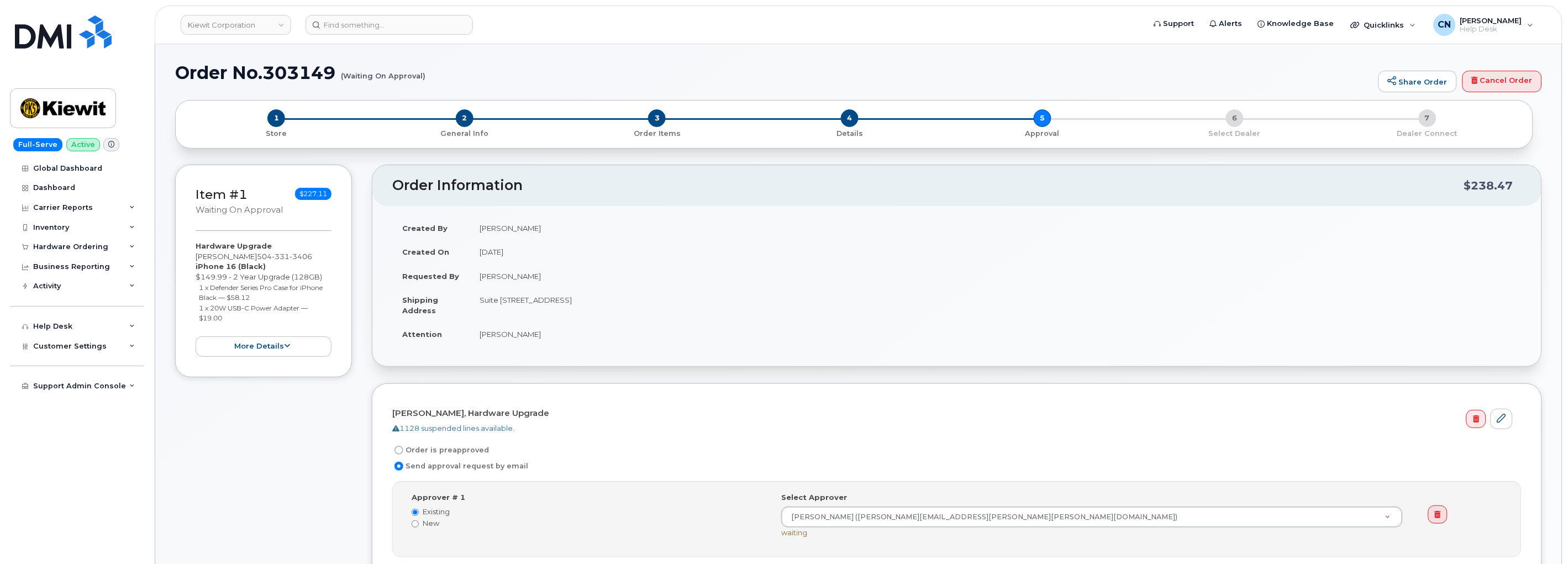
scroll to position [0, 0]
drag, startPoint x: 0, startPoint y: 0, endPoint x: 390, endPoint y: 79, distance: 397.9
click at [424, 80] on h1 "Order No.303149 (Waiting On Approval)" at bounding box center [774, 73] width 1198 height 19
copy h1 "Order No.303149 (Waiting On Approval)"
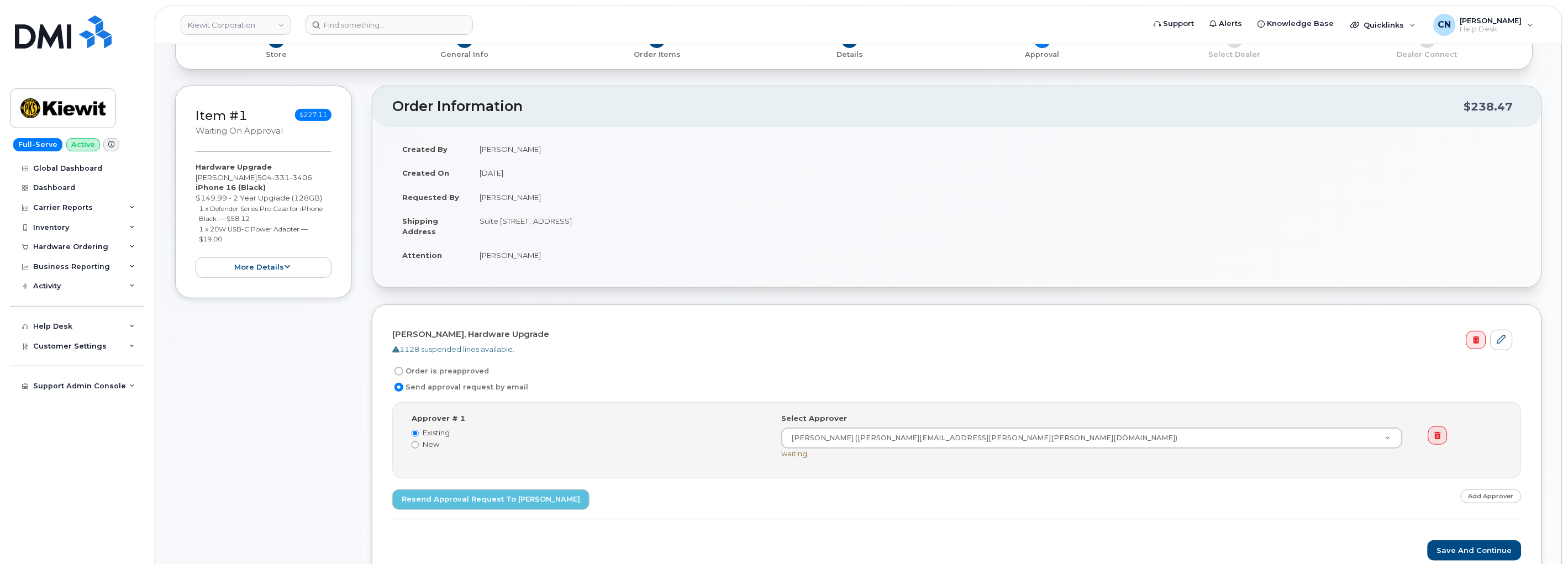
scroll to position [184, 0]
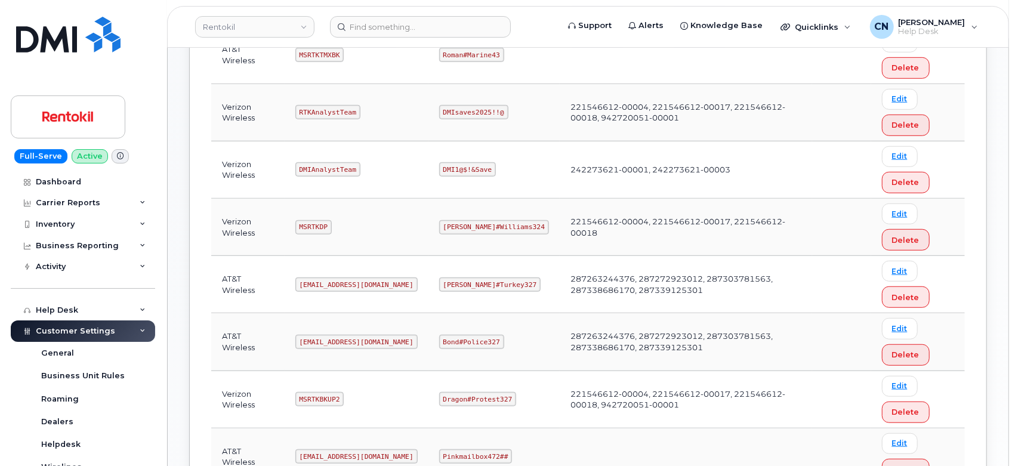
scroll to position [597, 0]
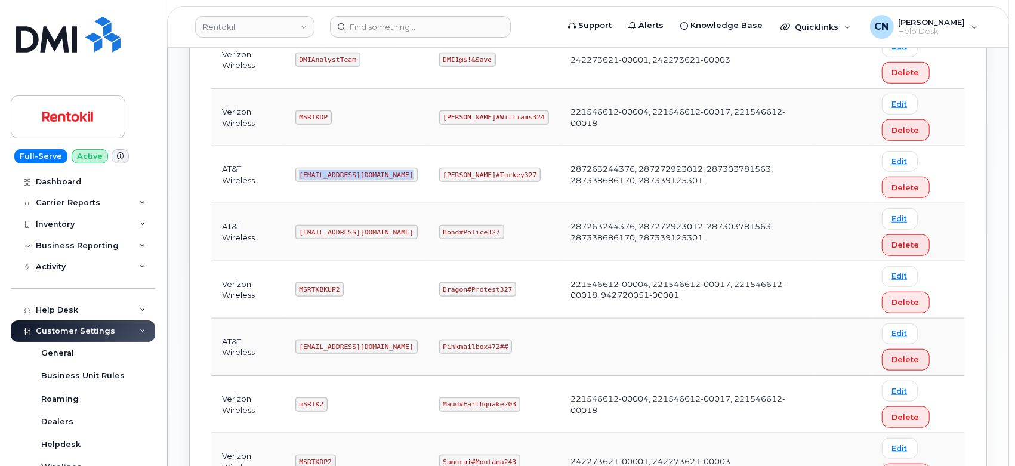
drag, startPoint x: 306, startPoint y: 175, endPoint x: 955, endPoint y: 202, distance: 649.3
click at [413, 171] on td "[EMAIL_ADDRESS][DOMAIN_NAME]" at bounding box center [357, 174] width 144 height 57
copy code "[EMAIL_ADDRESS][DOMAIN_NAME]"
drag, startPoint x: 439, startPoint y: 171, endPoint x: 510, endPoint y: 174, distance: 71.1
click at [510, 174] on td "[PERSON_NAME]#Turkey327" at bounding box center [494, 174] width 131 height 57
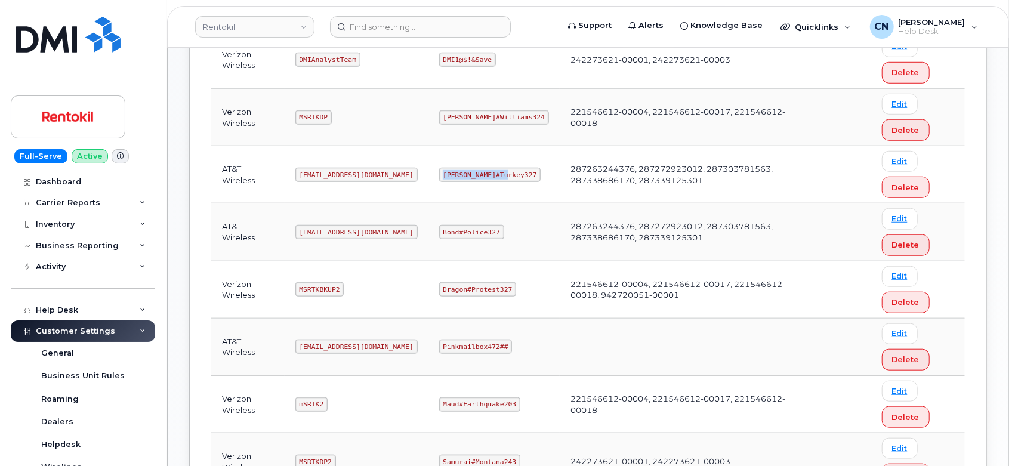
copy code "[PERSON_NAME]#Turkey327"
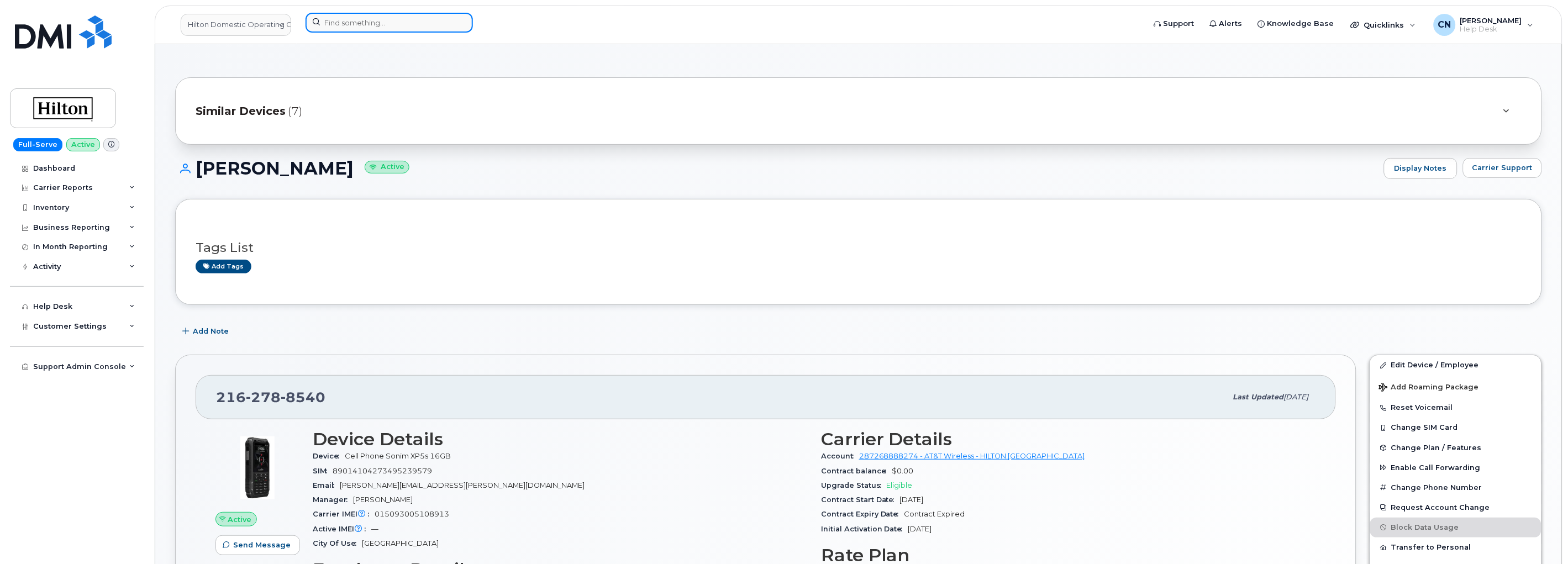
click at [384, 22] on input at bounding box center [389, 22] width 168 height 19
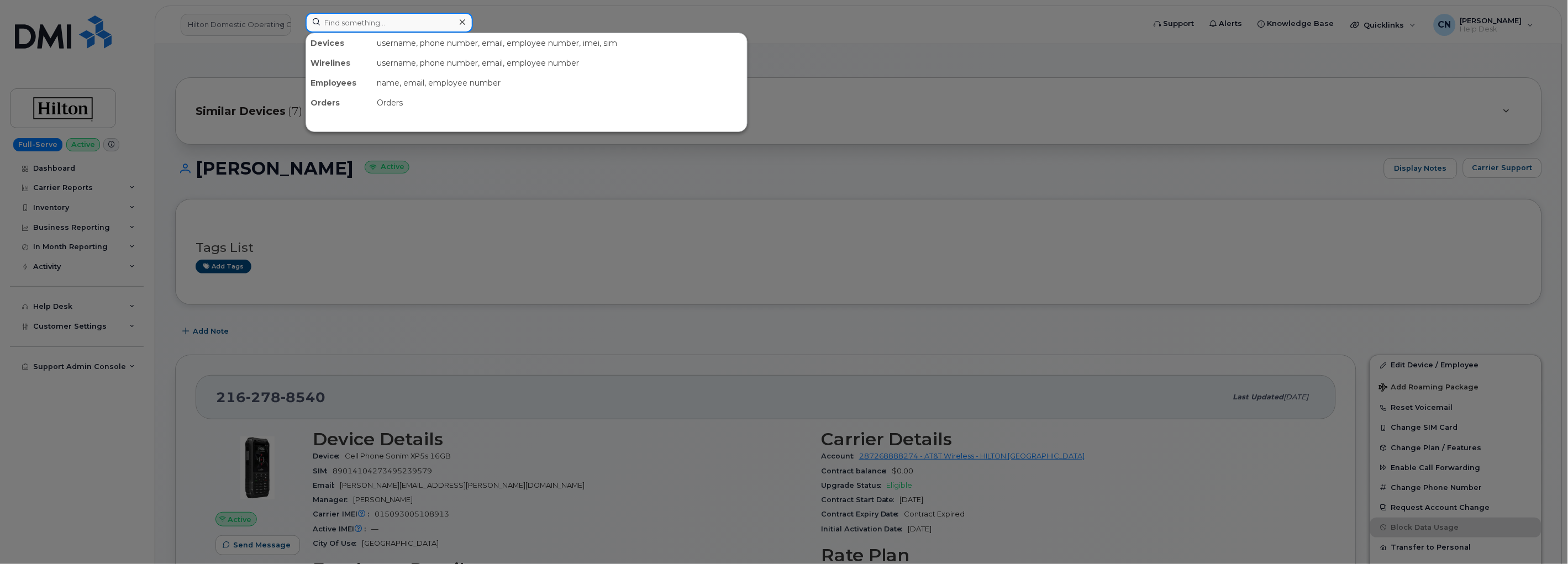
paste input "3235520084"
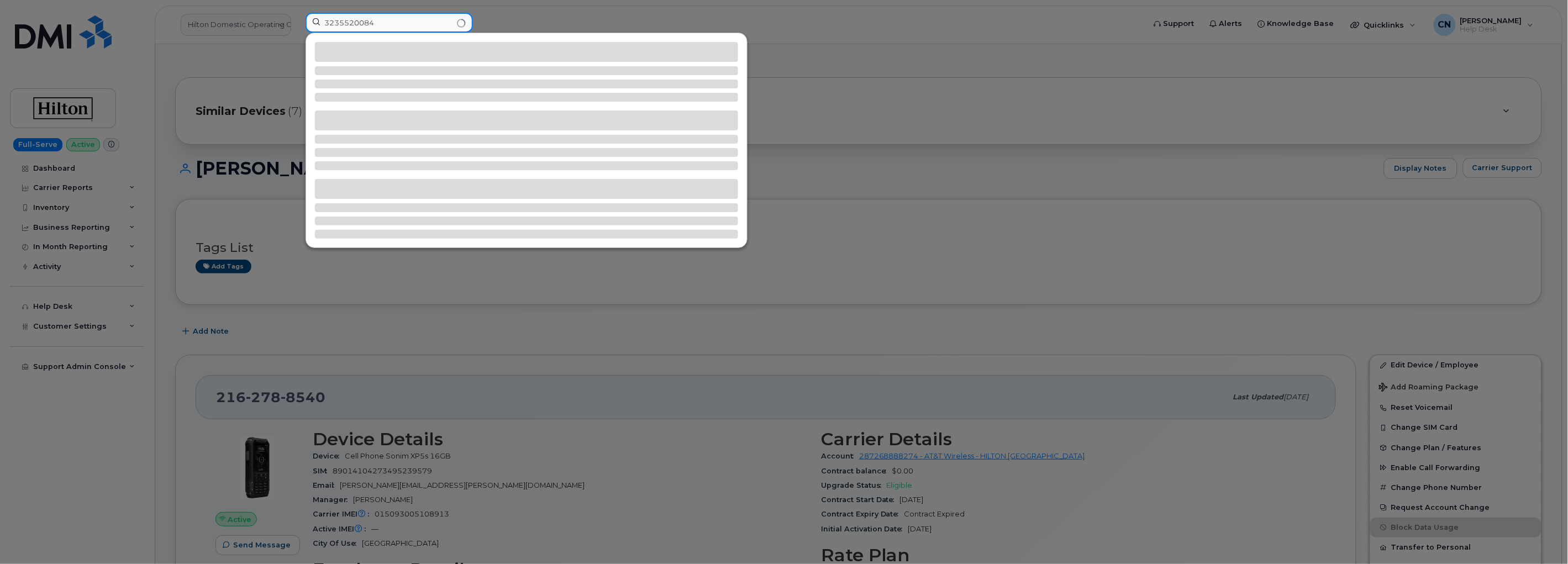
type input "3235520084"
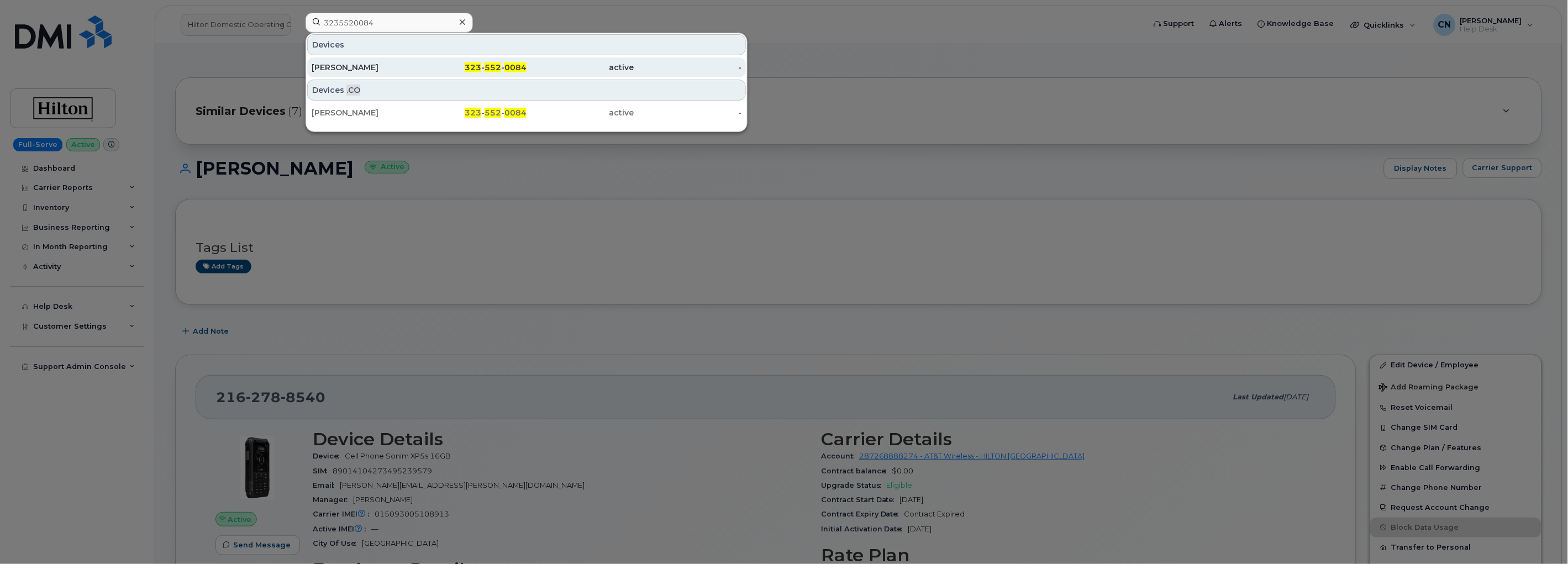
click at [483, 63] on div "323 - 552 - 0084" at bounding box center [473, 68] width 107 height 11
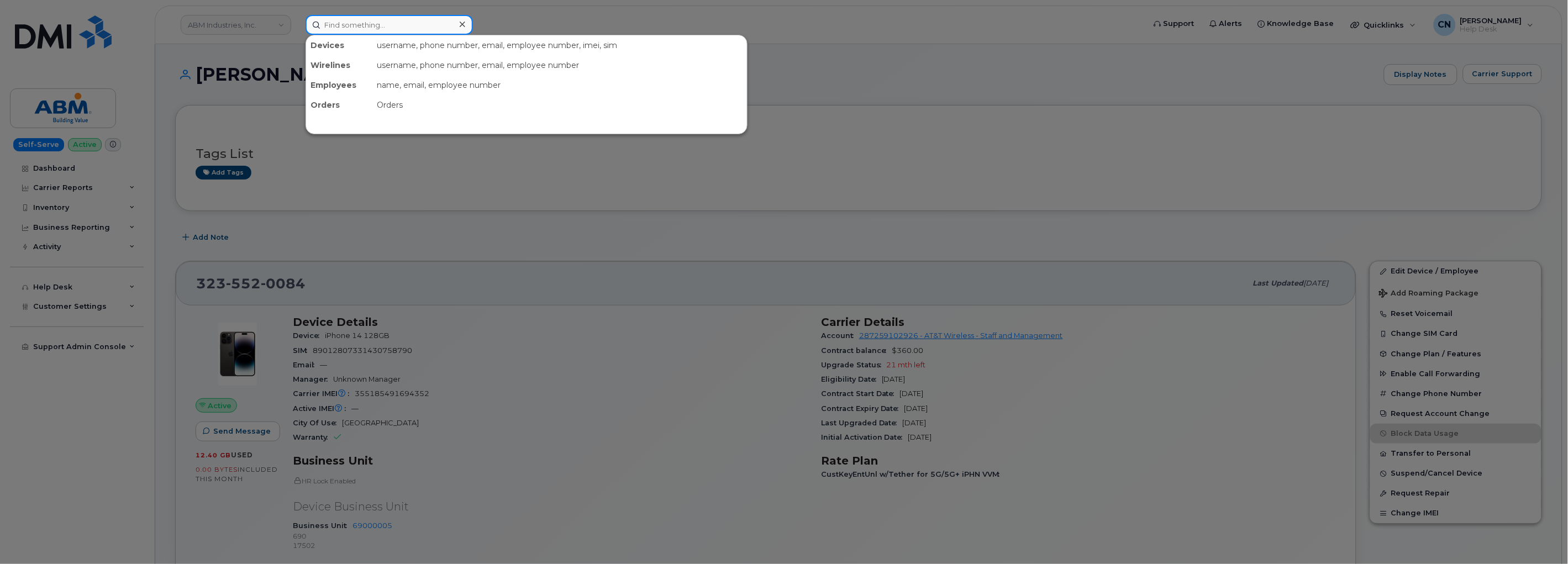
click at [367, 29] on input at bounding box center [389, 24] width 168 height 19
paste input "[PERSON_NAME]"
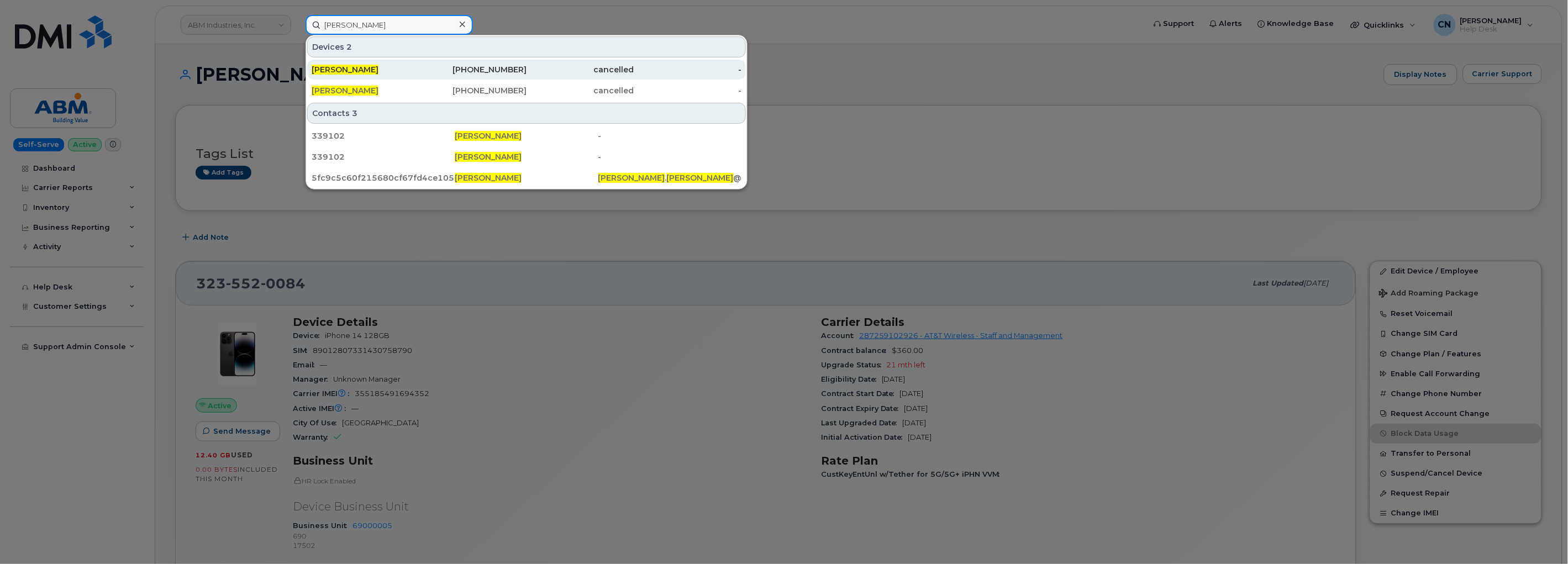
type input "[PERSON_NAME]"
click at [343, 64] on div "[PERSON_NAME]" at bounding box center [366, 69] width 107 height 11
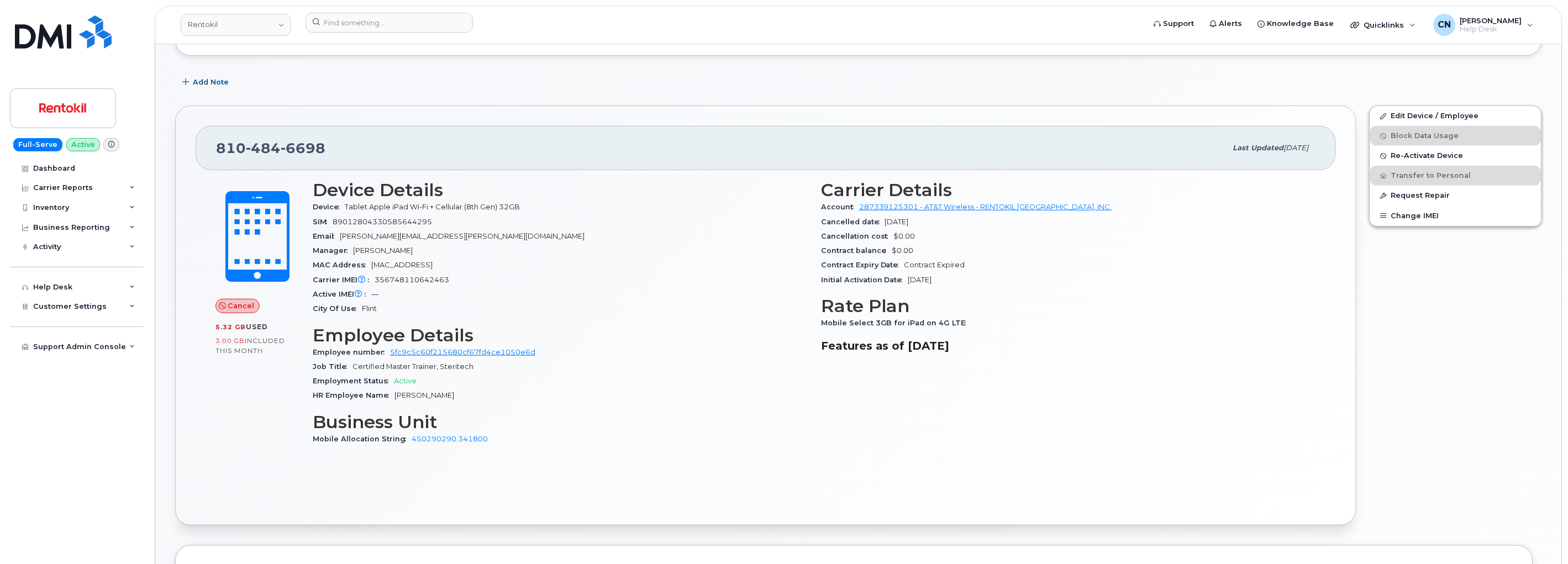
scroll to position [61, 0]
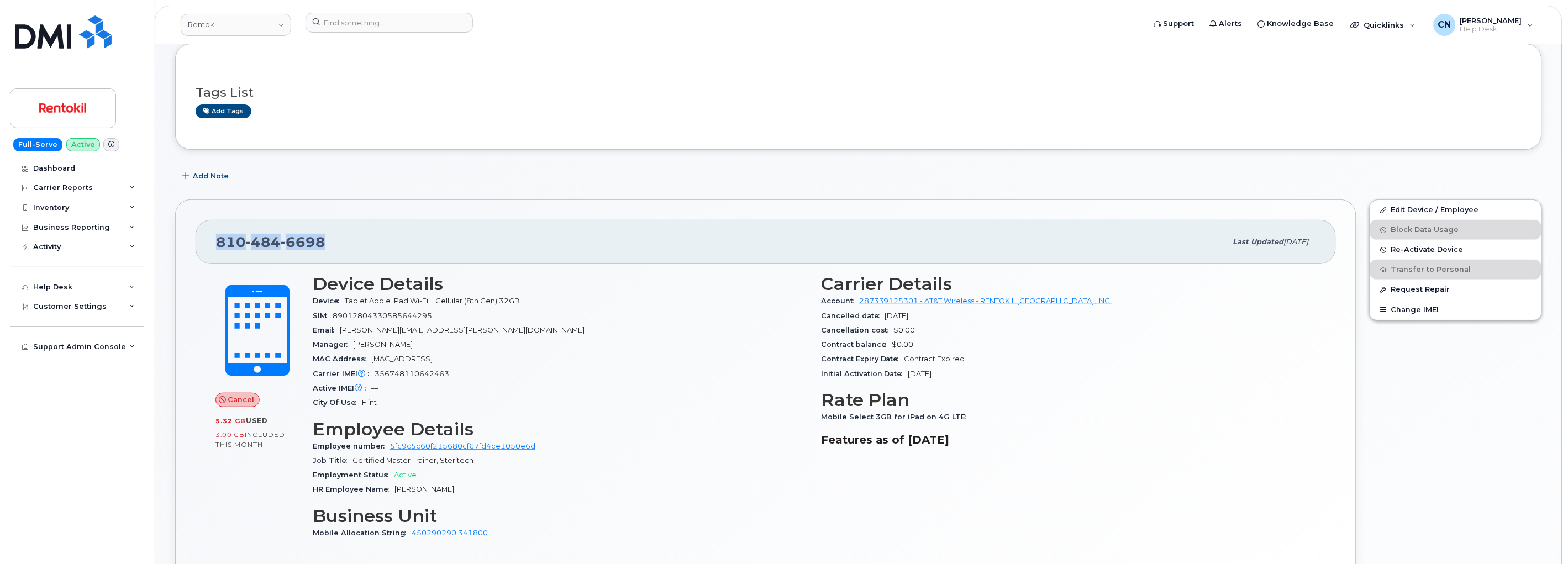
drag, startPoint x: 332, startPoint y: 252, endPoint x: 208, endPoint y: 257, distance: 124.1
click at [208, 257] on div "[PHONE_NUMBER] Last updated [DATE]" at bounding box center [765, 243] width 1140 height 44
copy span "810 484 6698"
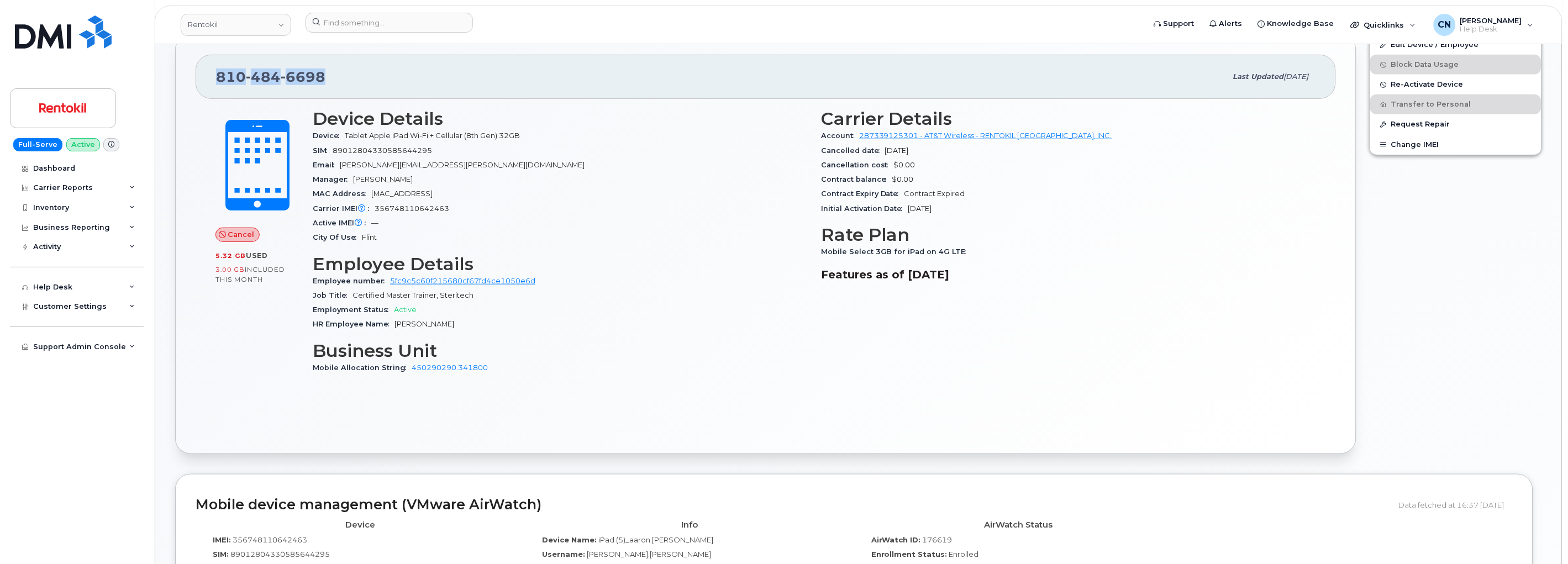
scroll to position [0, 0]
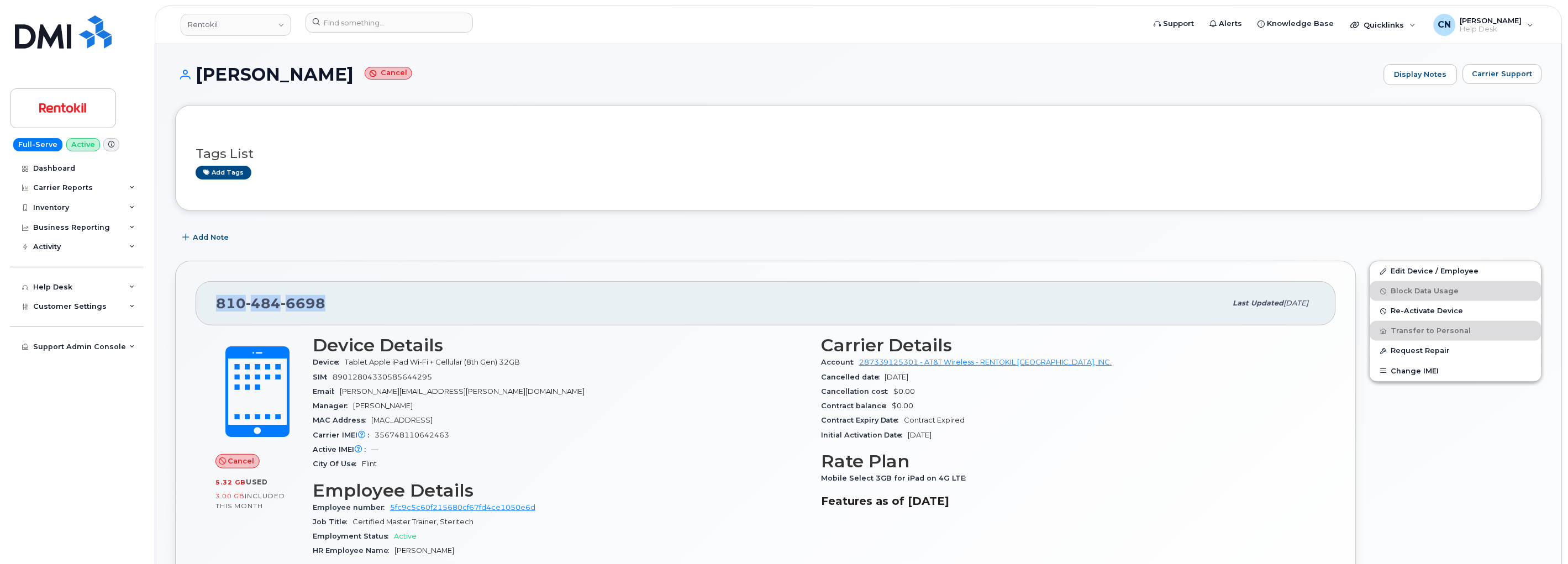
copy span "810 484 6698"
click at [345, 236] on div "Add Note" at bounding box center [858, 237] width 1367 height 19
drag, startPoint x: 218, startPoint y: 306, endPoint x: 336, endPoint y: 312, distance: 118.2
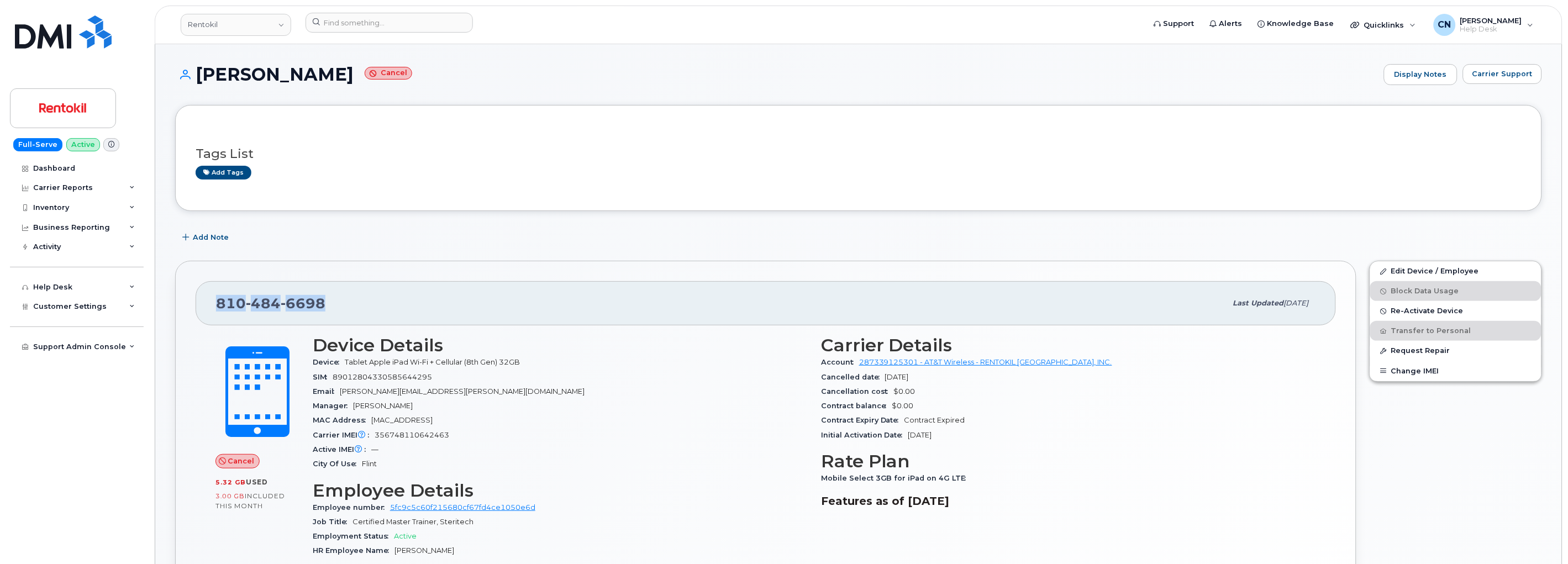
click at [336, 312] on div "810 484 6698" at bounding box center [721, 303] width 1011 height 23
copy span "810 484 6698"
click at [354, 27] on input at bounding box center [389, 22] width 168 height 19
paste input "7738518723"
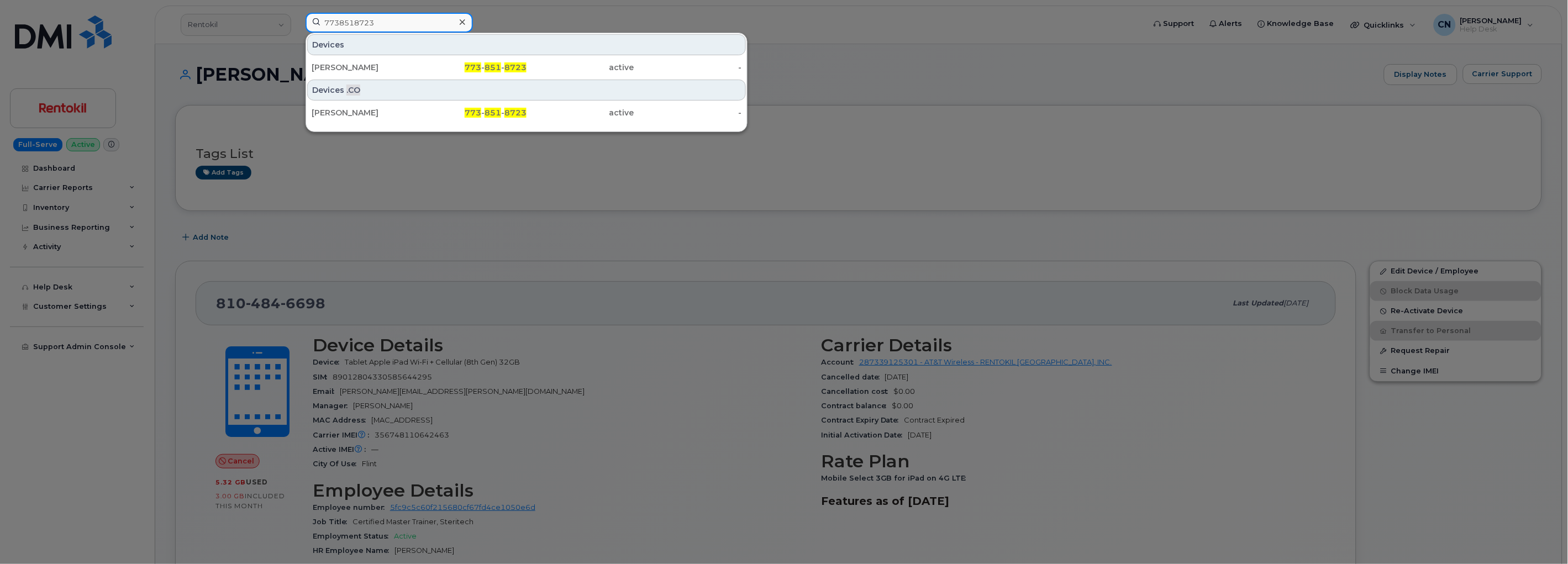
type input "7738518723"
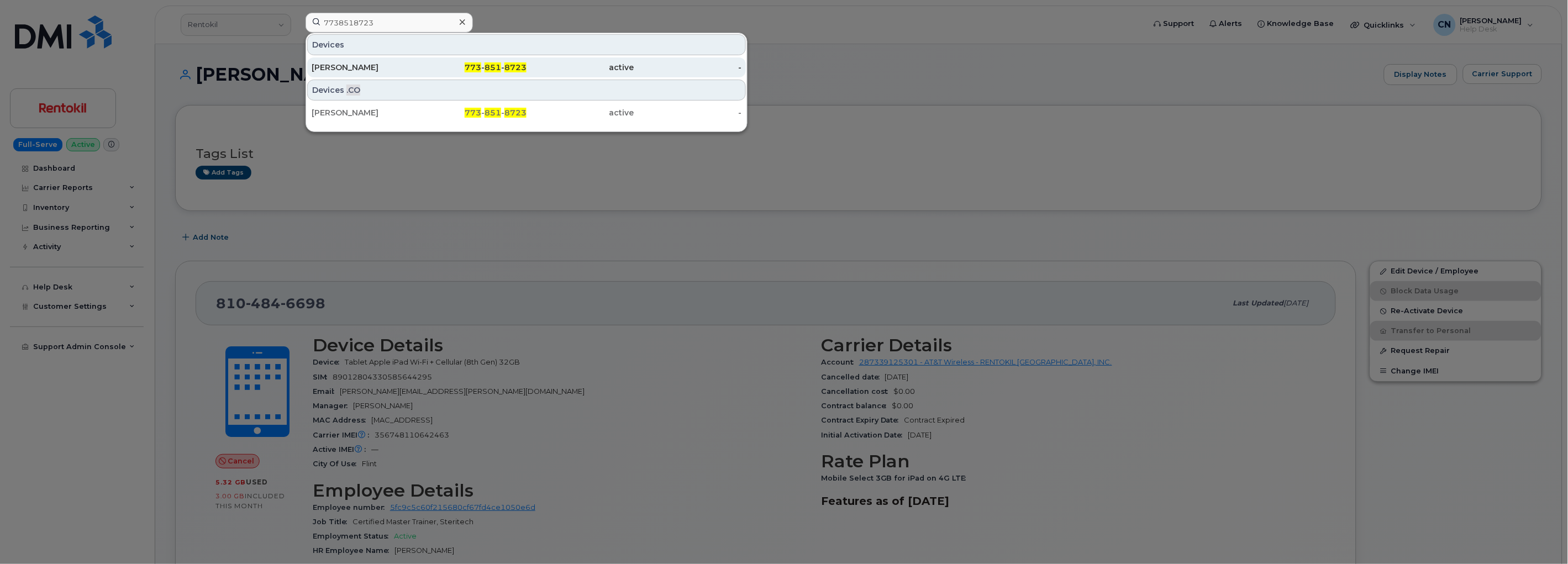
click at [321, 63] on div "IMRAN SIDDIQUI" at bounding box center [366, 68] width 107 height 11
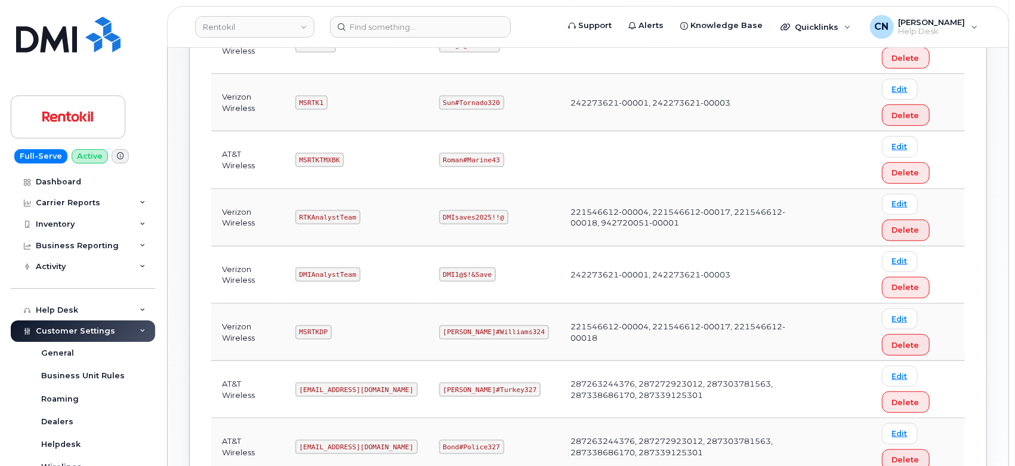
scroll to position [464, 0]
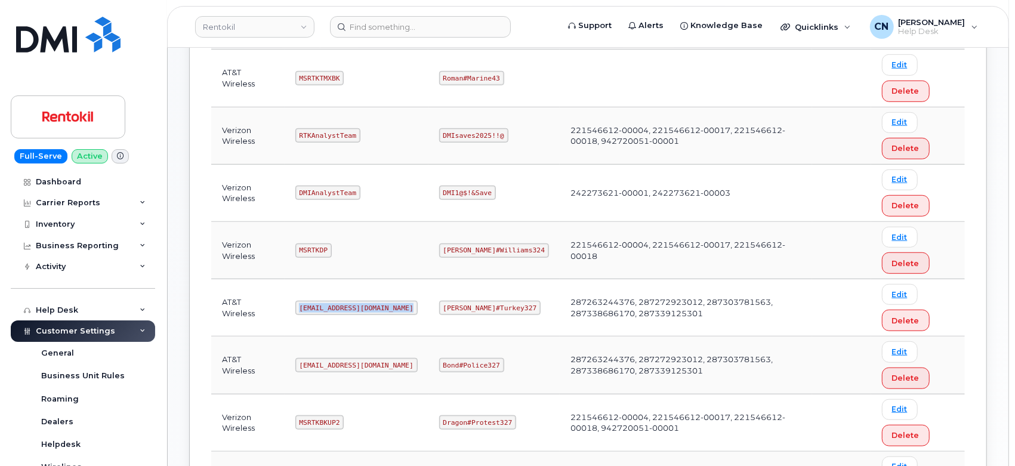
drag, startPoint x: 301, startPoint y: 308, endPoint x: 425, endPoint y: 315, distance: 124.3
click at [425, 315] on td "[EMAIL_ADDRESS][DOMAIN_NAME]" at bounding box center [357, 307] width 144 height 57
copy code "[EMAIL_ADDRESS][DOMAIN_NAME]"
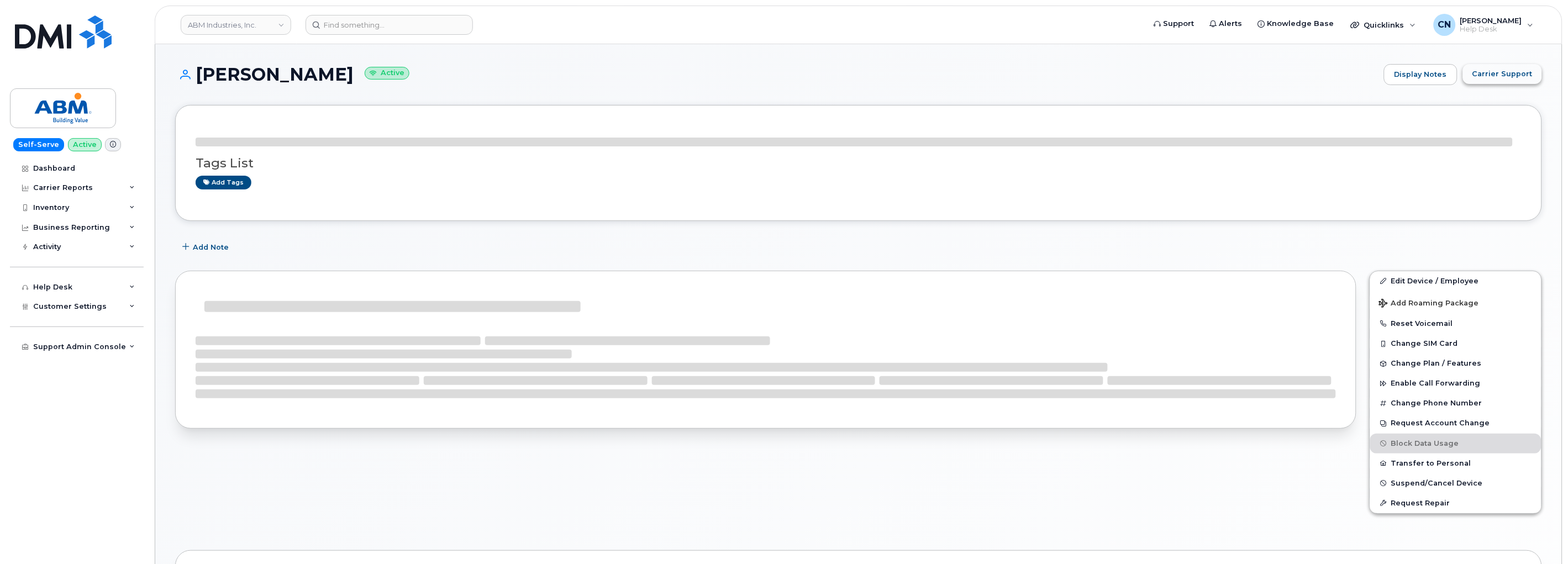
click at [1500, 69] on span "Carrier Support" at bounding box center [1502, 73] width 60 height 10
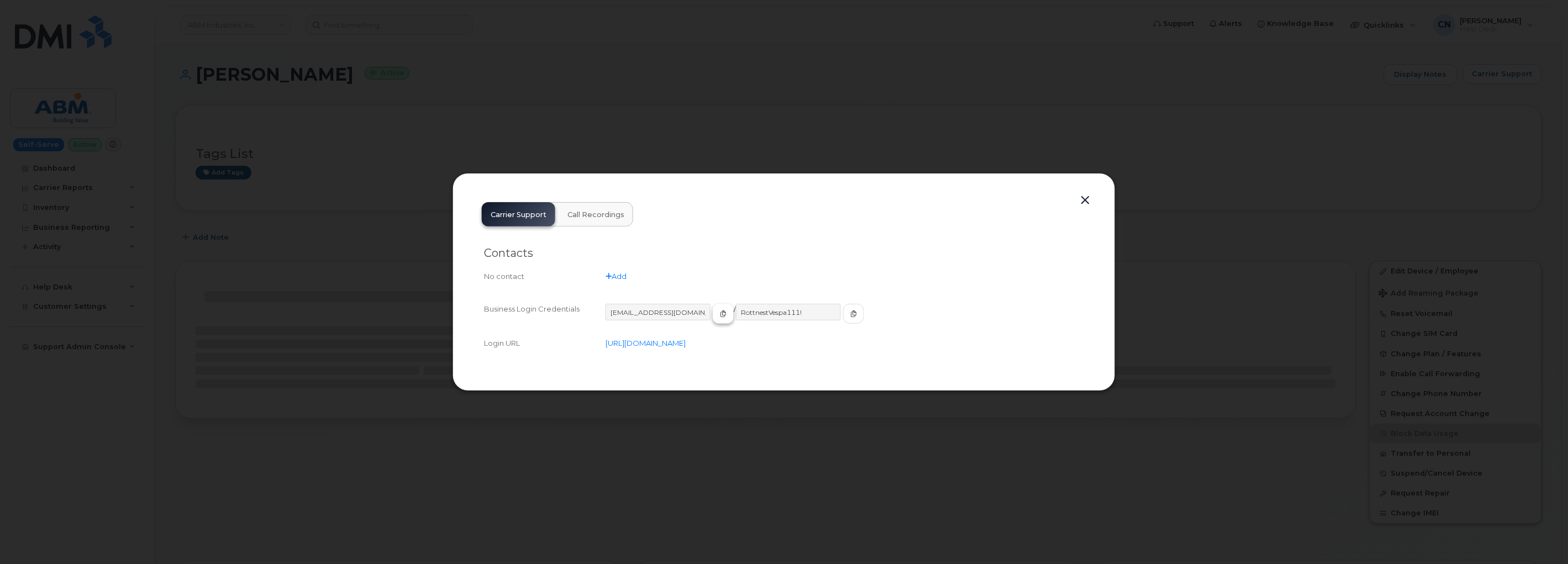
click at [720, 314] on icon "button" at bounding box center [723, 313] width 6 height 6
click at [1077, 195] on button "button" at bounding box center [1086, 200] width 17 height 16
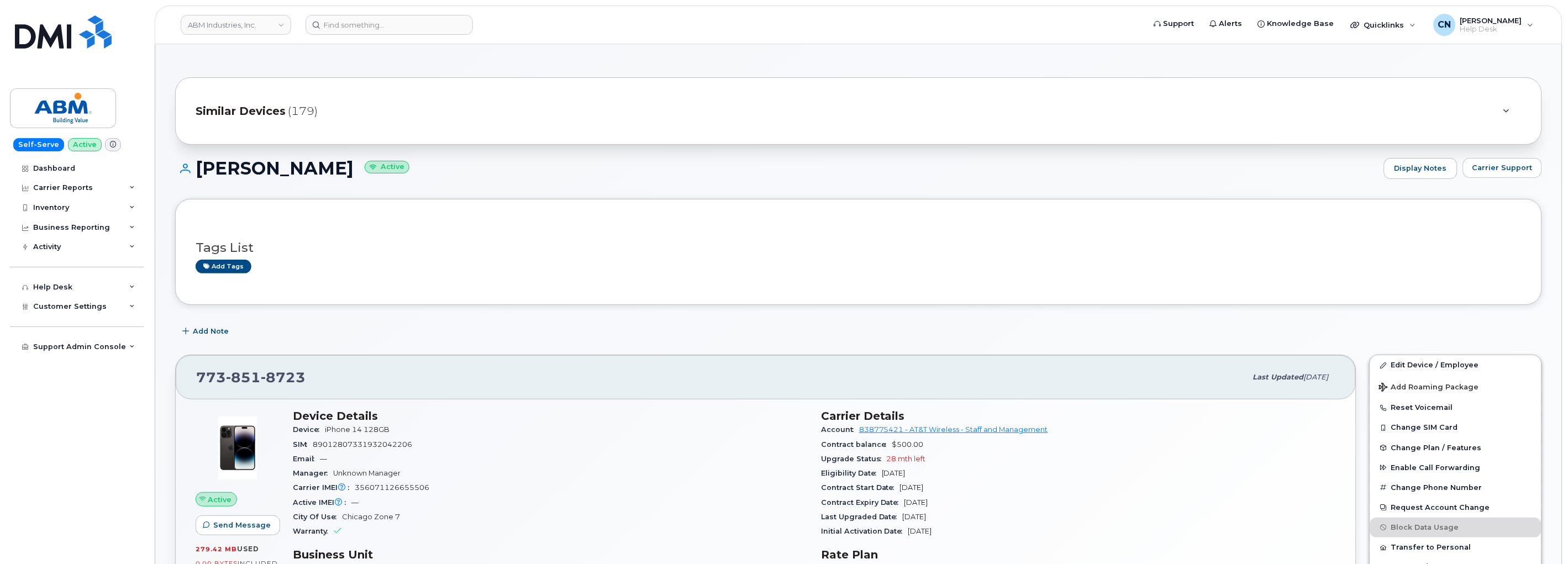
click at [407, 6] on header "ABM Industries, Inc. Support Alerts Knowledge Base Quicklinks Suspend / Cancel …" at bounding box center [858, 25] width 1408 height 39
click at [400, 12] on header "ABM Industries, Inc. Support Alerts Knowledge Base Quicklinks Suspend / Cancel …" at bounding box center [858, 25] width 1408 height 39
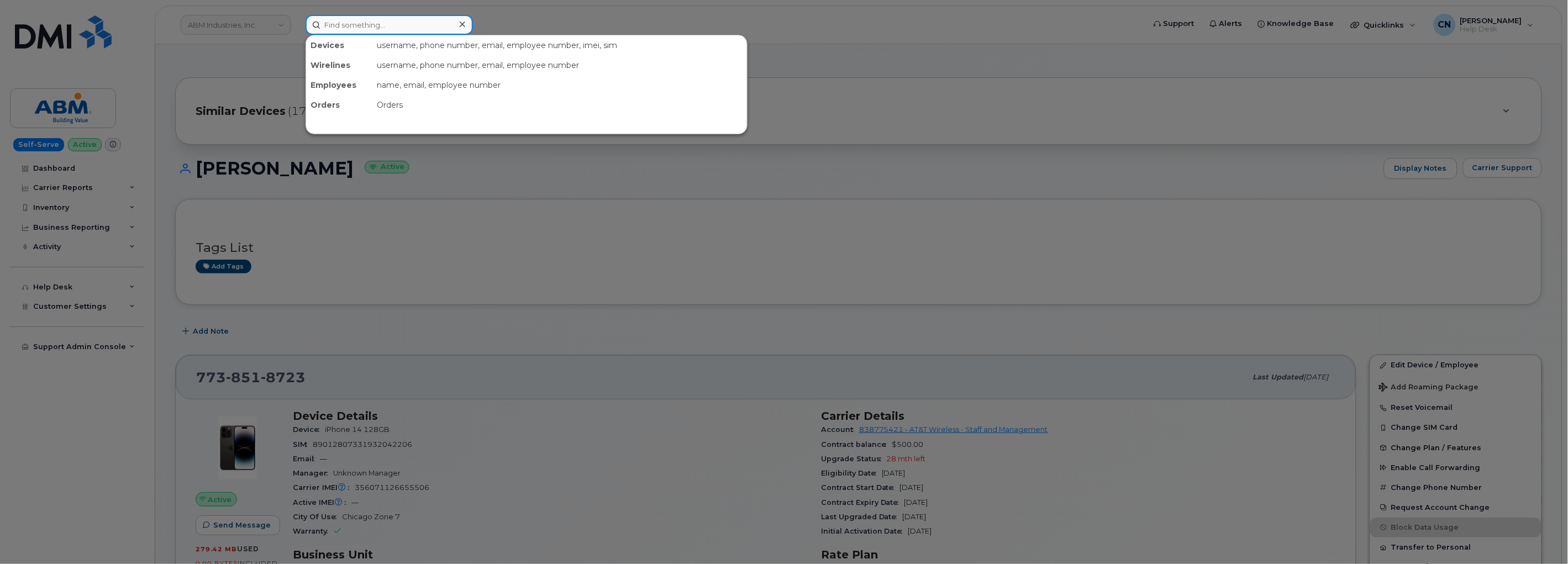
click at [392, 24] on input at bounding box center [389, 24] width 168 height 19
paste input "4783030197"
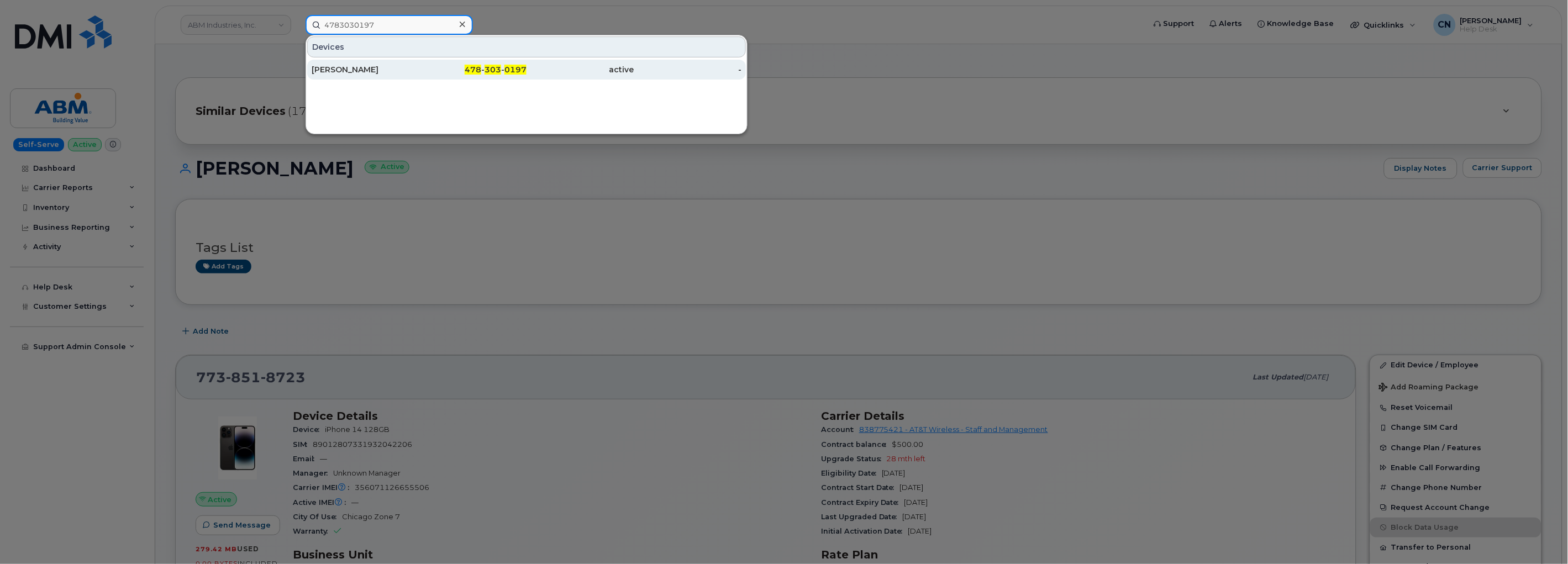
type input "4783030197"
click at [370, 59] on div "[PERSON_NAME]" at bounding box center [366, 69] width 107 height 19
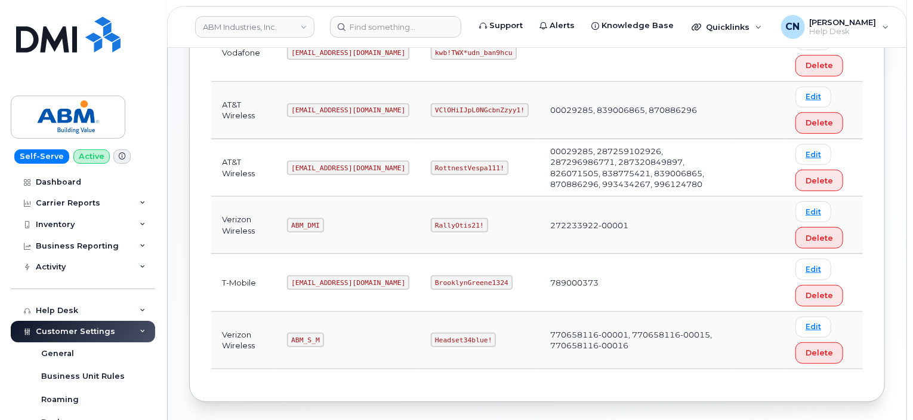
scroll to position [239, 0]
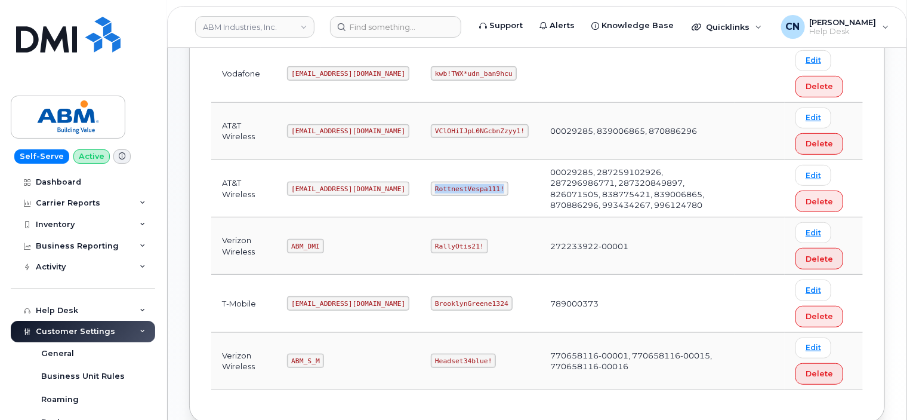
drag, startPoint x: 390, startPoint y: 187, endPoint x: 461, endPoint y: 190, distance: 71.1
click at [461, 190] on td "RottnestVespa111!" at bounding box center [479, 188] width 119 height 57
copy code "RottnestVespa111!"
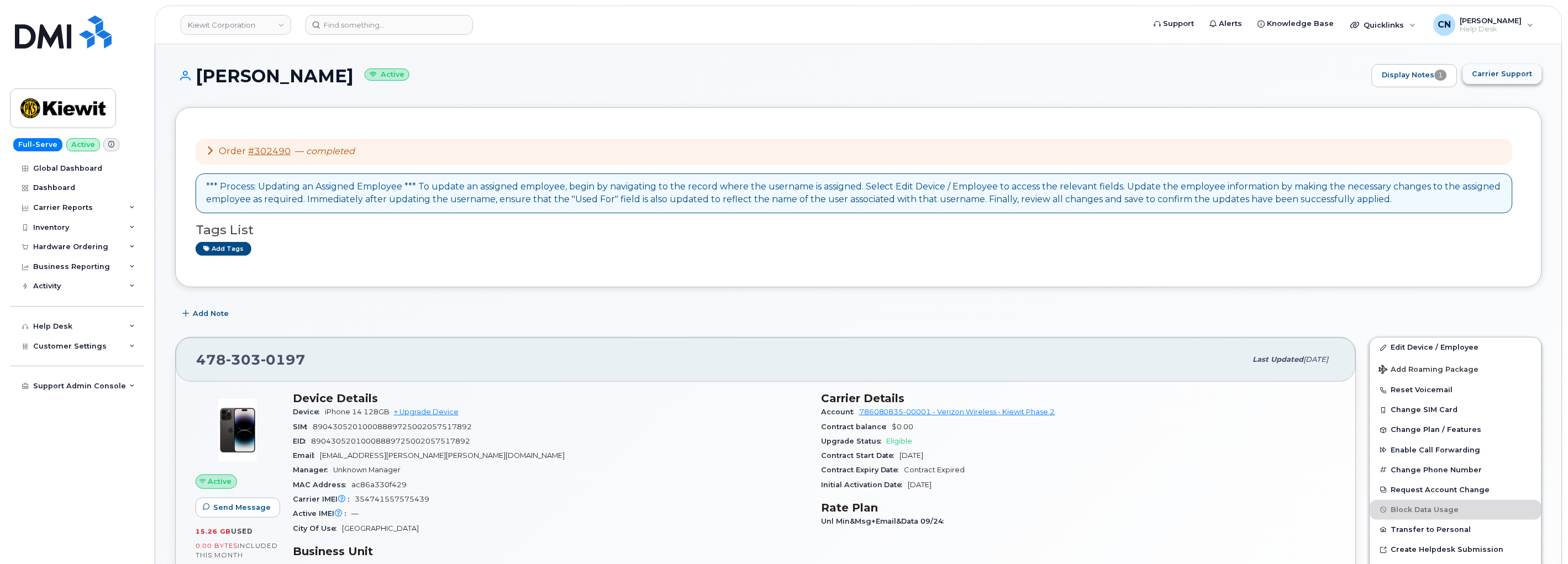
click at [1492, 78] on span "Carrier Support" at bounding box center [1502, 73] width 60 height 10
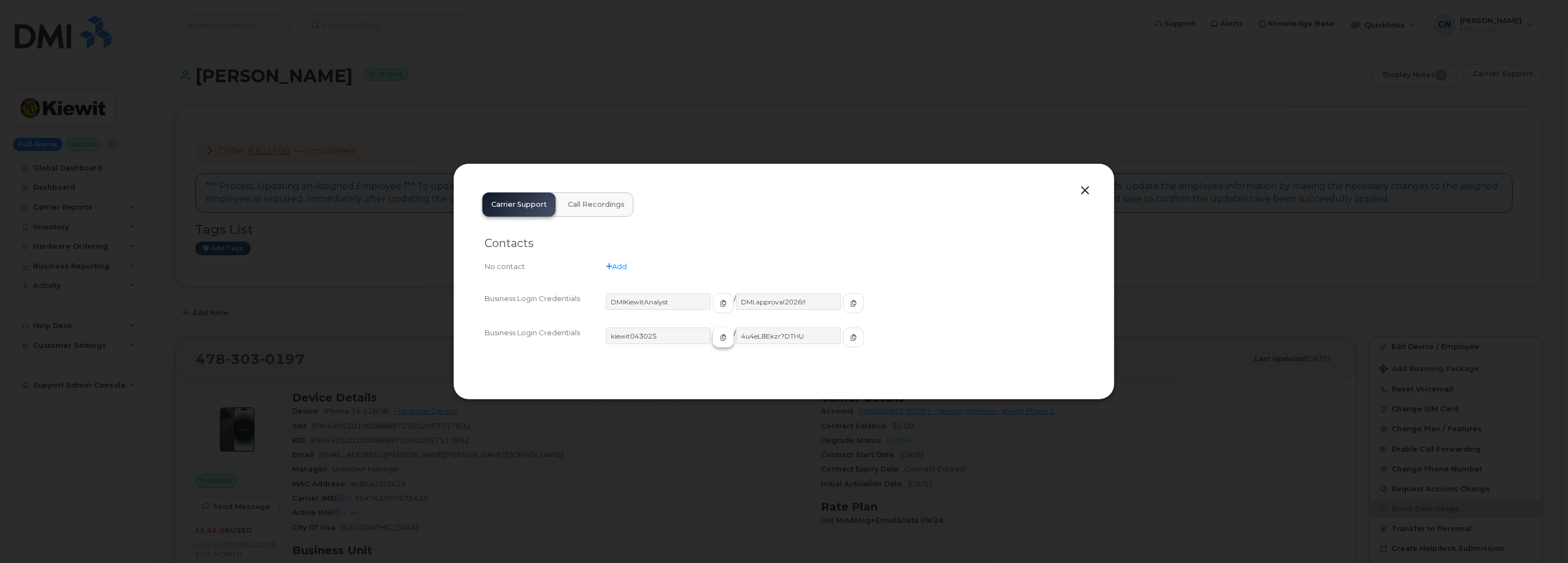
click at [713, 333] on button "button" at bounding box center [723, 337] width 21 height 19
click at [844, 334] on button "button" at bounding box center [854, 337] width 21 height 19
click at [1079, 191] on button "button" at bounding box center [1086, 190] width 17 height 16
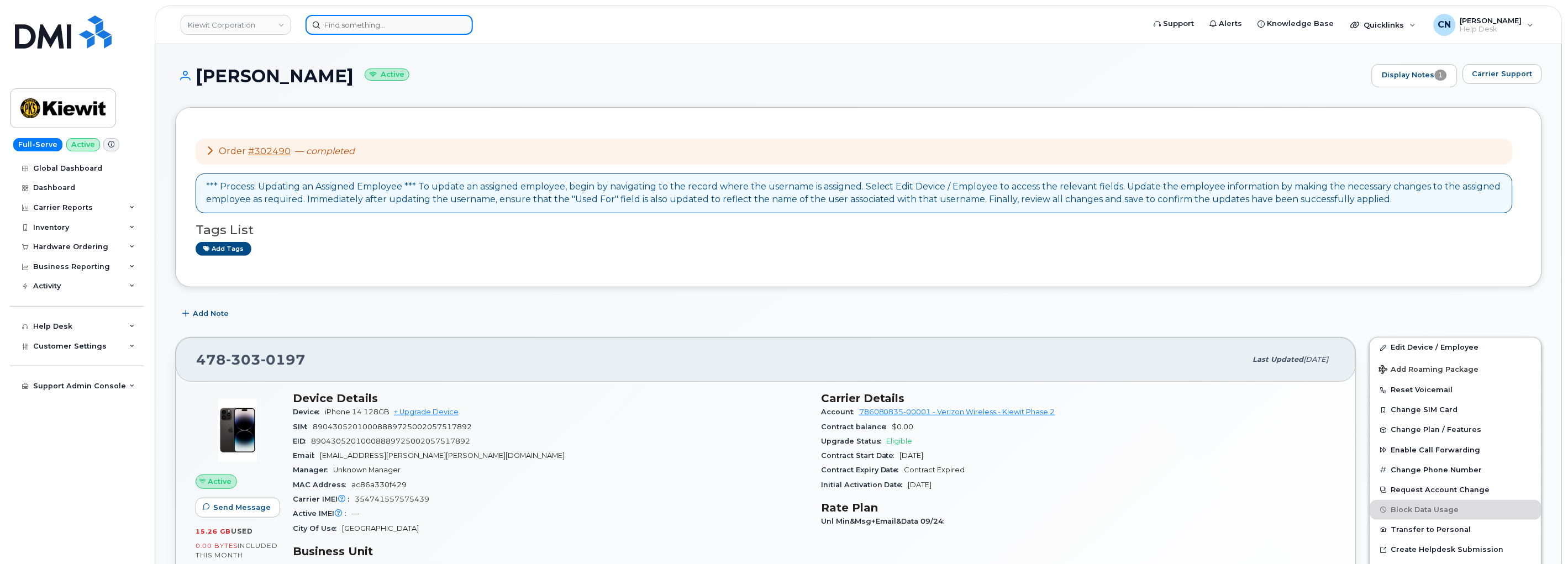
click at [388, 28] on input at bounding box center [389, 24] width 168 height 19
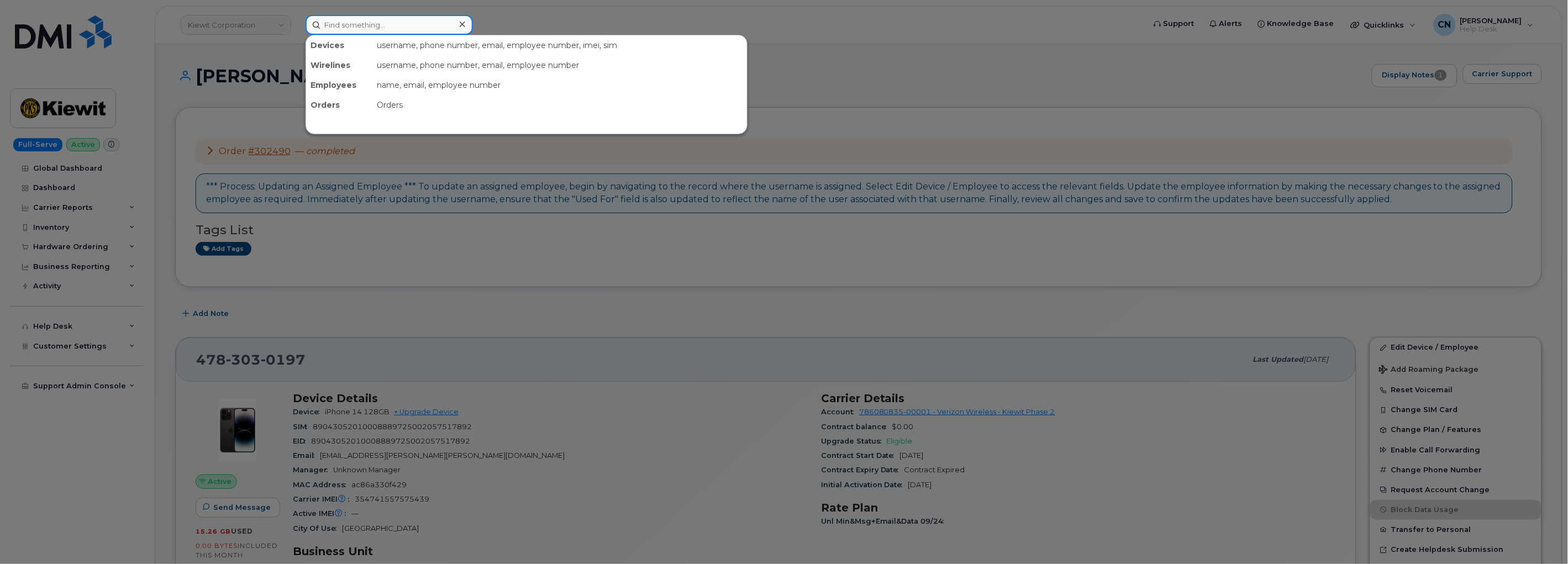
paste input "[PERSON_NAME]"
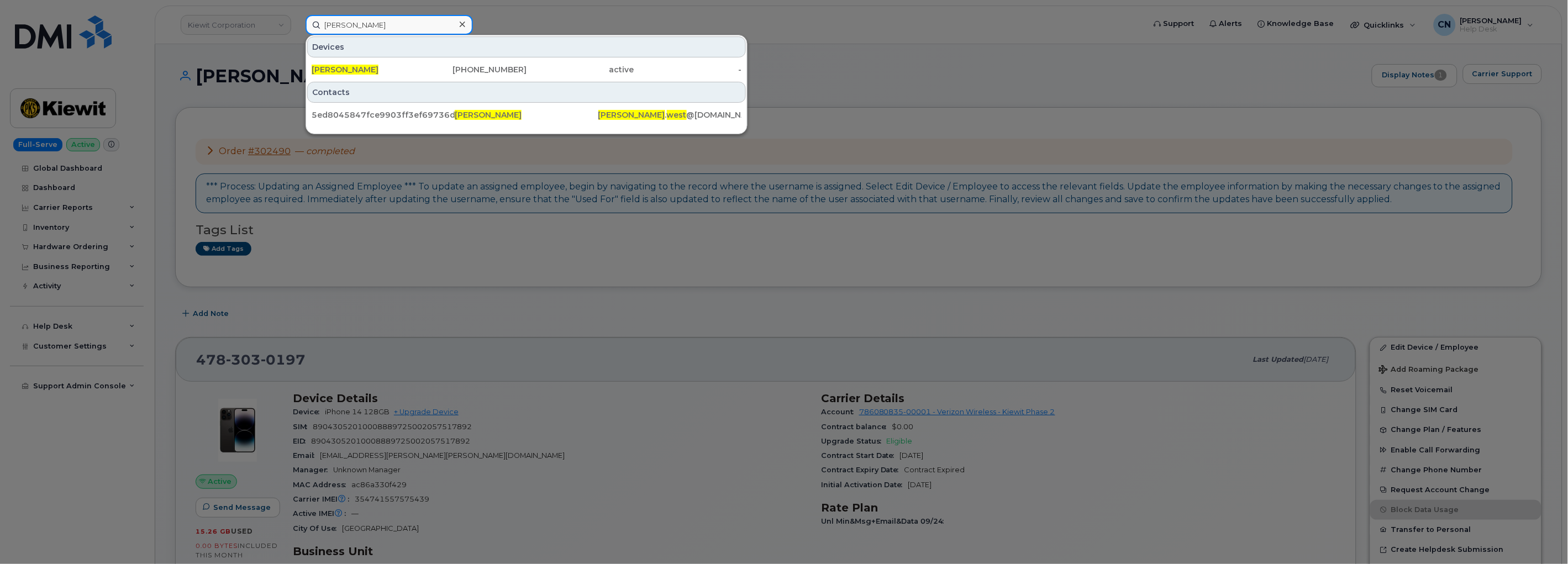
type input "[PERSON_NAME]"
click at [423, 75] on div "[PHONE_NUMBER]" at bounding box center [473, 69] width 107 height 19
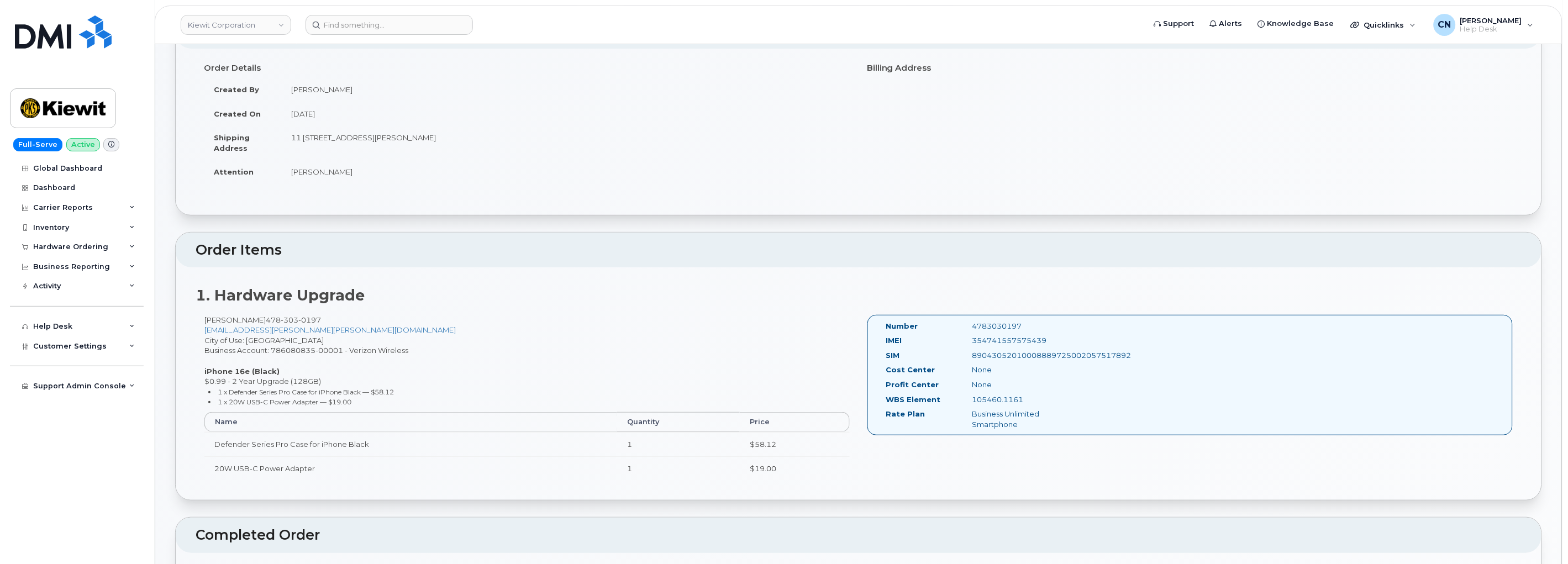
scroll to position [184, 0]
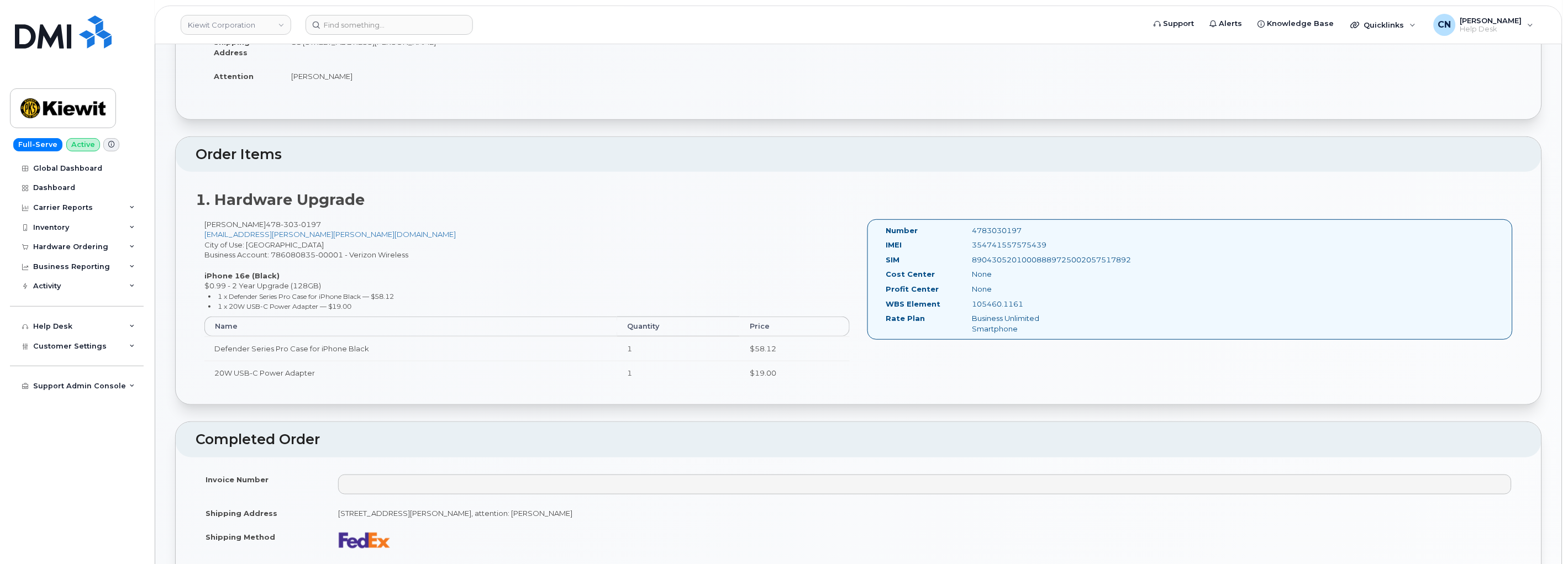
drag, startPoint x: 888, startPoint y: 230, endPoint x: 1151, endPoint y: 265, distance: 265.3
click at [1151, 265] on div "Number 4783030197 IMEI [TECHNICAL_ID] SIM 89043052010008889725002057517892 Cost…" at bounding box center [1189, 280] width 645 height 121
copy div "Number 4783030197 IMEI [TECHNICAL_ID] SIM 89043052010008889725002057517892"
click at [1000, 236] on div "Number 4783030197" at bounding box center [980, 233] width 206 height 15
click at [1002, 230] on div "4783030197" at bounding box center [1024, 231] width 120 height 10
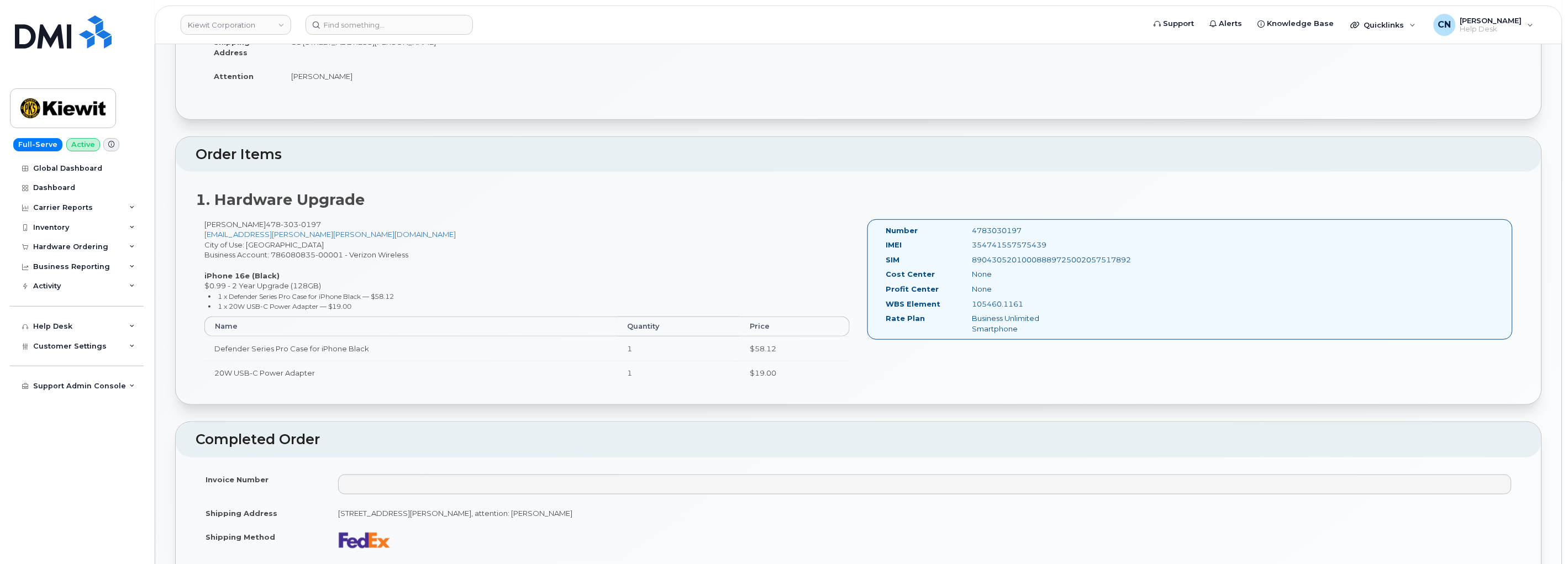
click at [1002, 230] on div "4783030197" at bounding box center [1024, 231] width 120 height 10
copy div "4783030197"
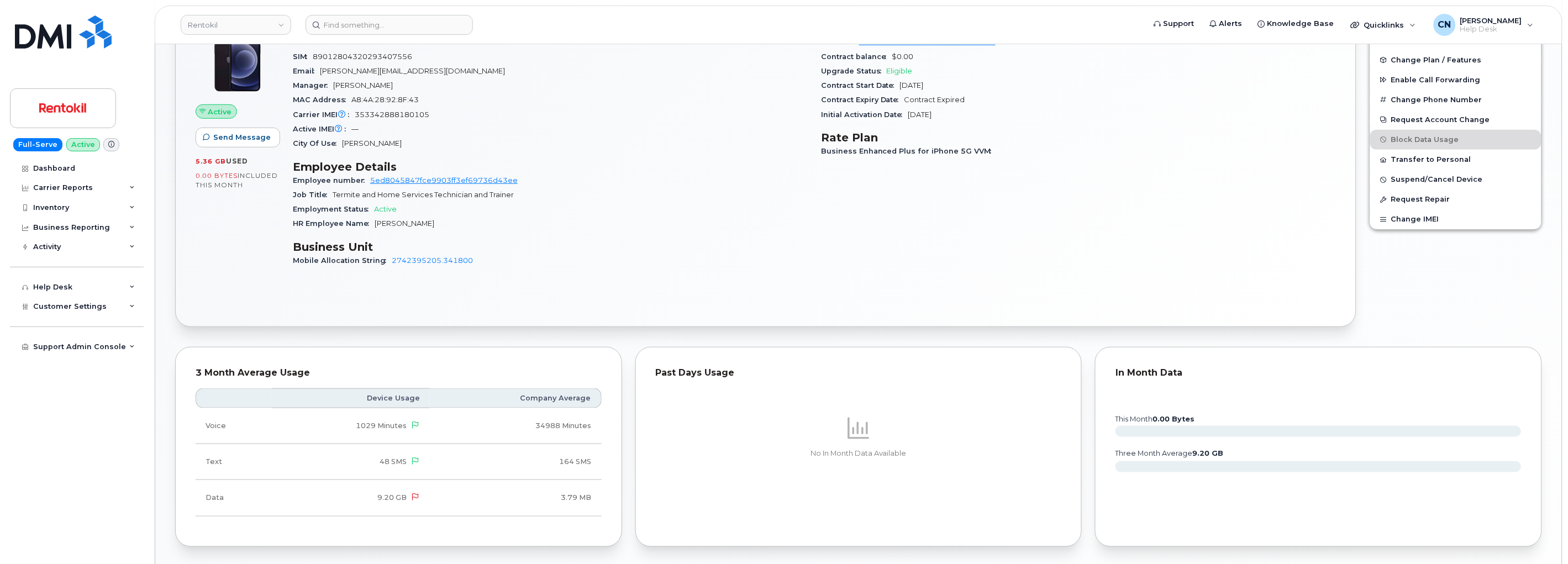
scroll to position [184, 0]
